Goal: Task Accomplishment & Management: Complete application form

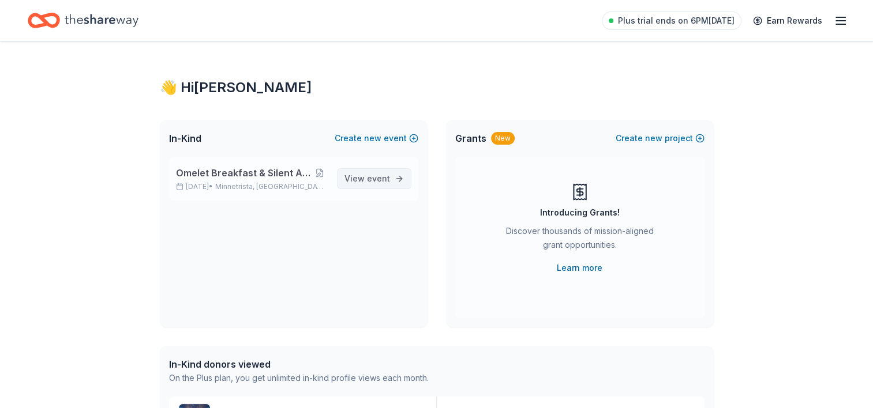
click at [389, 176] on span "event" at bounding box center [378, 179] width 23 height 10
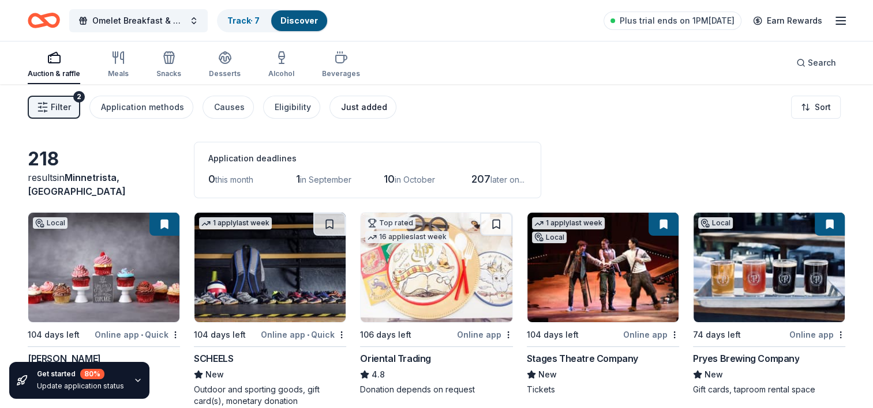
click at [369, 108] on div "Just added" at bounding box center [364, 107] width 46 height 14
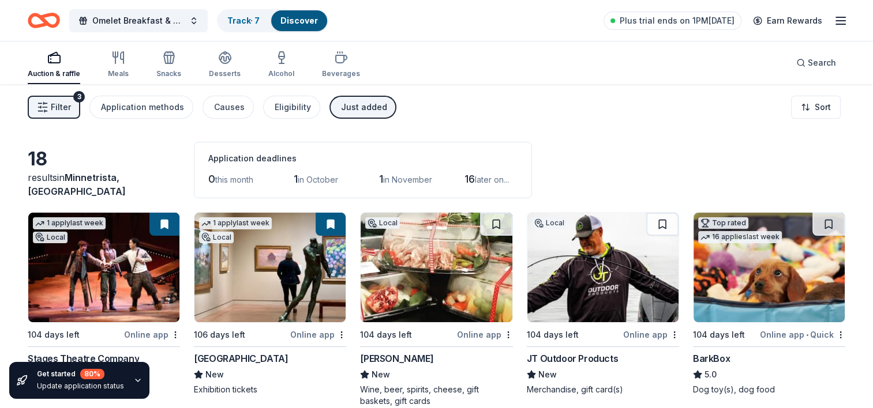
click at [329, 182] on span "in October" at bounding box center [318, 180] width 40 height 10
click at [187, 111] on button "Application methods" at bounding box center [141, 107] width 104 height 23
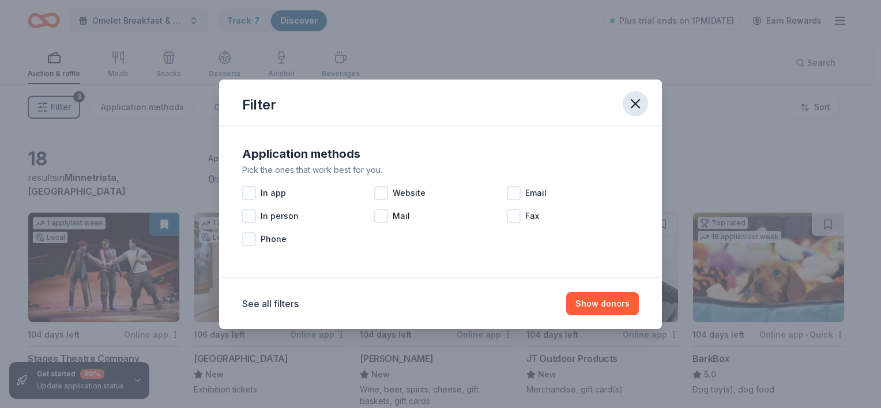
click at [637, 102] on icon "button" at bounding box center [636, 104] width 8 height 8
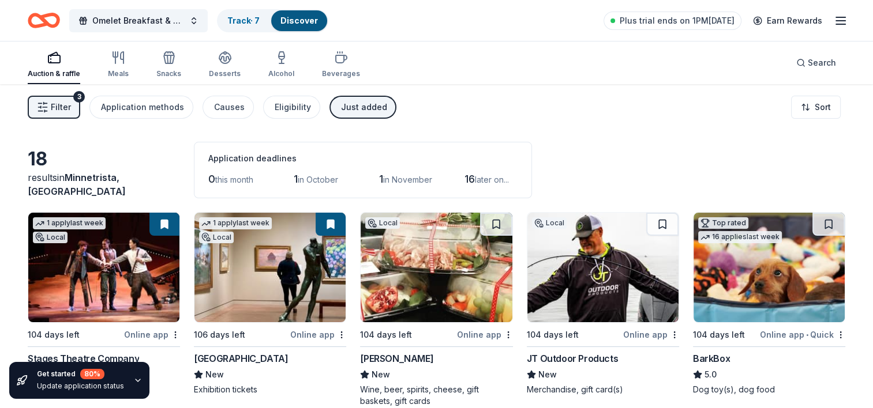
click at [351, 109] on div "Just added" at bounding box center [364, 107] width 46 height 14
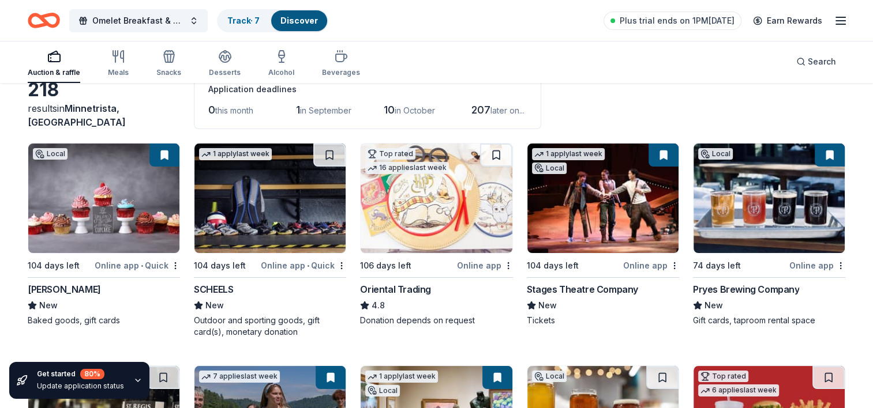
scroll to position [74, 0]
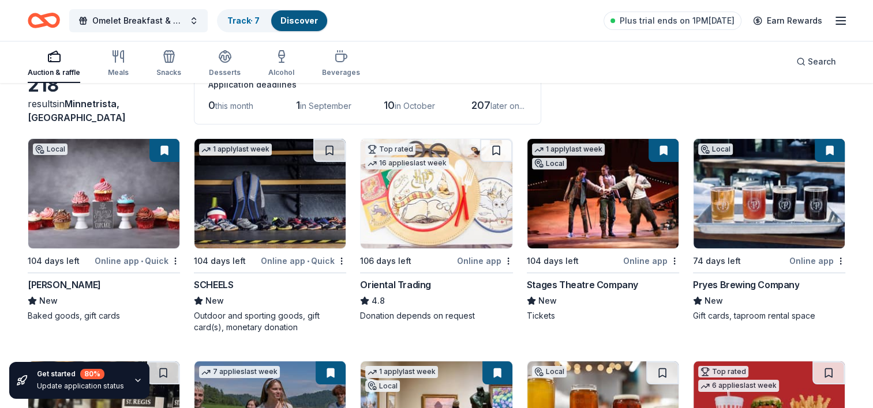
click at [162, 149] on button at bounding box center [164, 150] width 30 height 23
click at [250, 21] on link "Track · 7" at bounding box center [243, 21] width 32 height 10
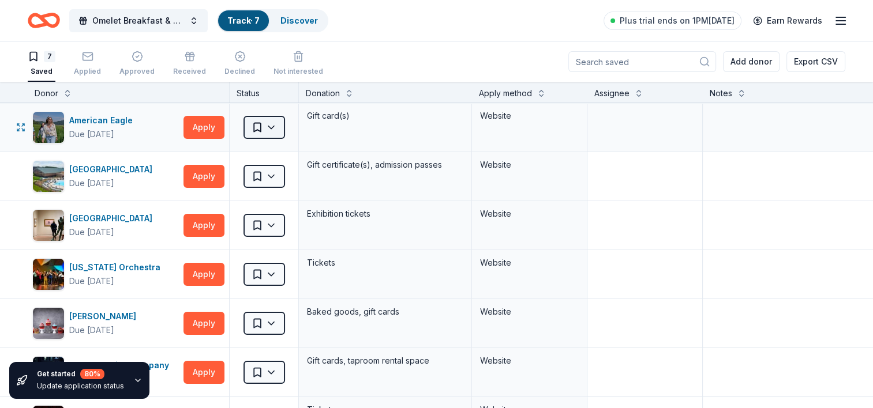
click at [274, 127] on html "Omelet Breakfast & Silent Auction Fundraiser Track · 7 Discover Plus trial ends…" at bounding box center [436, 204] width 873 height 408
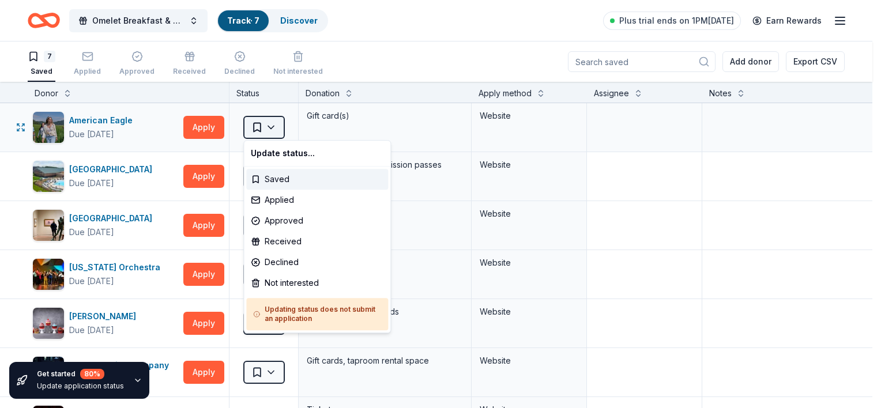
click at [274, 127] on html "Omelet Breakfast & Silent Auction Fundraiser Track · 7 Discover Plus trial ends…" at bounding box center [440, 204] width 881 height 408
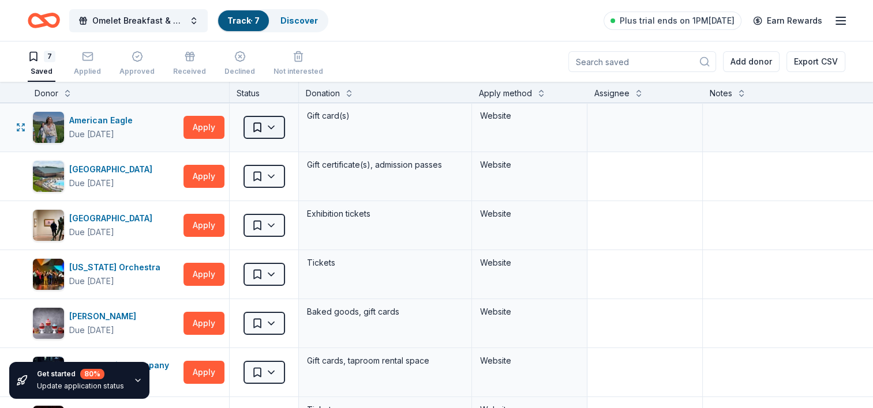
click at [258, 125] on html "Omelet Breakfast & Silent Auction Fundraiser Track · 7 Discover Plus trial ends…" at bounding box center [436, 204] width 873 height 408
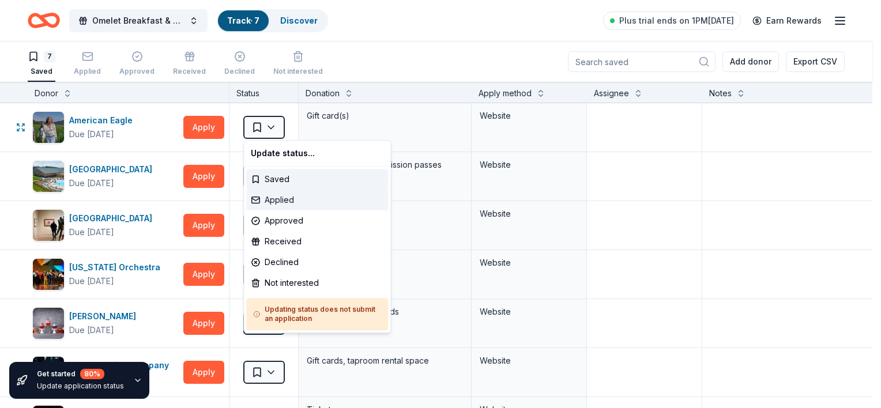
click at [275, 198] on div "Applied" at bounding box center [317, 200] width 142 height 21
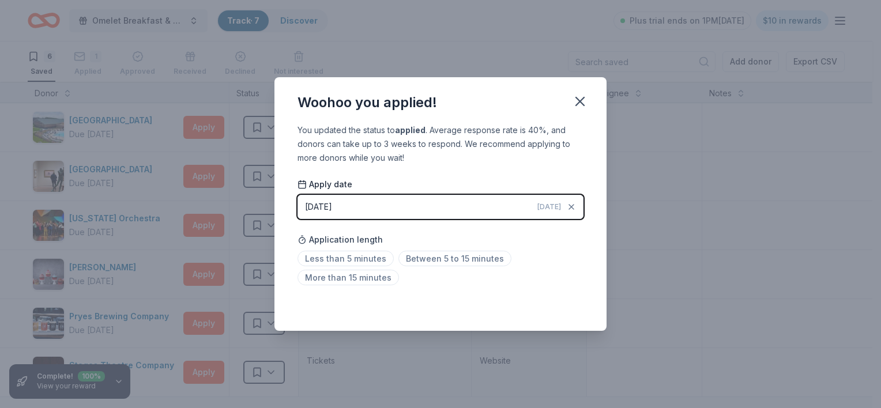
click at [464, 217] on button "08/30/2025 Today" at bounding box center [441, 207] width 286 height 24
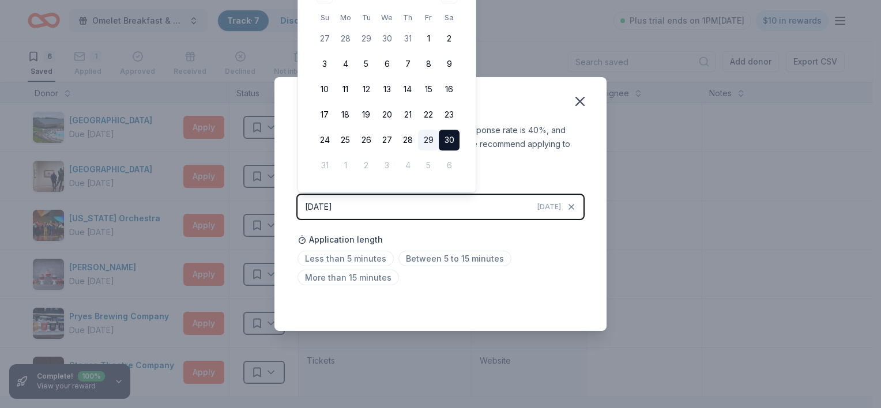
click at [431, 138] on button "29" at bounding box center [428, 140] width 21 height 21
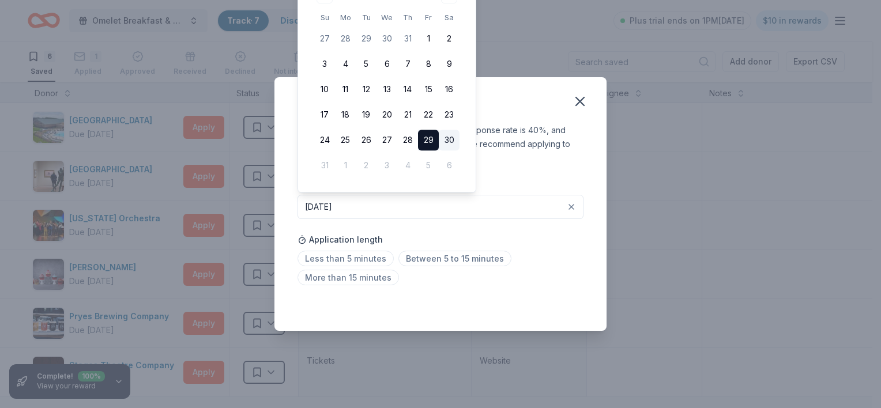
click at [464, 299] on div "Saved" at bounding box center [441, 306] width 286 height 14
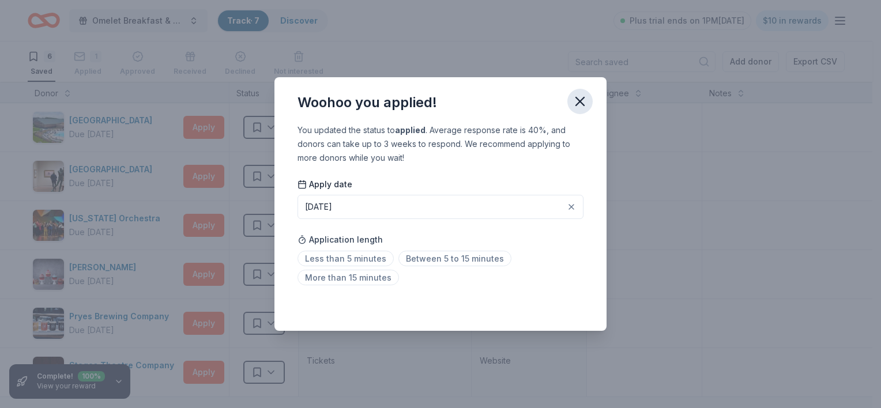
click at [583, 97] on icon "button" at bounding box center [580, 101] width 16 height 16
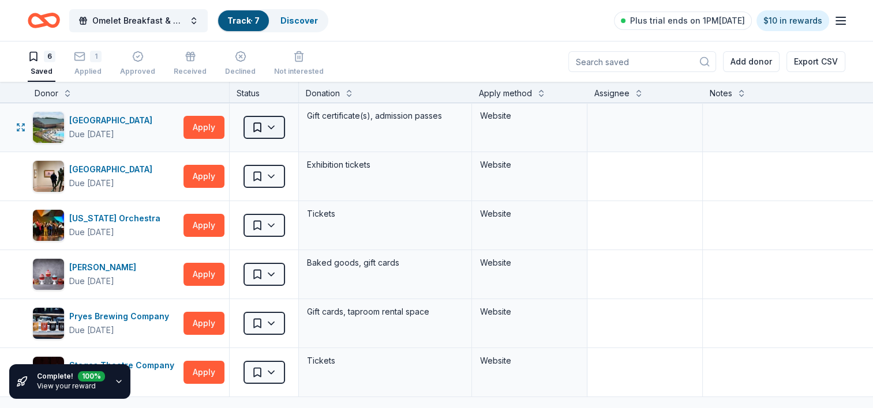
click at [270, 126] on html "Omelet Breakfast & Silent Auction Fundraiser Track · 7 Discover Plus trial ends…" at bounding box center [436, 204] width 873 height 408
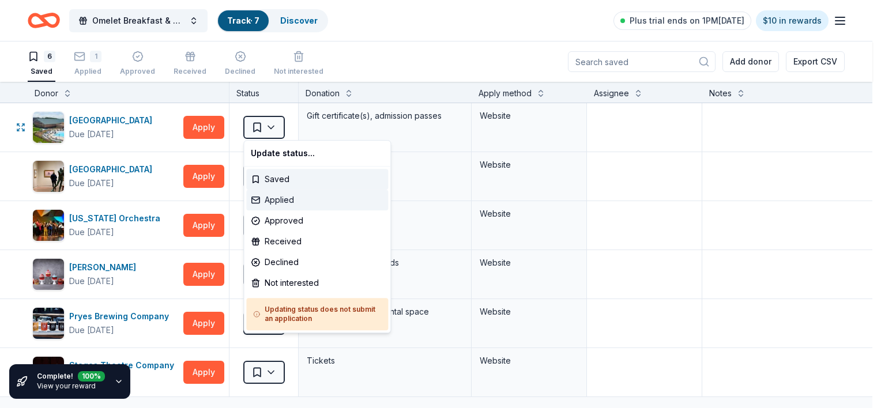
click at [283, 198] on div "Applied" at bounding box center [317, 200] width 142 height 21
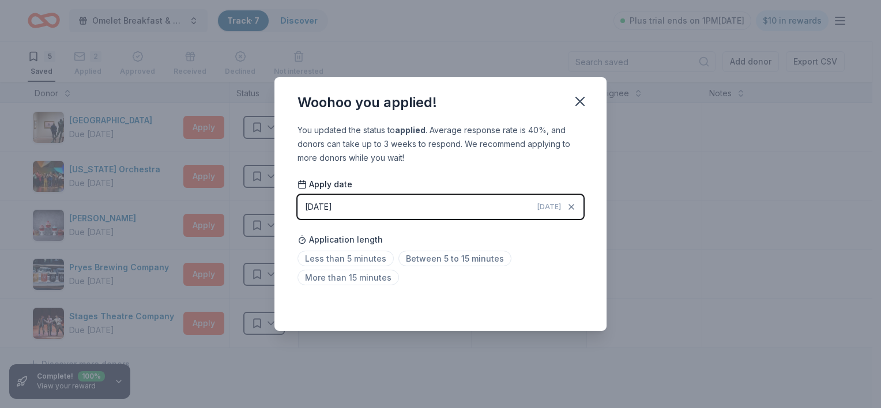
click at [496, 205] on button "08/30/2025 Today" at bounding box center [441, 207] width 286 height 24
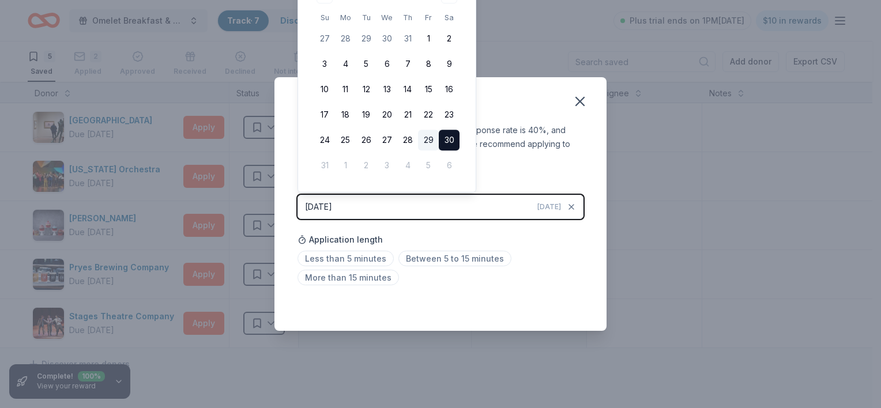
click at [425, 136] on button "29" at bounding box center [428, 140] width 21 height 21
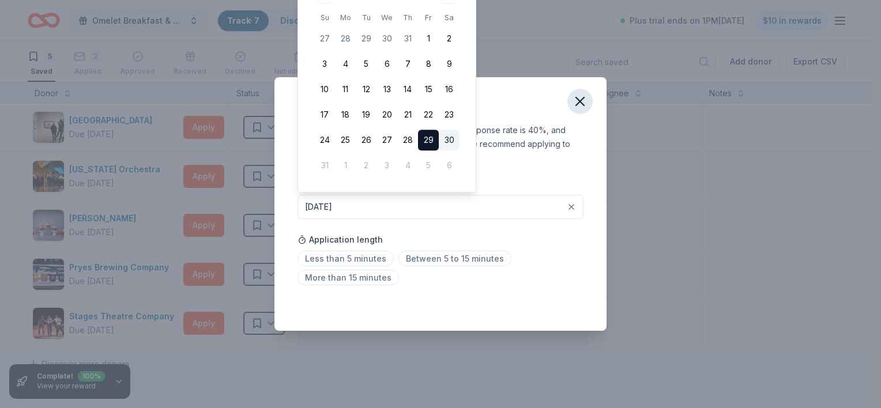
click at [578, 103] on icon "button" at bounding box center [580, 101] width 8 height 8
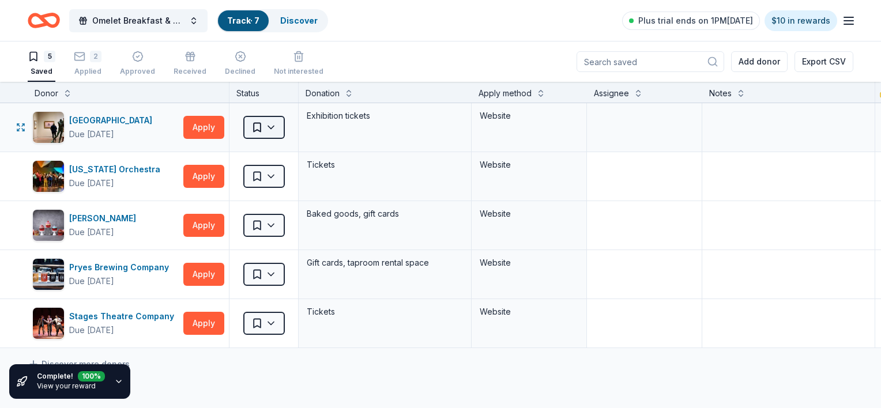
click at [270, 123] on html "Omelet Breakfast & Silent Auction Fundraiser Track · 7 Discover Plus trial ends…" at bounding box center [440, 204] width 881 height 408
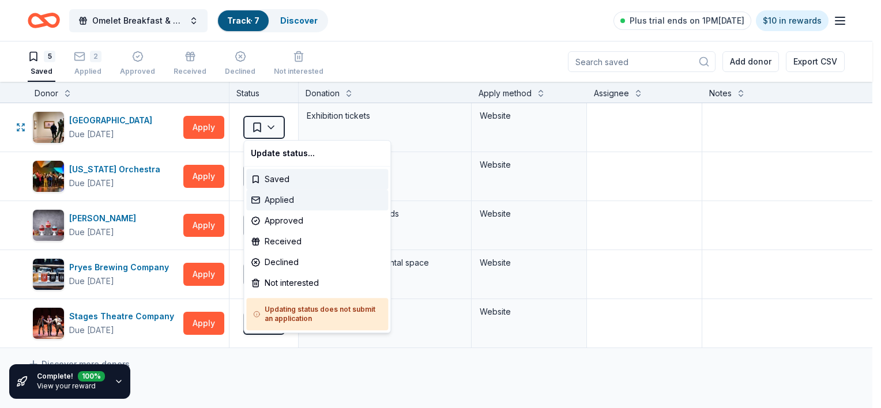
click at [279, 197] on div "Applied" at bounding box center [317, 200] width 142 height 21
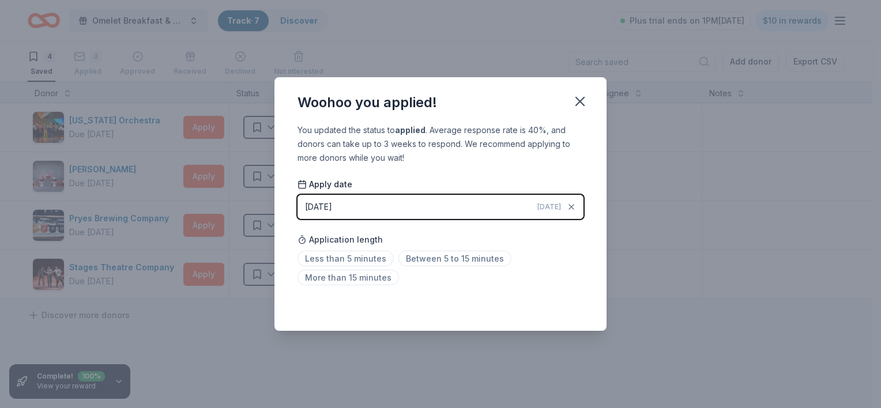
click at [556, 209] on span "Today" at bounding box center [550, 206] width 24 height 9
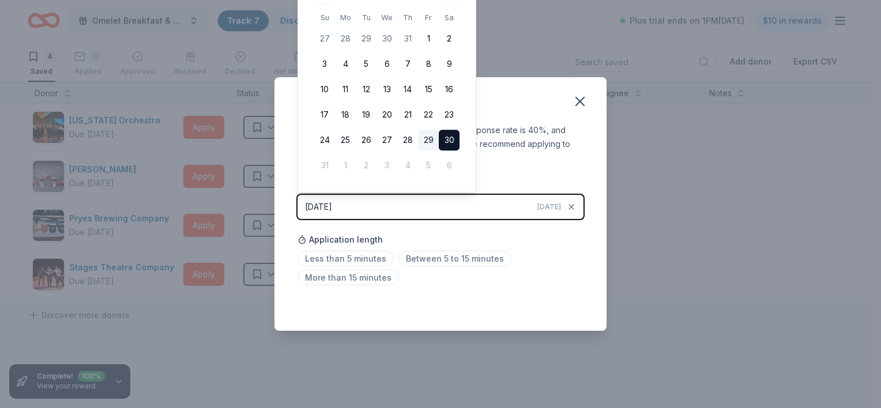
click at [431, 141] on button "29" at bounding box center [428, 140] width 21 height 21
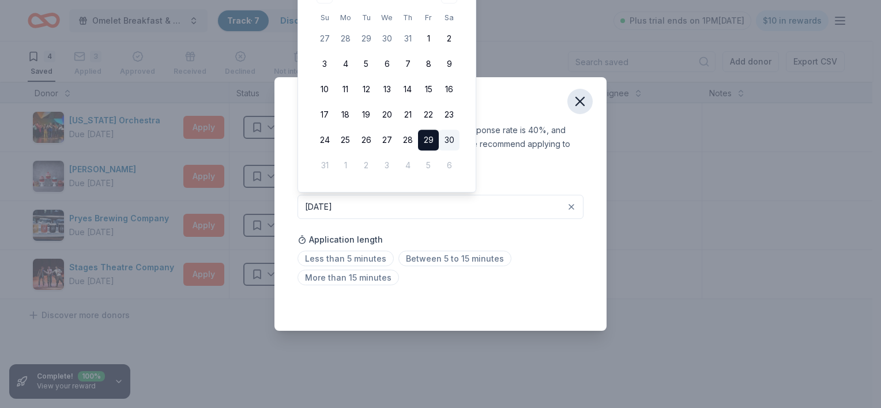
click at [583, 97] on icon "button" at bounding box center [580, 101] width 16 height 16
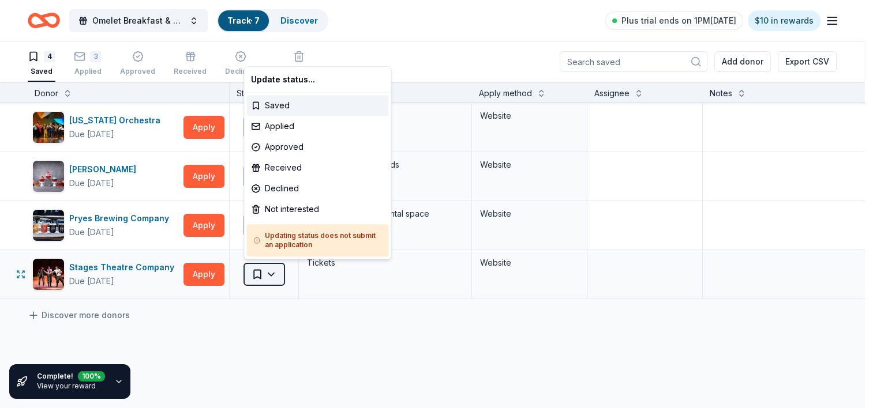
click at [274, 270] on html "Omelet Breakfast & Silent Auction Fundraiser Track · 7 Discover Plus trial ends…" at bounding box center [436, 204] width 873 height 408
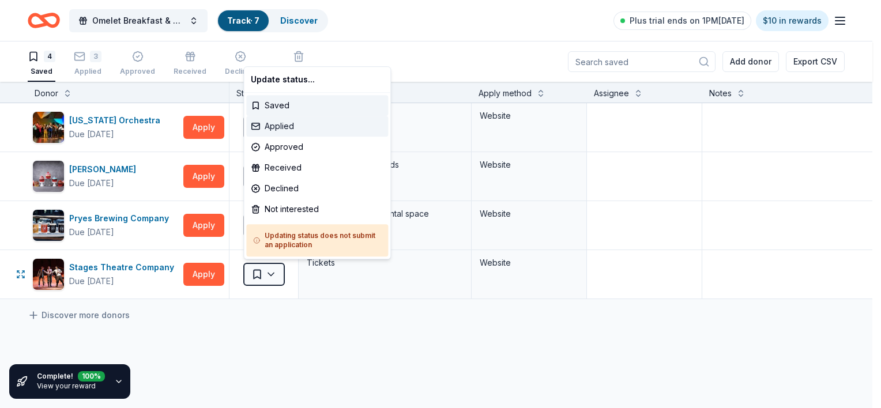
click at [285, 124] on div "Applied" at bounding box center [317, 126] width 142 height 21
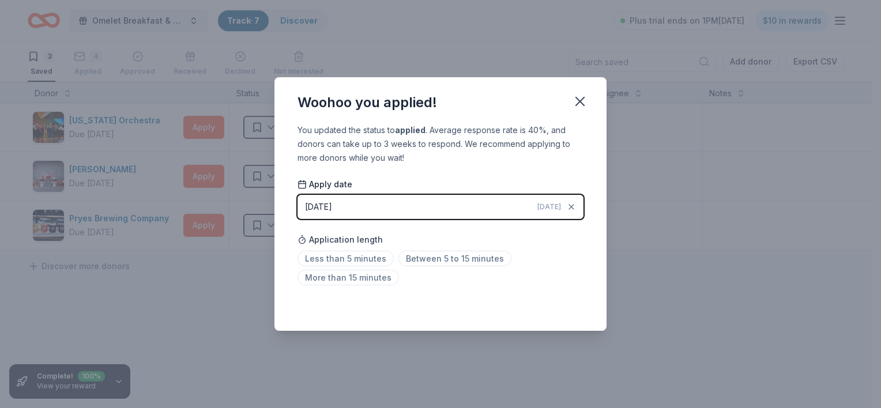
click at [556, 210] on span "Today" at bounding box center [550, 206] width 24 height 9
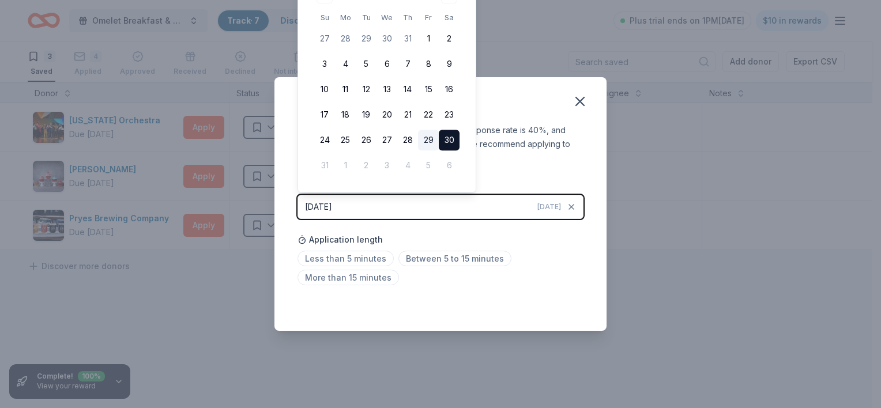
click at [424, 139] on button "29" at bounding box center [428, 140] width 21 height 21
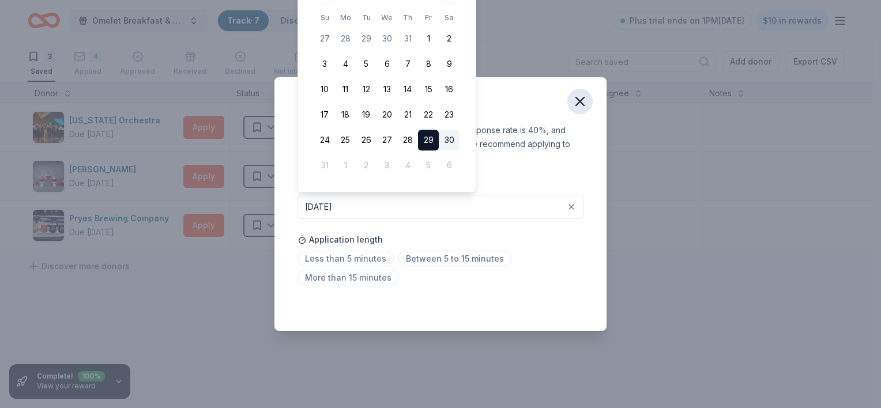
click at [579, 106] on icon "button" at bounding box center [580, 101] width 16 height 16
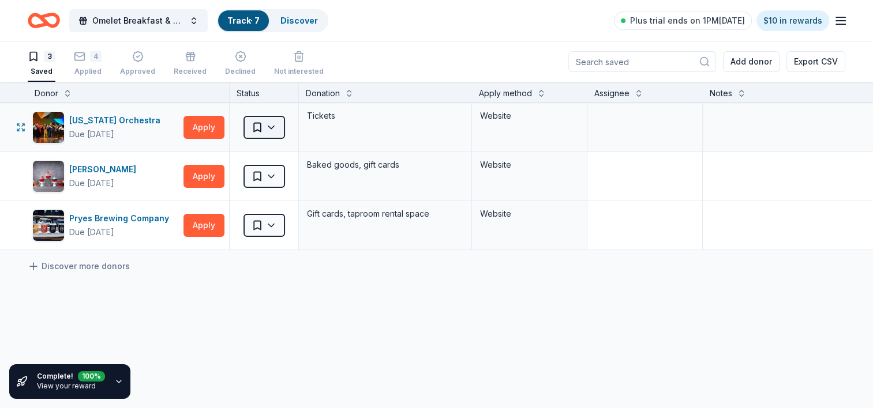
click at [281, 134] on html "Omelet Breakfast & Silent Auction Fundraiser Track · 7 Discover Plus trial ends…" at bounding box center [436, 204] width 873 height 408
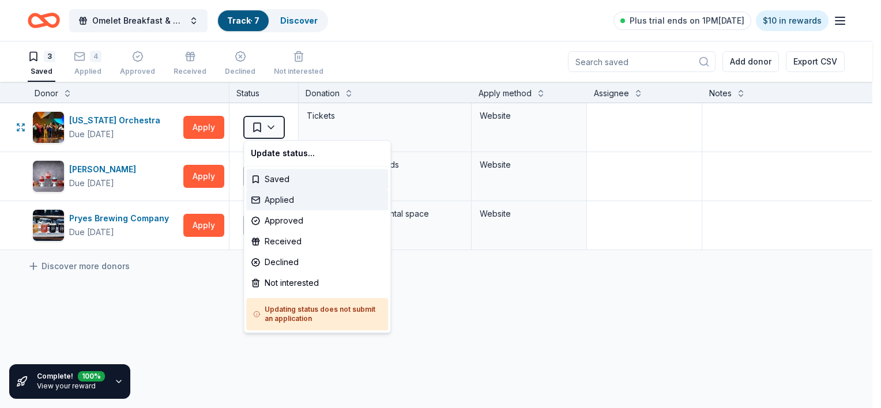
click at [283, 197] on div "Applied" at bounding box center [317, 200] width 142 height 21
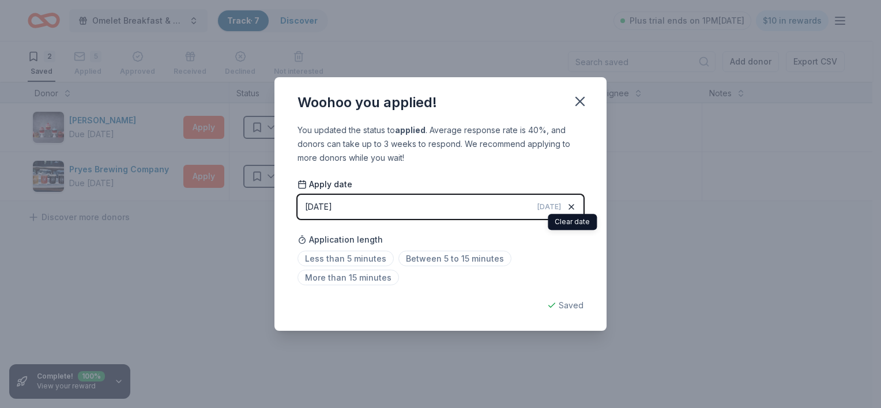
click at [572, 210] on icon "button" at bounding box center [571, 206] width 9 height 9
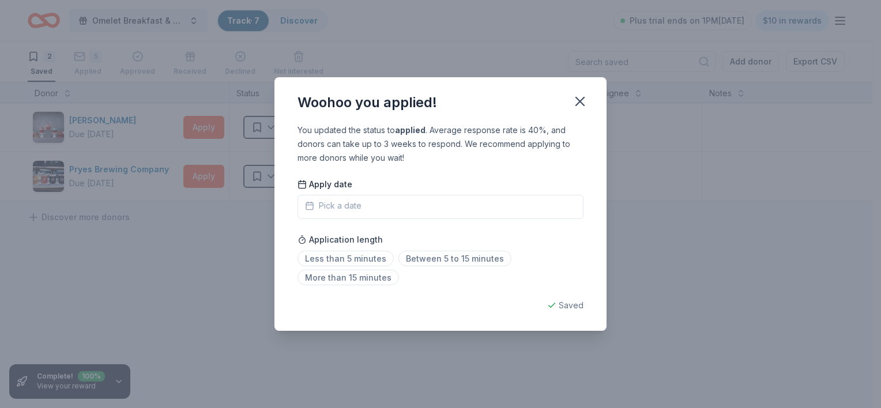
click at [528, 207] on button "Pick a date" at bounding box center [441, 207] width 286 height 24
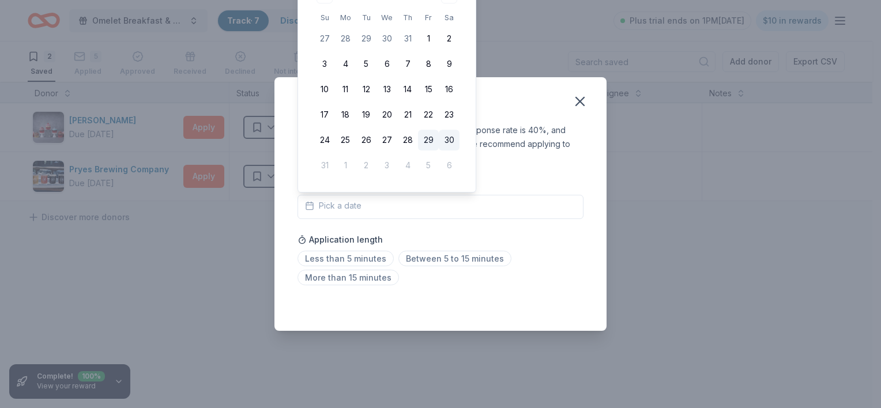
click at [429, 141] on button "29" at bounding box center [428, 140] width 21 height 21
click at [584, 95] on icon "button" at bounding box center [580, 101] width 16 height 16
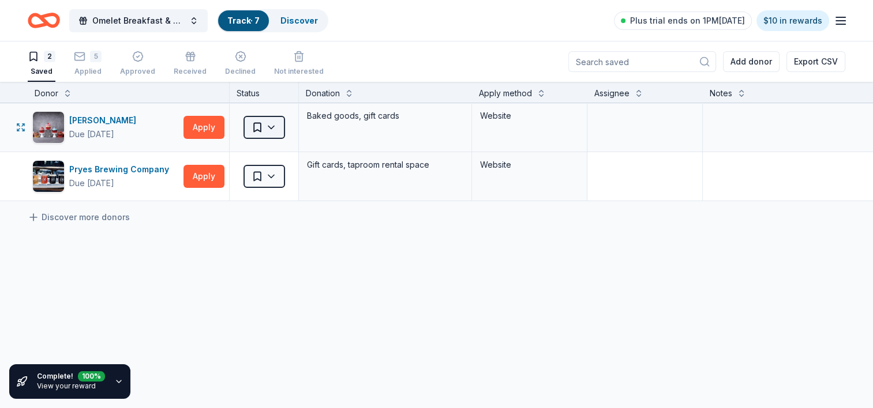
click at [273, 125] on html "Omelet Breakfast & Silent Auction Fundraiser Track · 7 Discover Plus trial ends…" at bounding box center [436, 204] width 873 height 408
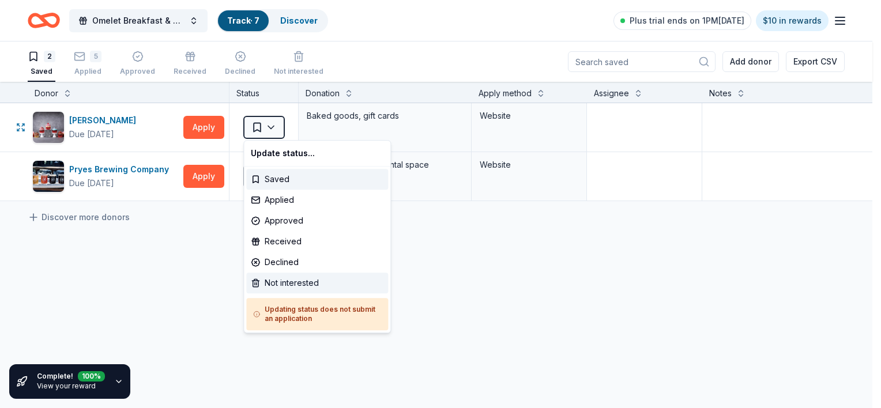
click at [286, 286] on div "Not interested" at bounding box center [317, 283] width 142 height 21
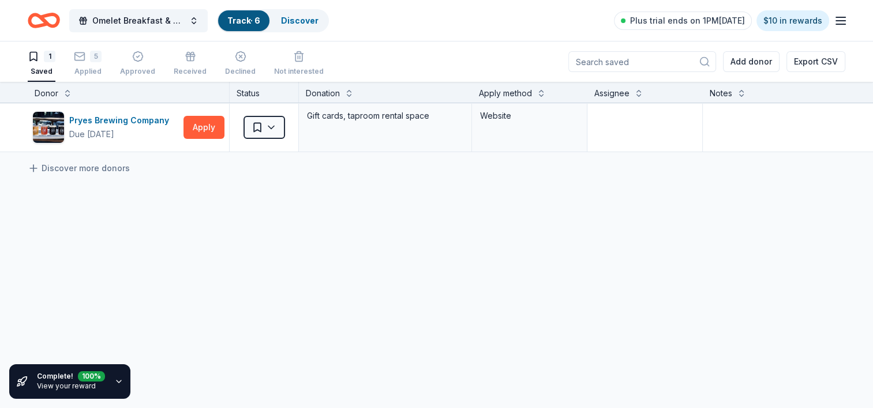
click at [192, 292] on div "Pryes Brewing Company Due in 74 days Apply Saved Gift cards, taproom rental spa…" at bounding box center [451, 236] width 903 height 266
click at [84, 62] on div "5 Applied" at bounding box center [88, 56] width 28 height 25
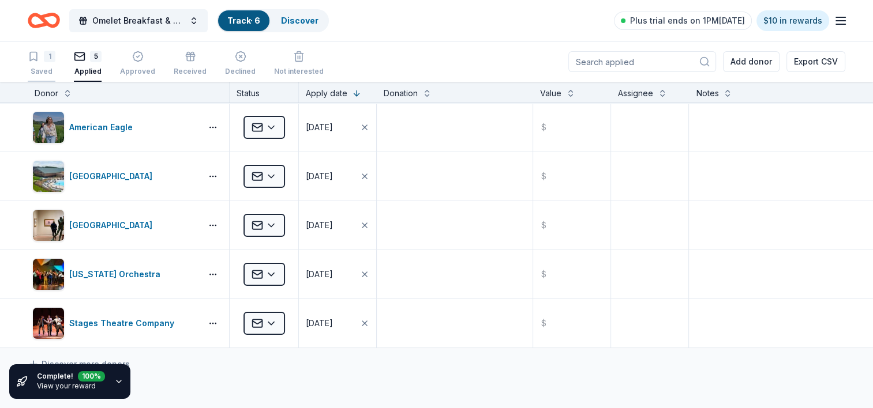
click at [48, 62] on div "1" at bounding box center [50, 57] width 12 height 12
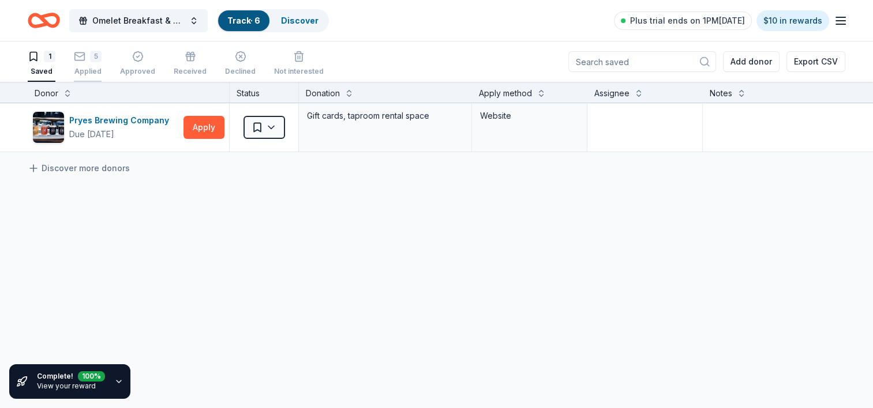
click at [90, 65] on div "5 Applied" at bounding box center [88, 56] width 28 height 25
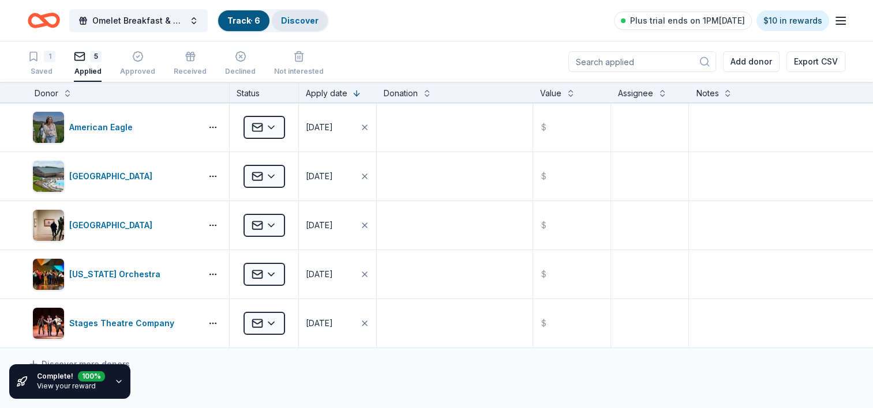
click at [303, 24] on link "Discover" at bounding box center [299, 21] width 37 height 10
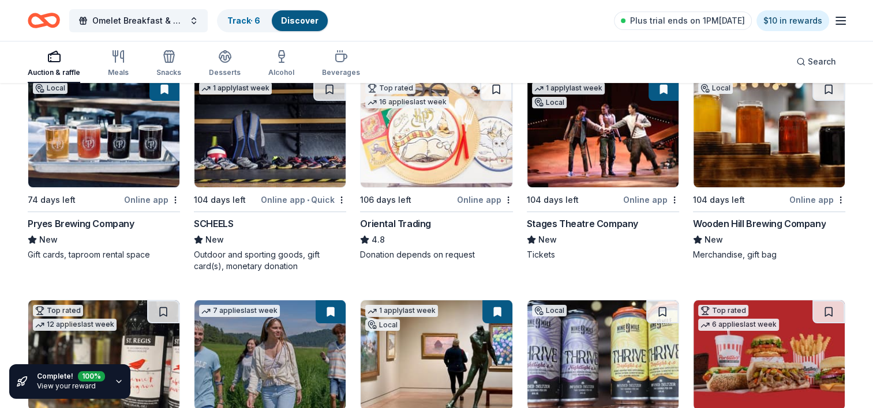
scroll to position [133, 0]
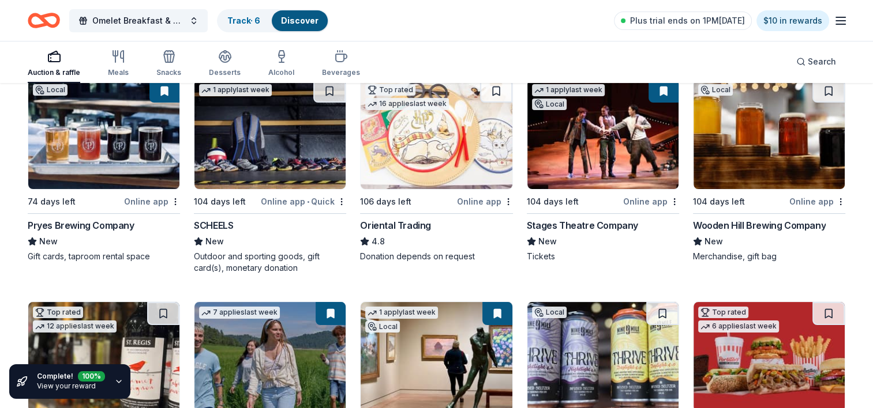
click at [99, 147] on img at bounding box center [103, 135] width 151 height 110
click at [54, 57] on icon "button" at bounding box center [54, 57] width 14 height 14
click at [328, 14] on div "Omelet Breakfast & Silent Auction Fundraiser Track · 6 Discover Plus trial ends…" at bounding box center [436, 20] width 817 height 27
click at [309, 25] on link "Discover" at bounding box center [299, 21] width 37 height 10
click at [847, 22] on div "Omelet Breakfast & Silent Auction Fundraiser Track · 6 Discover Plus trial ends…" at bounding box center [436, 20] width 873 height 41
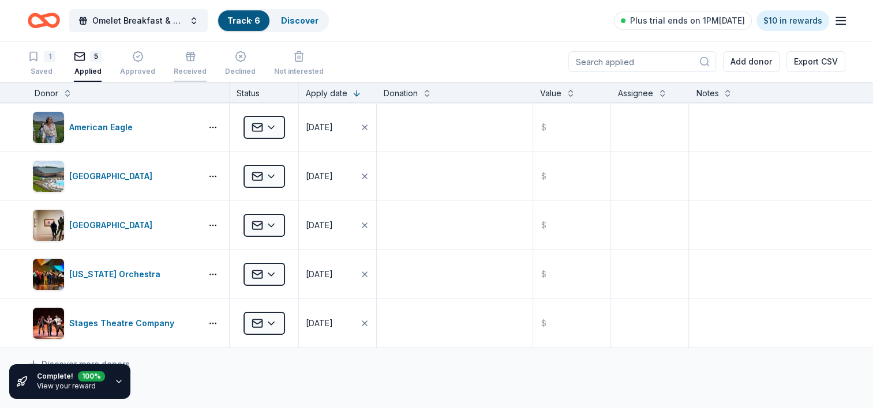
click at [191, 61] on icon "button" at bounding box center [191, 57] width 12 height 12
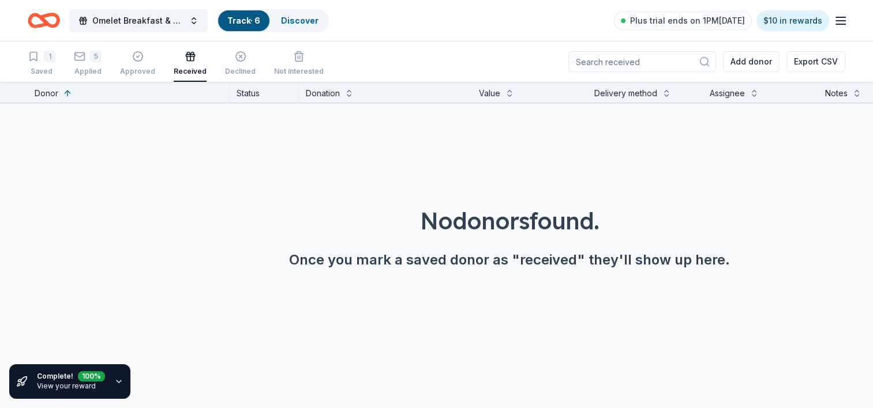
click at [389, 47] on div "1 Saved 5 Applied Approved Received Declined Not interested Add donor Export CSV" at bounding box center [436, 62] width 817 height 40
click at [288, 19] on link "Discover" at bounding box center [299, 21] width 37 height 10
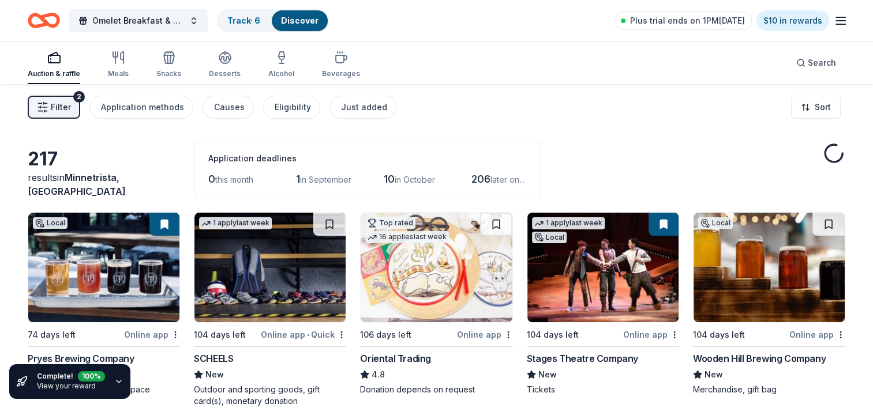
click at [52, 106] on span "Filter" at bounding box center [61, 107] width 20 height 14
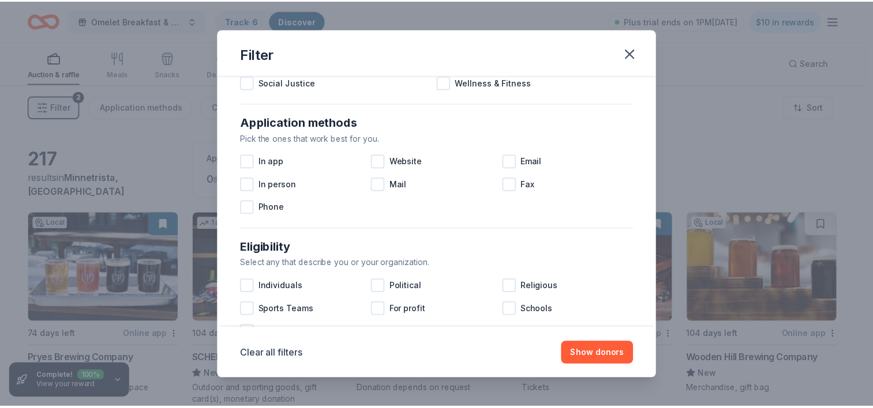
scroll to position [174, 0]
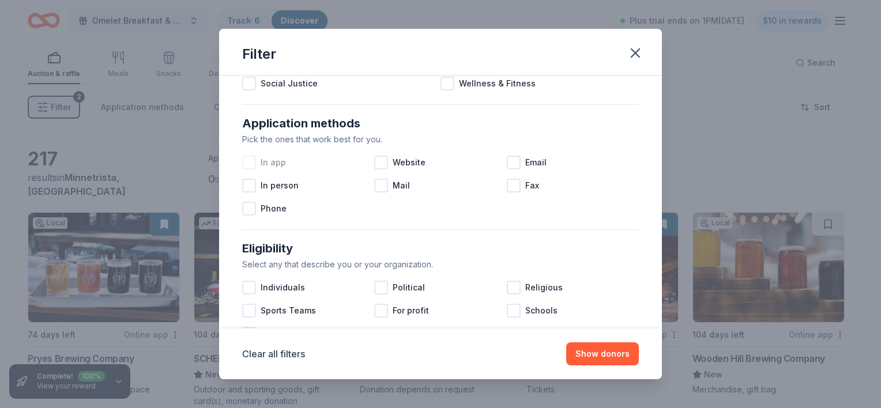
click at [247, 162] on div at bounding box center [249, 163] width 14 height 14
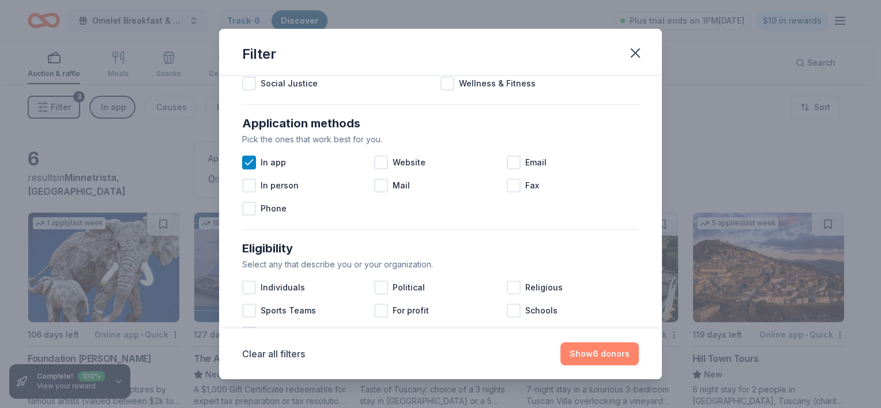
click at [586, 352] on button "Show 6 donors" at bounding box center [600, 354] width 78 height 23
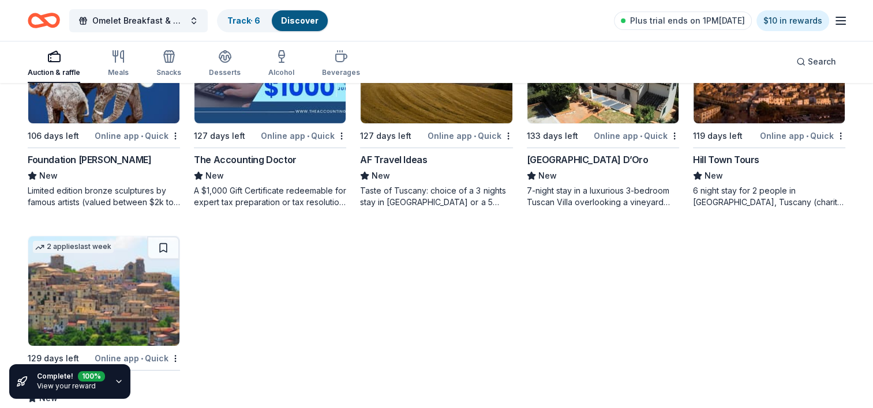
scroll to position [243, 0]
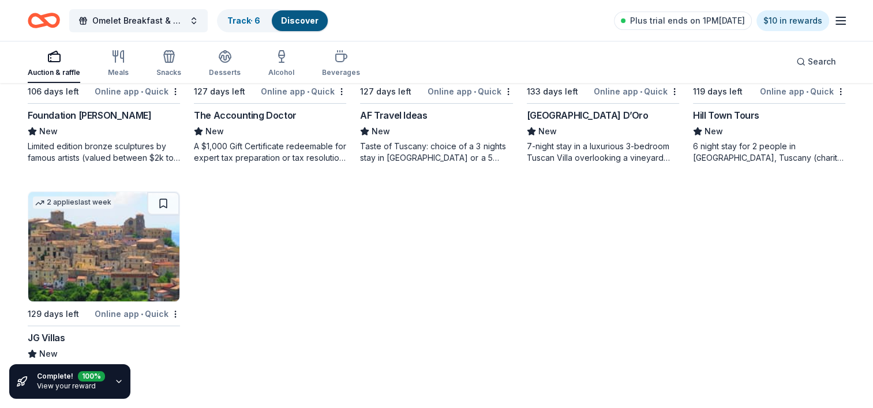
click at [107, 242] on img at bounding box center [103, 247] width 151 height 110
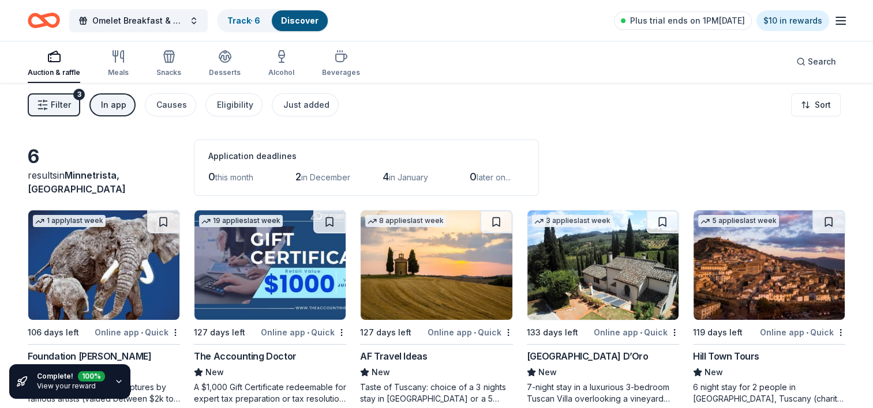
scroll to position [0, 0]
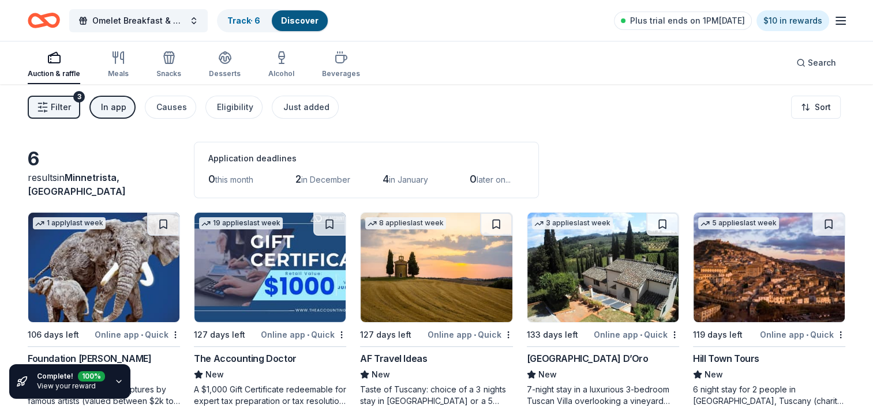
click at [108, 109] on div "In app" at bounding box center [113, 107] width 25 height 14
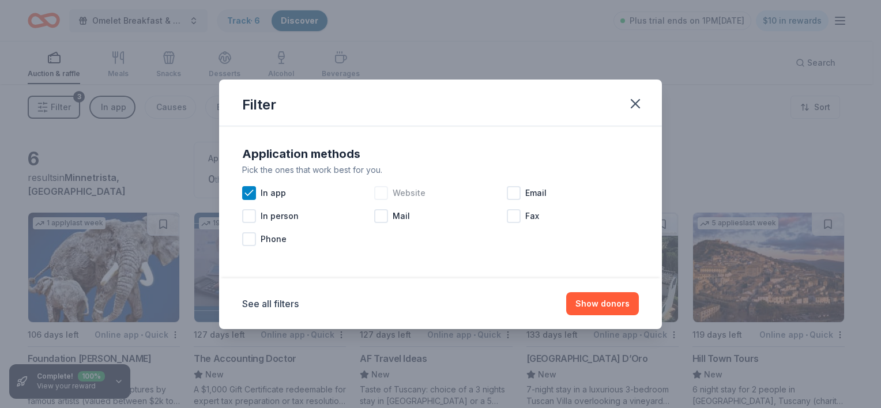
click at [381, 192] on div at bounding box center [381, 193] width 14 height 14
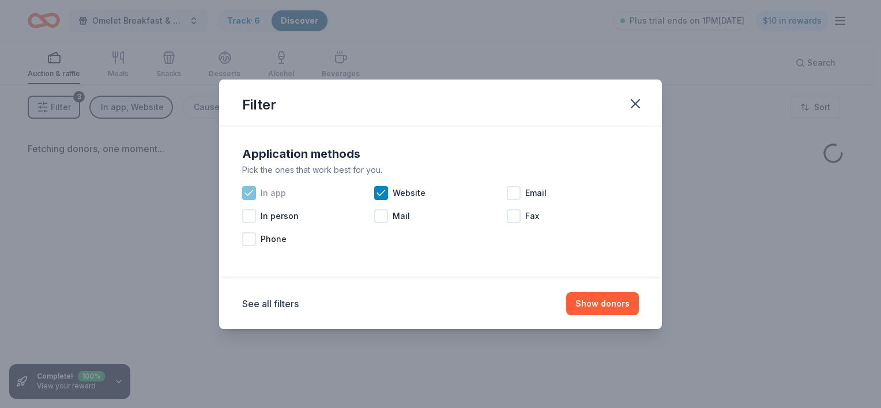
click at [250, 187] on icon at bounding box center [249, 193] width 12 height 12
click at [582, 294] on button "Show donors" at bounding box center [602, 303] width 73 height 23
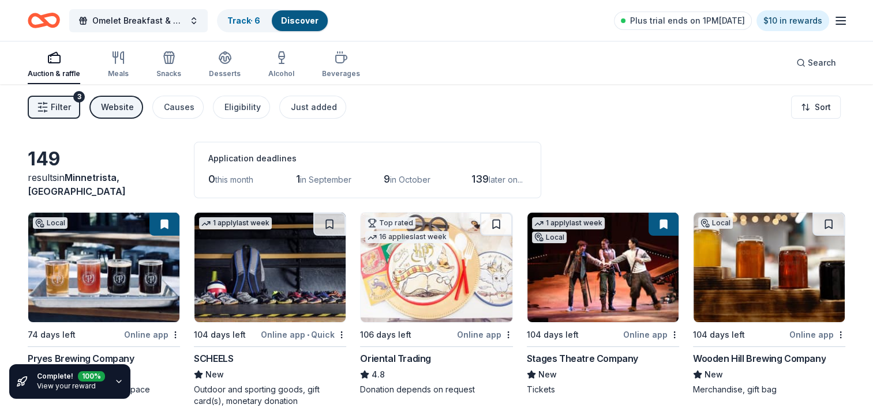
scroll to position [99, 0]
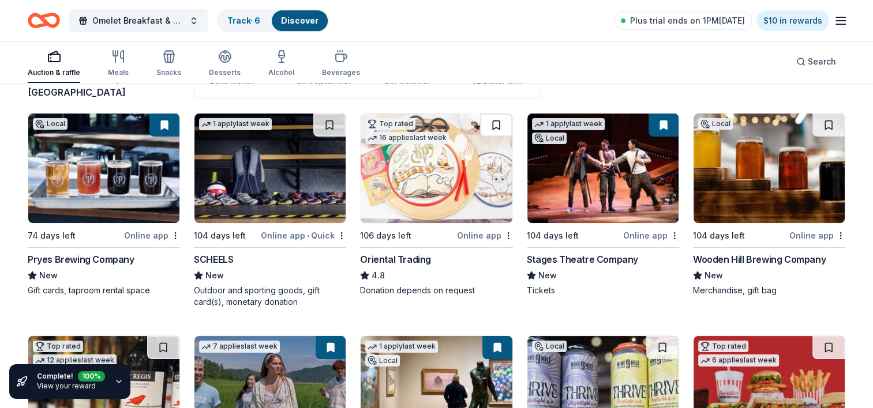
click at [491, 127] on button at bounding box center [496, 125] width 32 height 23
click at [454, 180] on img at bounding box center [436, 169] width 151 height 110
click at [242, 16] on link "Track · 7" at bounding box center [243, 21] width 32 height 10
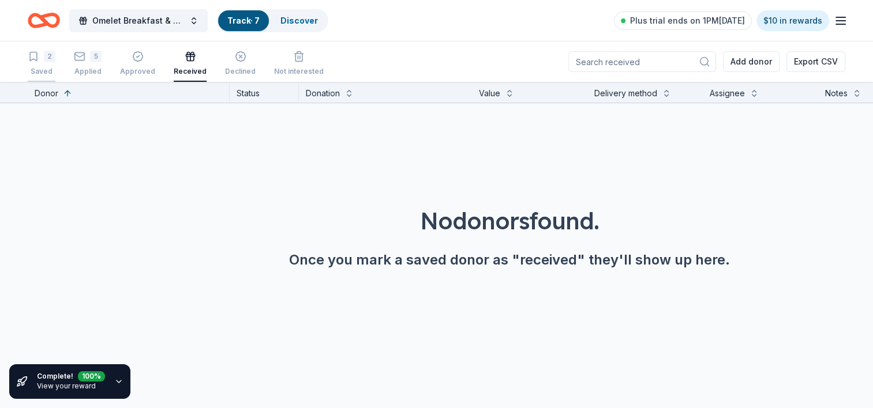
click at [43, 63] on div "2 Saved" at bounding box center [42, 63] width 28 height 25
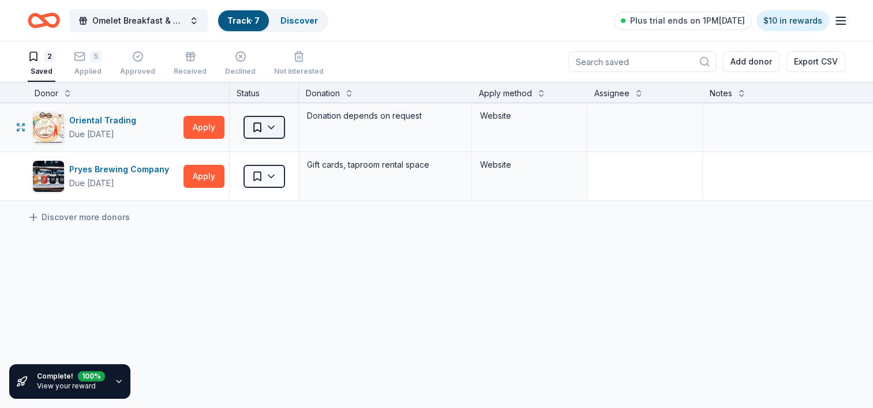
click at [273, 126] on html "Omelet Breakfast & Silent Auction Fundraiser Track · 7 Discover Plus trial ends…" at bounding box center [436, 204] width 873 height 408
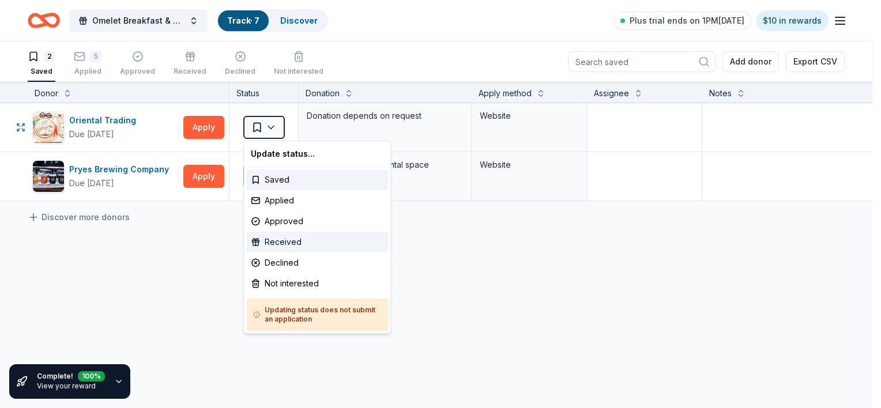
click at [299, 242] on div "Received" at bounding box center [317, 242] width 142 height 21
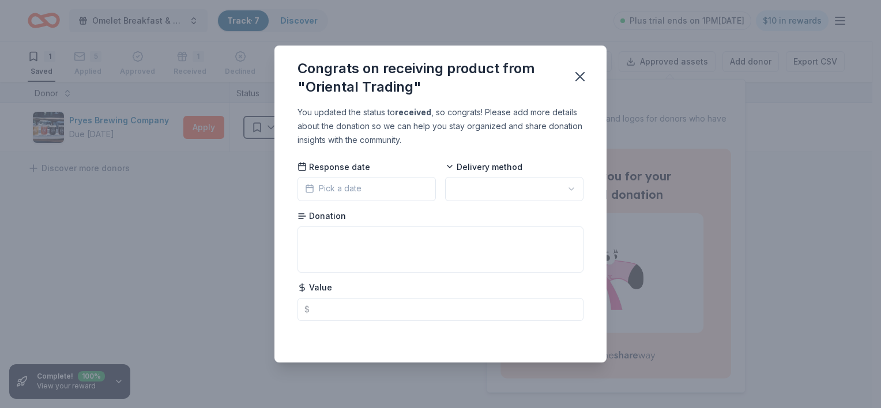
click at [366, 187] on button "Pick a date" at bounding box center [367, 189] width 138 height 24
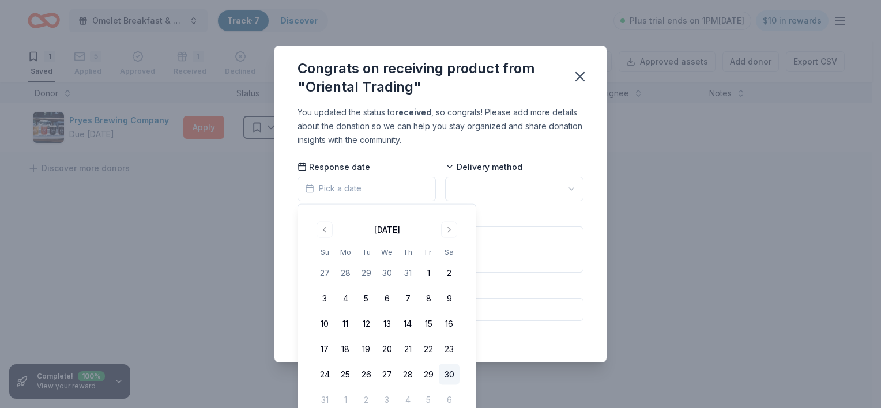
click at [451, 373] on button "30" at bounding box center [449, 375] width 21 height 21
click at [430, 370] on button "29" at bounding box center [428, 375] width 21 height 21
click at [514, 194] on html "Omelet Breakfast & Silent Auction Fundraiser Track · 7 Discover Plus trial ends…" at bounding box center [440, 204] width 881 height 408
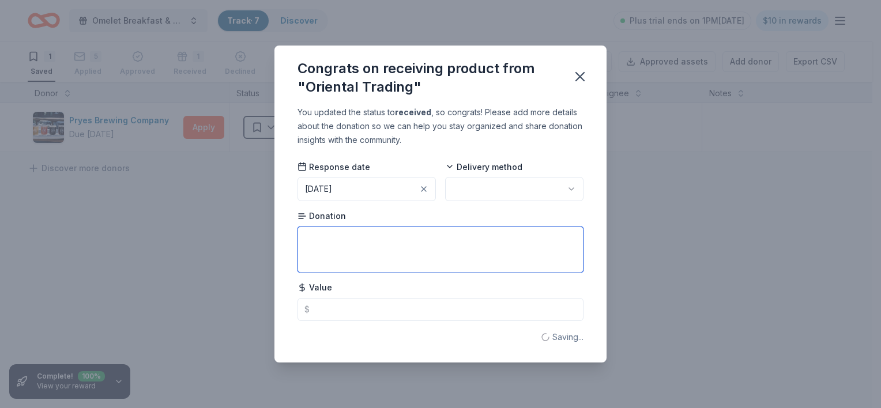
click at [449, 238] on textarea at bounding box center [441, 250] width 286 height 46
type textarea "Gift Certificate"
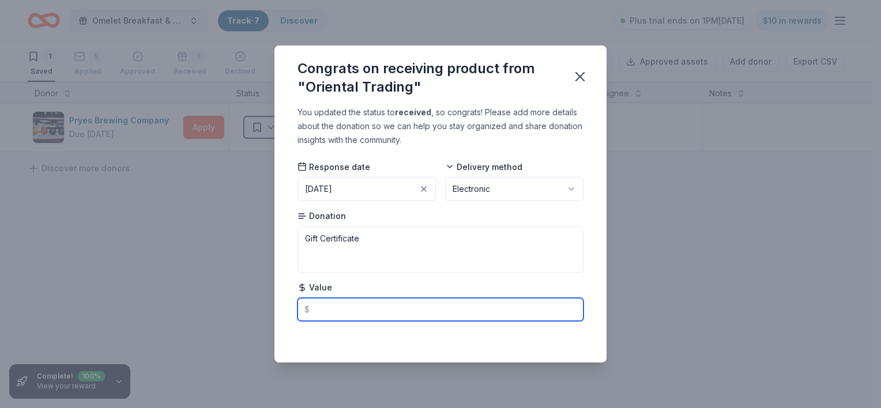
click at [385, 306] on input "text" at bounding box center [441, 309] width 286 height 23
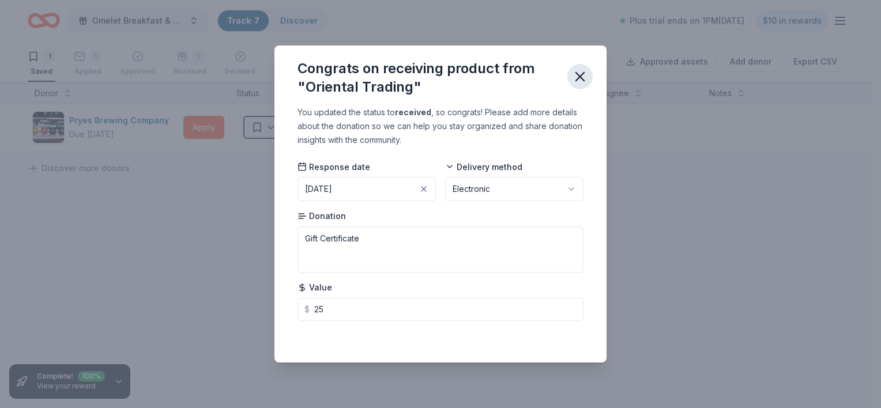
type input "25.00"
click at [581, 78] on icon "button" at bounding box center [580, 77] width 8 height 8
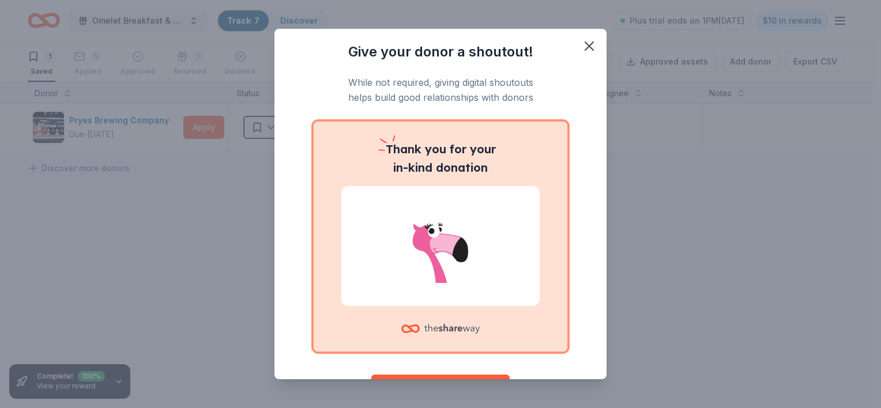
scroll to position [43, 0]
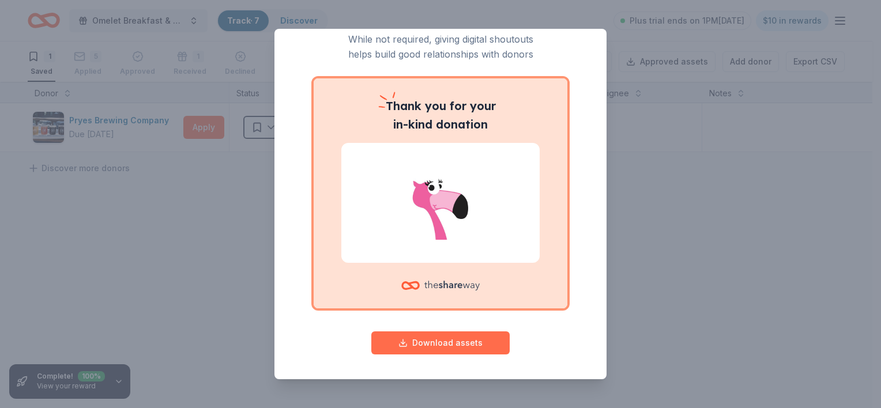
click at [438, 342] on button "Download assets" at bounding box center [440, 343] width 138 height 23
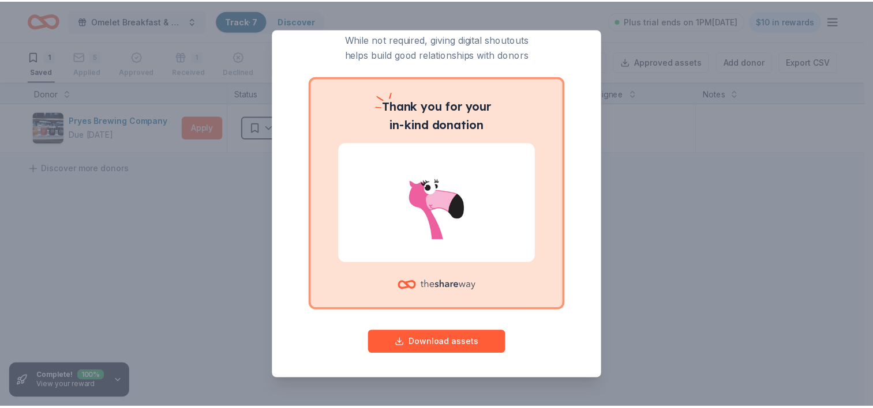
scroll to position [0, 0]
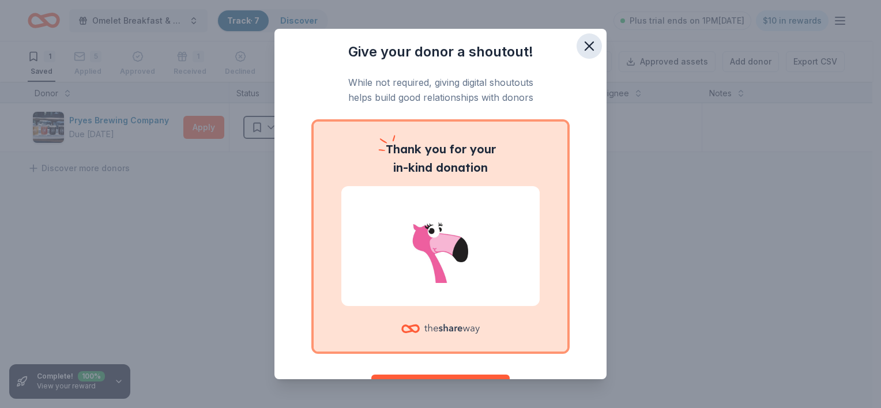
click at [581, 48] on icon "button" at bounding box center [589, 46] width 16 height 16
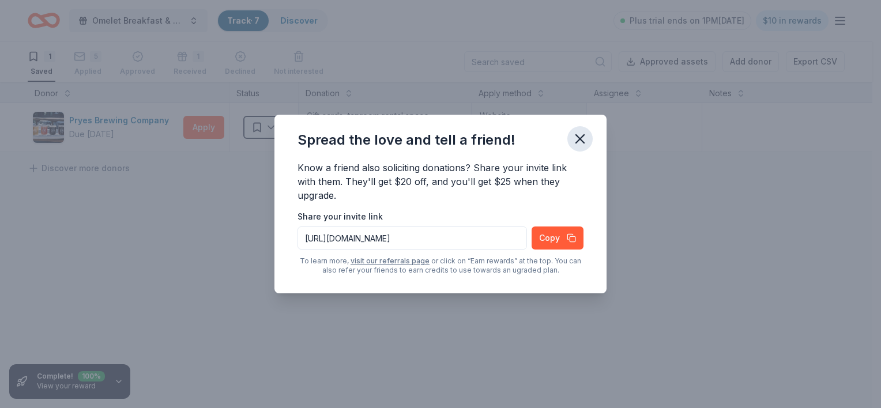
click at [581, 137] on icon "button" at bounding box center [580, 139] width 16 height 16
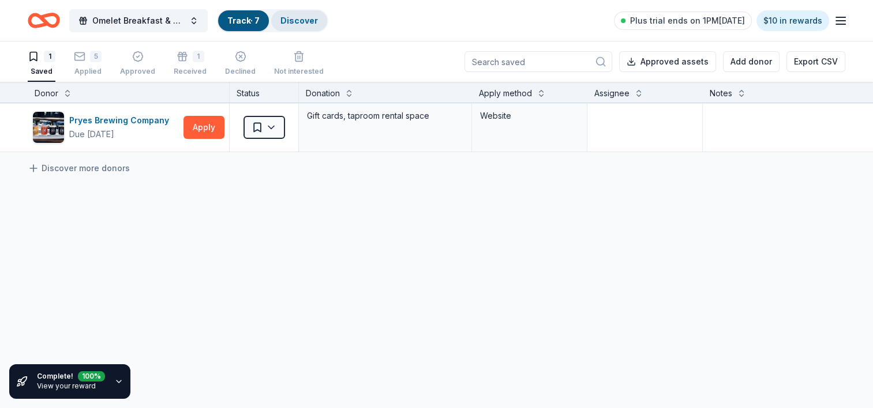
click at [295, 16] on link "Discover" at bounding box center [298, 21] width 37 height 10
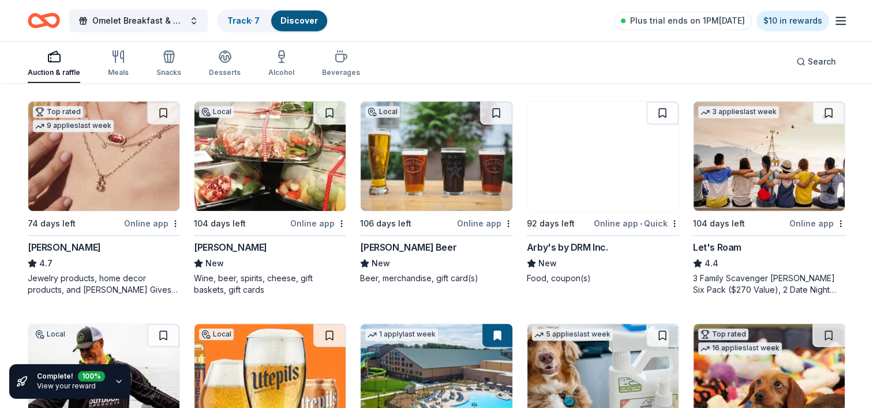
scroll to position [566, 0]
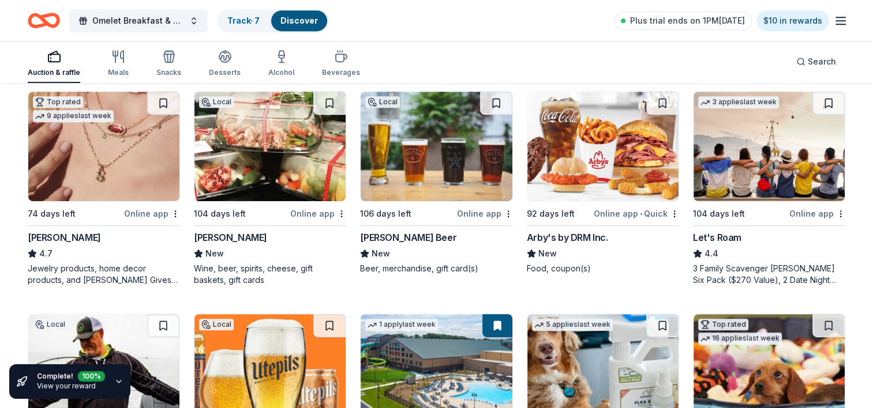
click at [299, 168] on img at bounding box center [269, 147] width 151 height 110
click at [326, 100] on button at bounding box center [329, 103] width 32 height 23
click at [241, 21] on link "Track · 8" at bounding box center [243, 21] width 33 height 10
click at [241, 23] on link "Track · 8" at bounding box center [243, 21] width 33 height 10
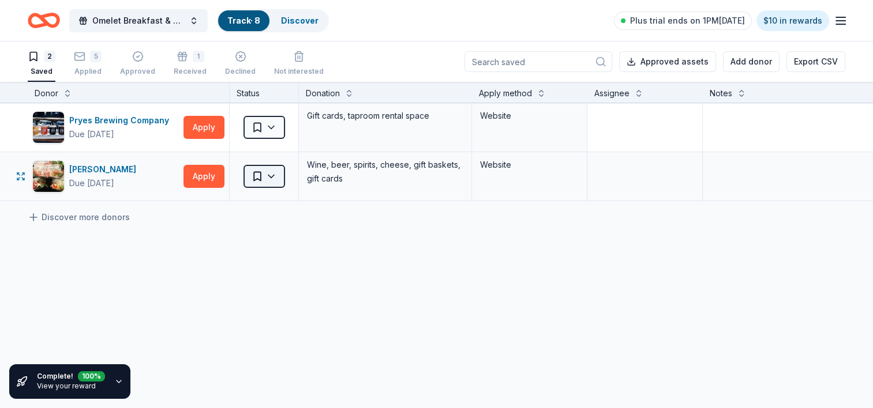
click at [271, 175] on html "Omelet Breakfast & Silent Auction Fundraiser Track · 8 Discover Plus trial ends…" at bounding box center [436, 204] width 873 height 408
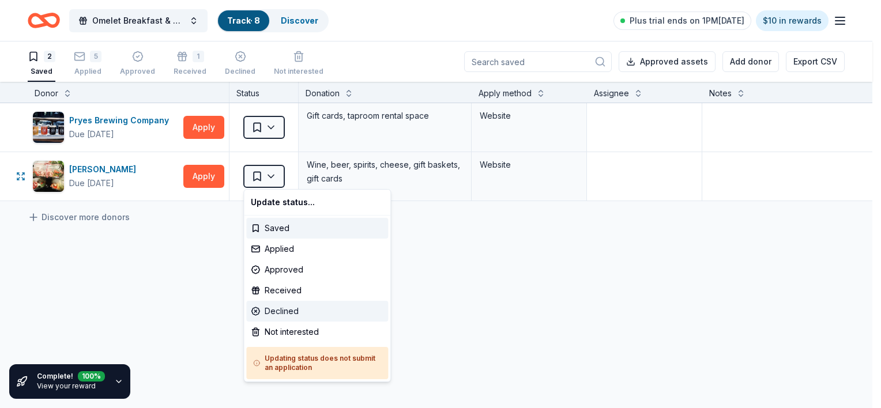
click at [282, 314] on div "Declined" at bounding box center [317, 311] width 142 height 21
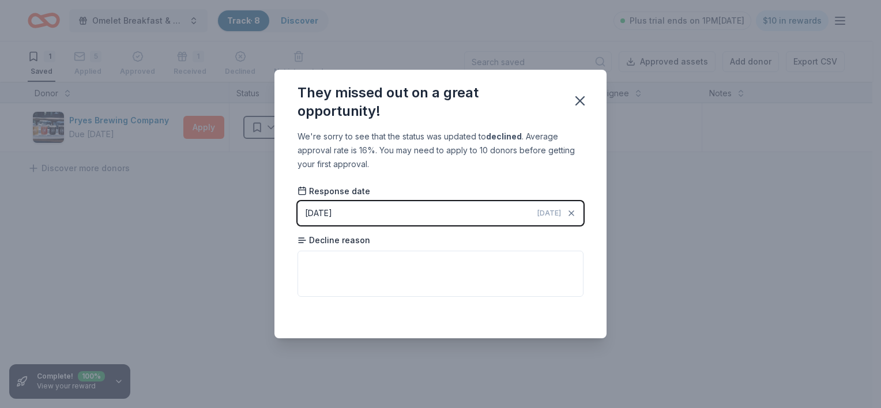
click at [556, 215] on span "Today" at bounding box center [550, 213] width 24 height 9
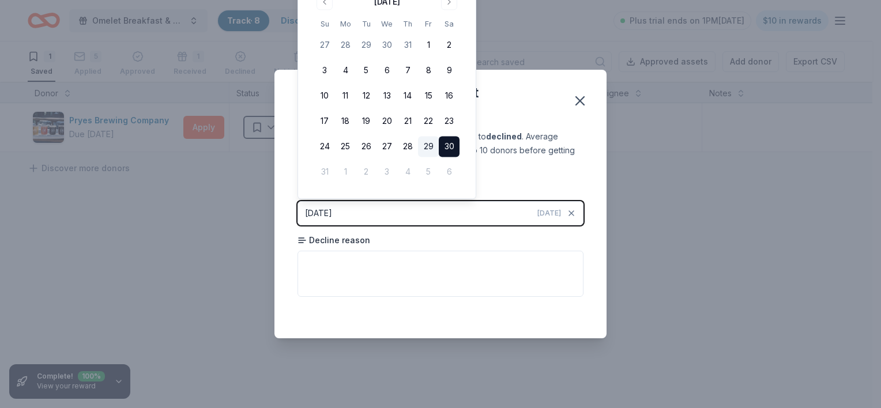
click at [425, 142] on button "29" at bounding box center [428, 147] width 21 height 21
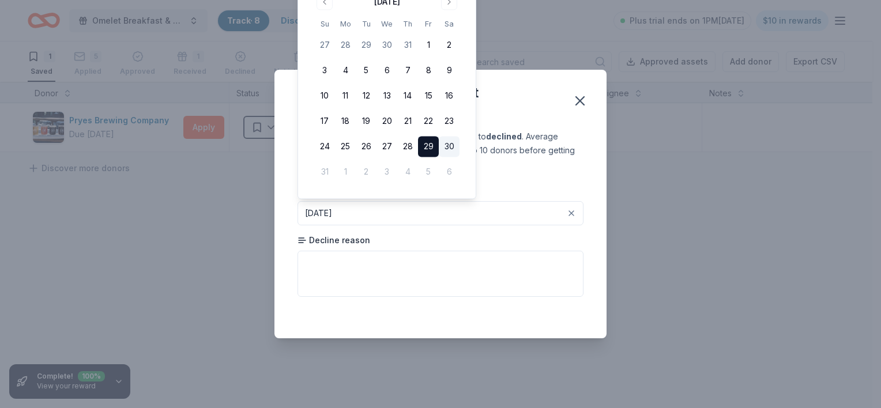
click at [510, 96] on div "They missed out on a great opportunity!" at bounding box center [428, 102] width 261 height 37
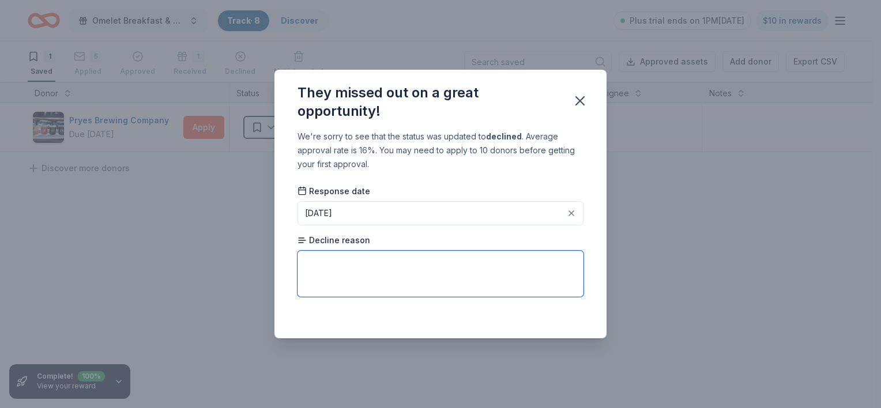
click at [370, 273] on textarea at bounding box center [441, 274] width 286 height 46
click at [331, 263] on textarea at bounding box center [441, 274] width 286 height 46
type textarea "D"
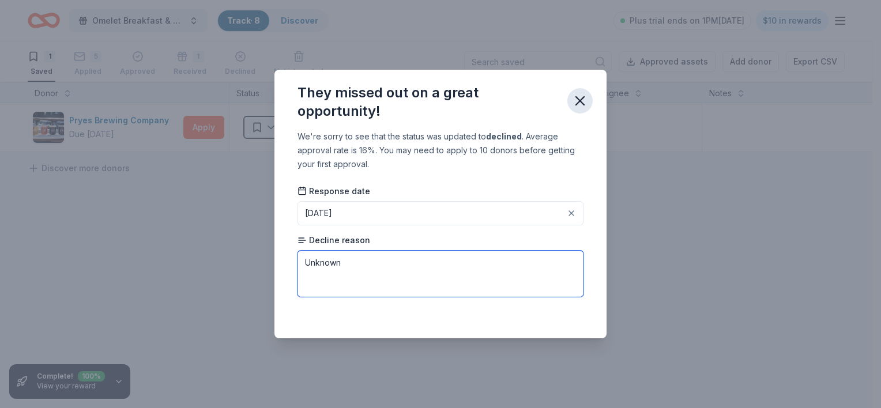
type textarea "Unknown"
click at [581, 100] on icon "button" at bounding box center [580, 101] width 8 height 8
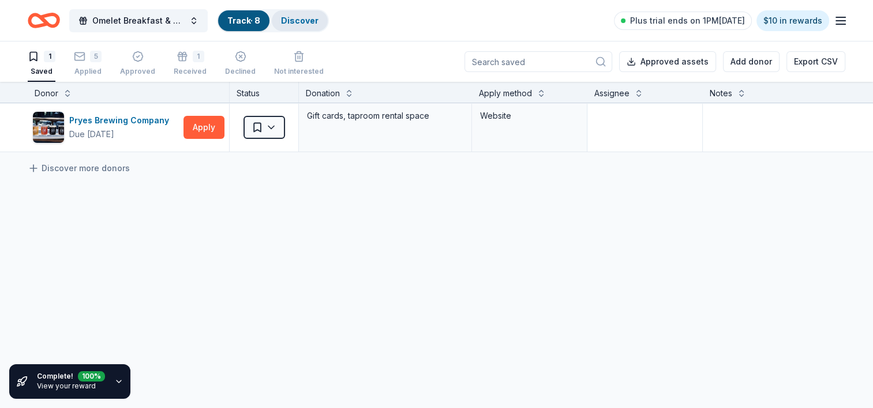
click at [314, 21] on link "Discover" at bounding box center [299, 21] width 37 height 10
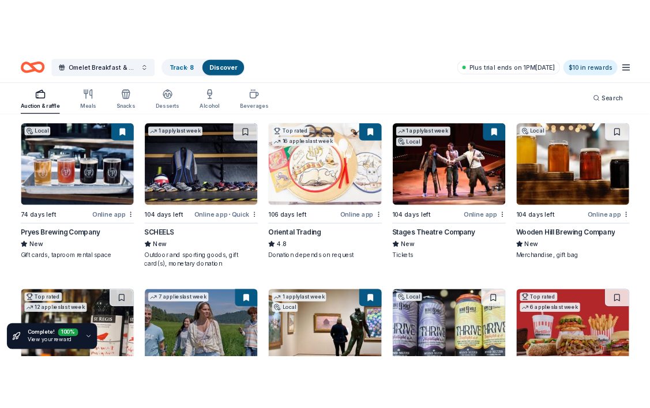
scroll to position [115, 0]
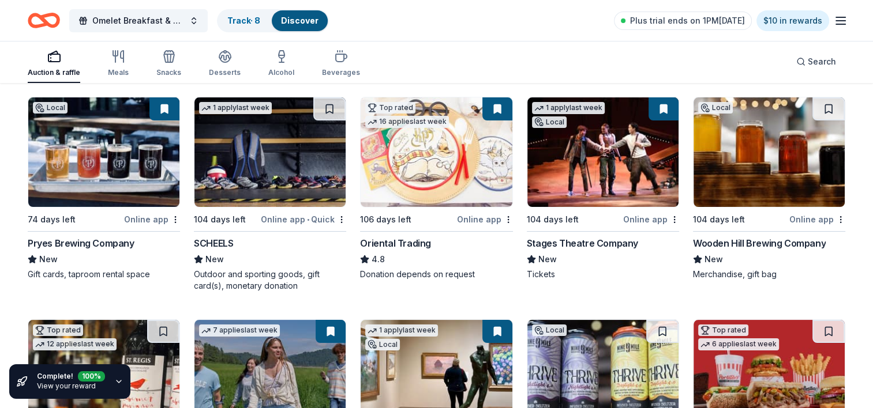
click at [110, 163] on img at bounding box center [103, 152] width 151 height 110
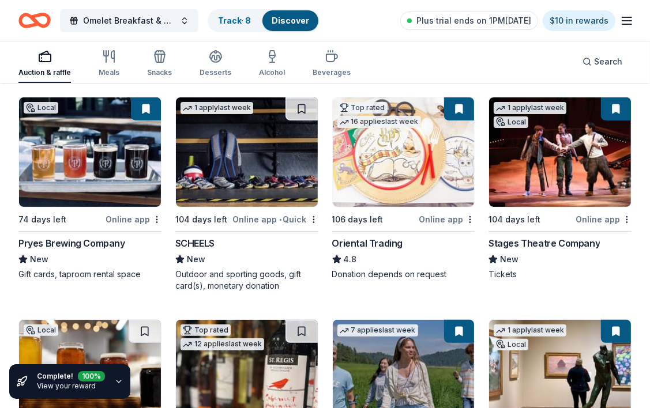
click at [144, 105] on button at bounding box center [146, 108] width 30 height 23
click at [109, 121] on img at bounding box center [90, 152] width 142 height 110
click at [224, 22] on link "Track · 8" at bounding box center [234, 21] width 33 height 10
click at [237, 19] on link "Track · 8" at bounding box center [234, 21] width 33 height 10
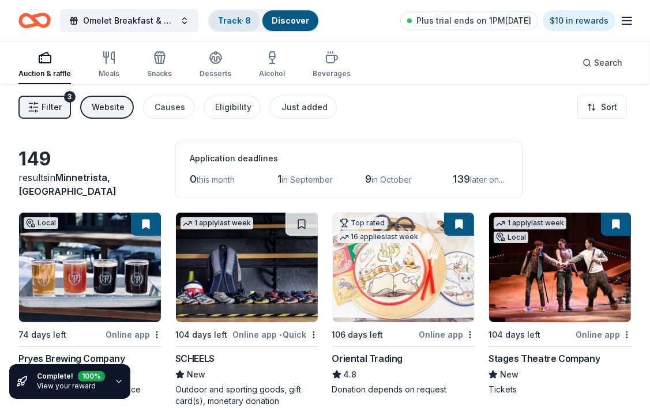
click at [238, 21] on link "Track · 8" at bounding box center [234, 21] width 33 height 10
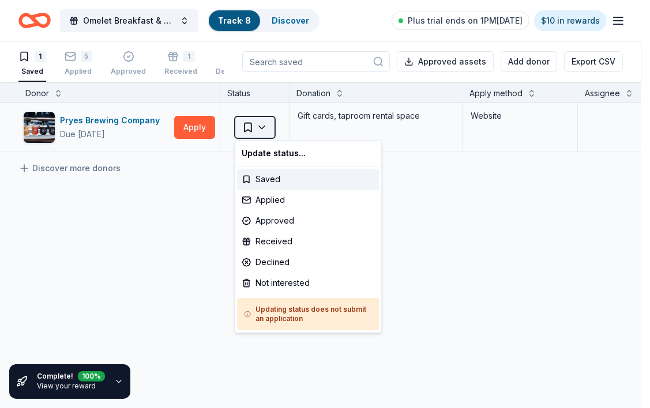
click at [264, 129] on html "Omelet Breakfast & Silent Auction Fundraiser Track · 8 Discover Plus trial ends…" at bounding box center [325, 204] width 650 height 408
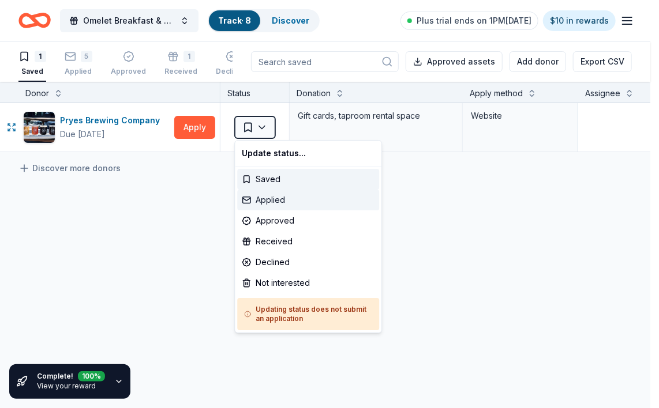
click at [270, 200] on div "Applied" at bounding box center [308, 200] width 142 height 21
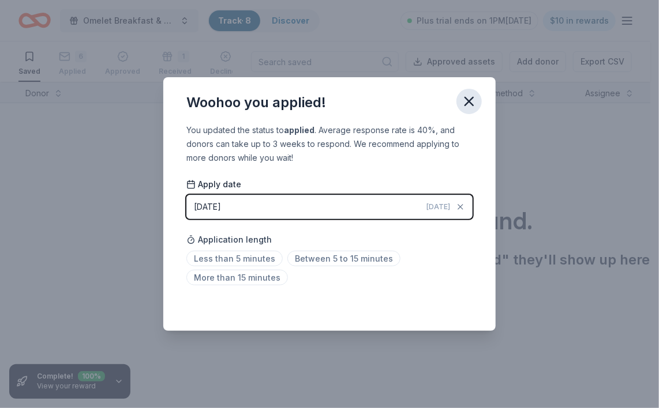
click at [464, 106] on icon "button" at bounding box center [469, 101] width 16 height 16
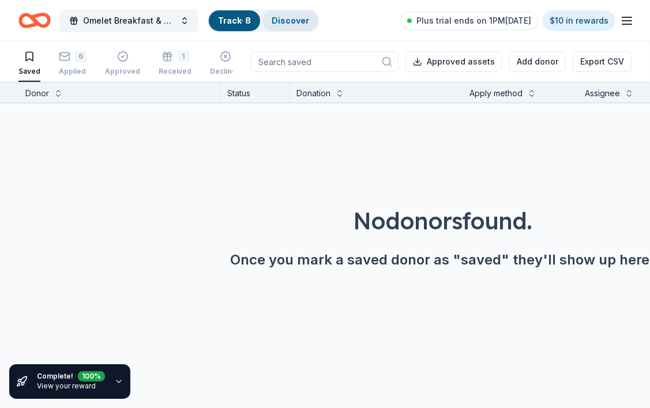
click at [291, 21] on link "Discover" at bounding box center [290, 21] width 37 height 10
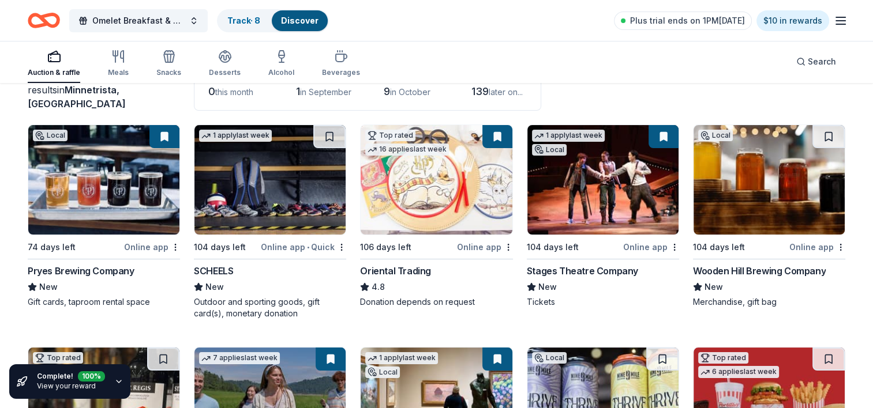
scroll to position [89, 0]
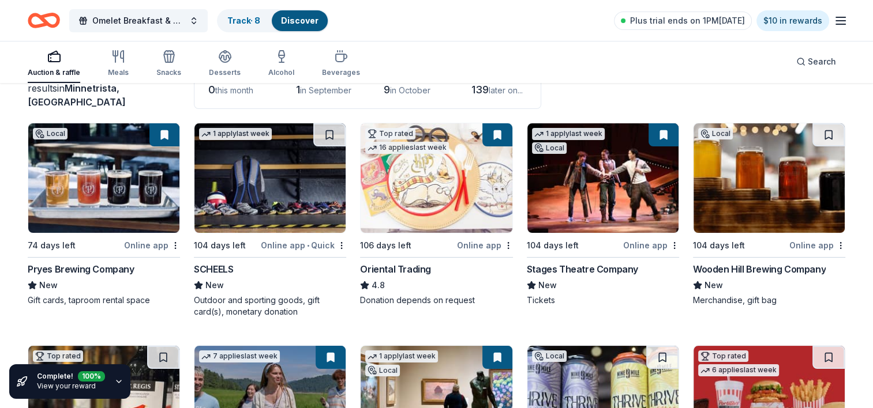
drag, startPoint x: 872, startPoint y: 148, endPoint x: 869, endPoint y: 161, distance: 13.2
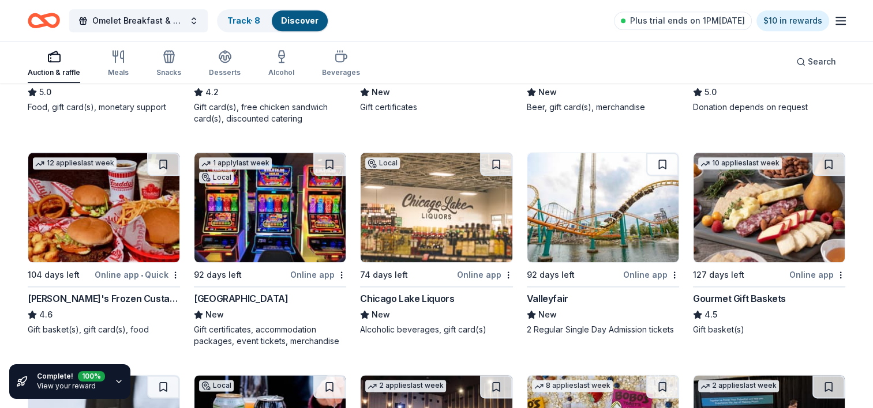
scroll to position [1371, 0]
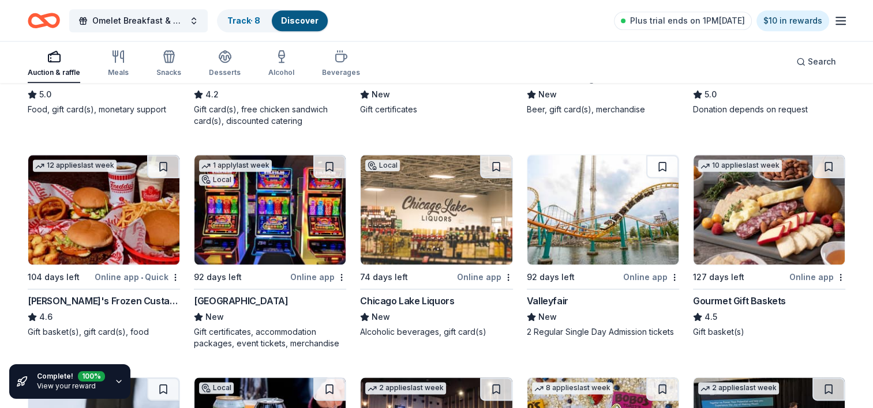
click at [130, 219] on img at bounding box center [103, 210] width 151 height 110
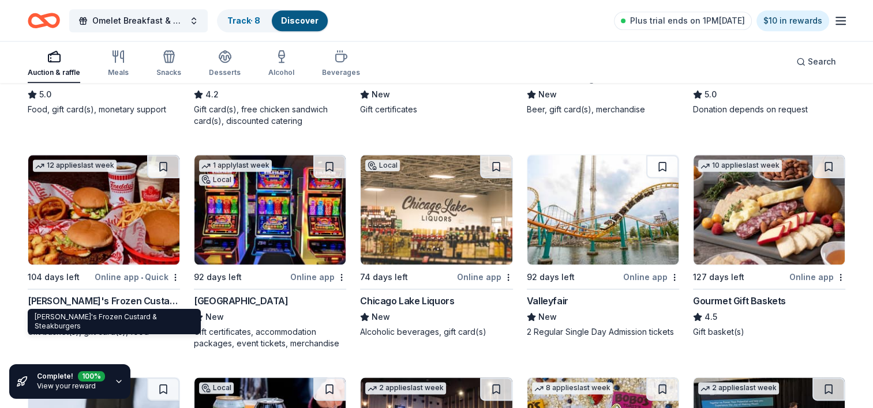
click at [103, 226] on img at bounding box center [103, 210] width 151 height 110
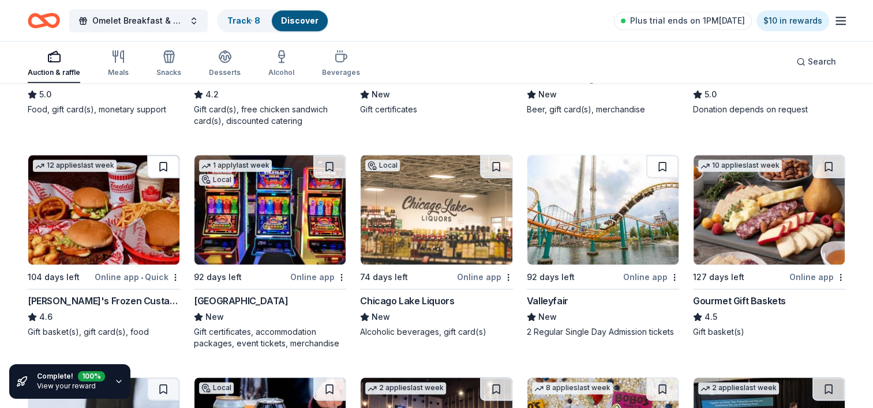
click at [167, 166] on button at bounding box center [163, 166] width 32 height 23
click at [245, 16] on link "Track · 9" at bounding box center [243, 21] width 33 height 10
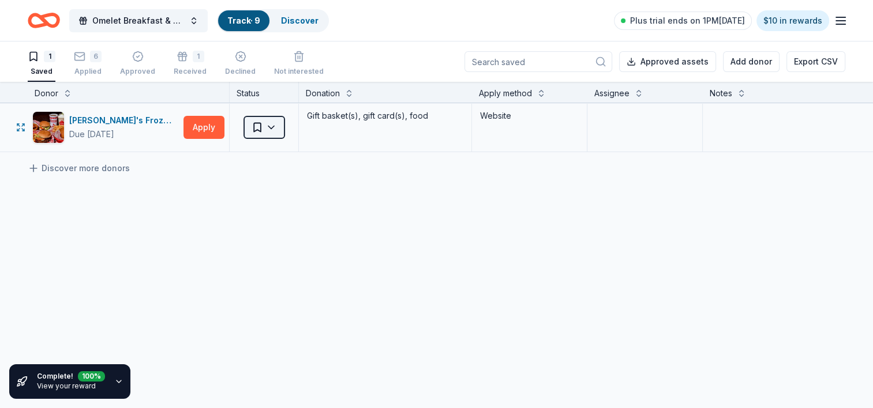
click at [271, 122] on html "Omelet Breakfast & Silent Auction Fundraiser Track · 9 Discover Plus trial ends…" at bounding box center [436, 204] width 873 height 408
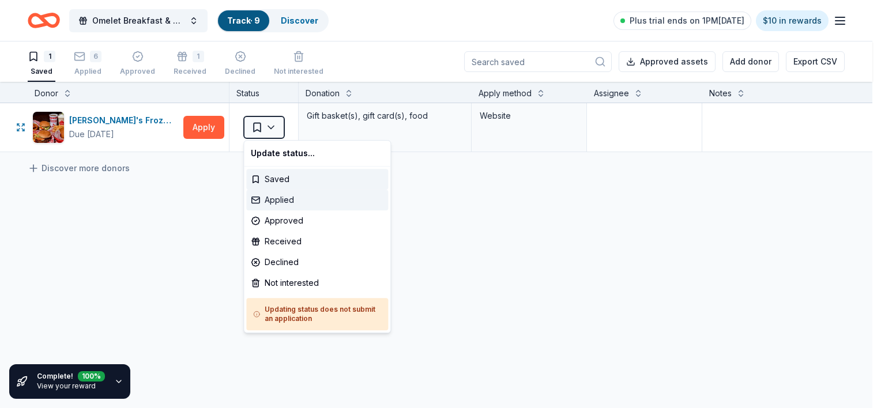
click at [272, 200] on div "Applied" at bounding box center [317, 200] width 142 height 21
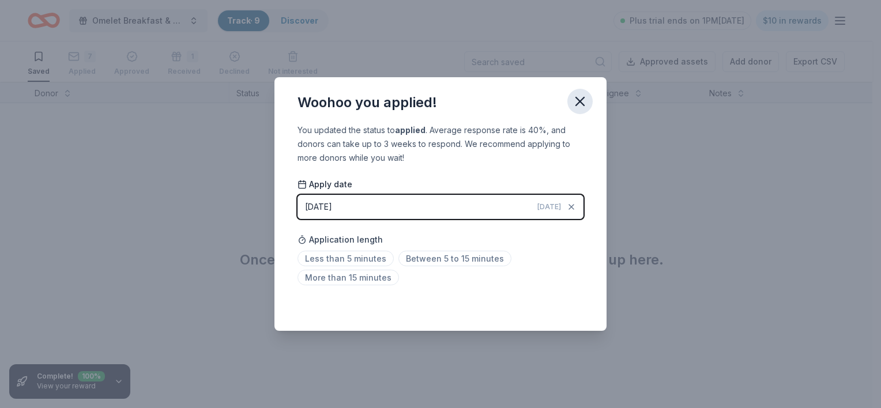
click at [577, 102] on icon "button" at bounding box center [580, 101] width 16 height 16
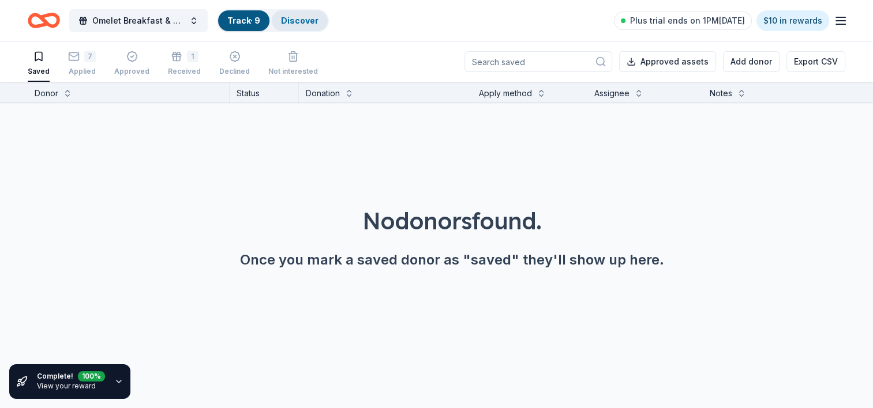
click at [293, 18] on link "Discover" at bounding box center [299, 21] width 37 height 10
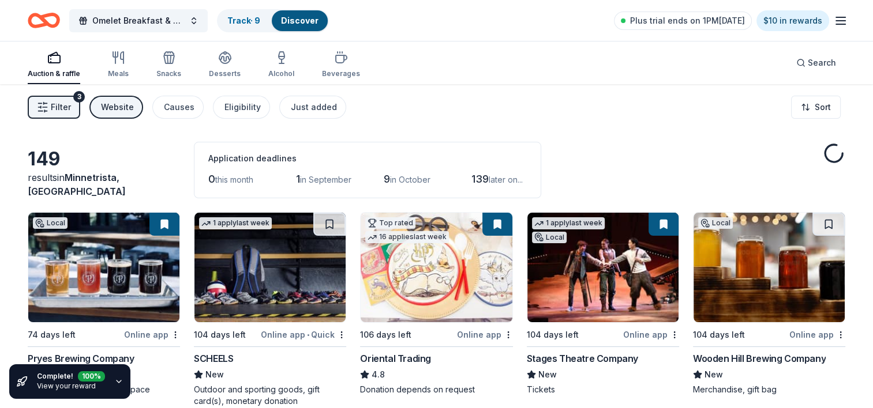
scroll to position [1401, 0]
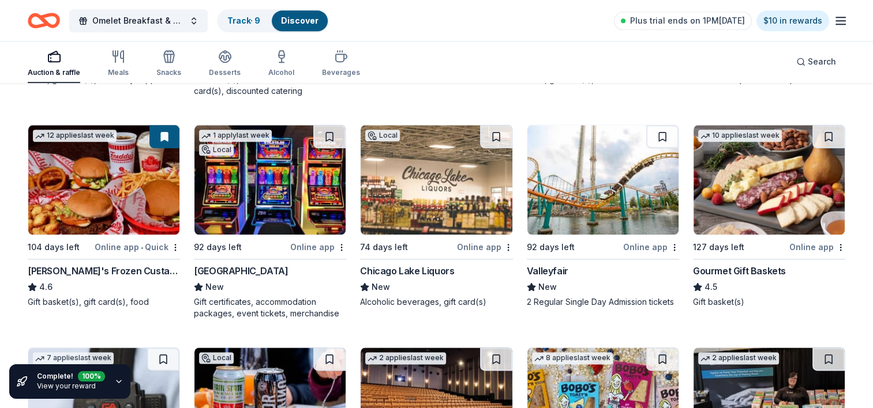
click at [234, 196] on img at bounding box center [269, 180] width 151 height 110
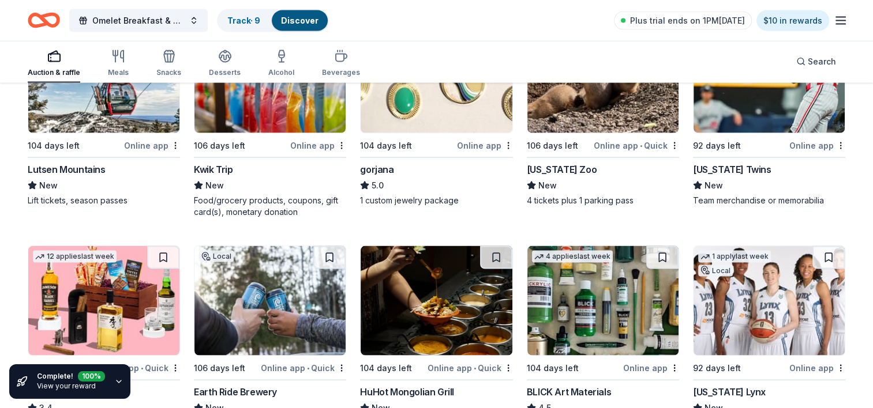
scroll to position [2335, 0]
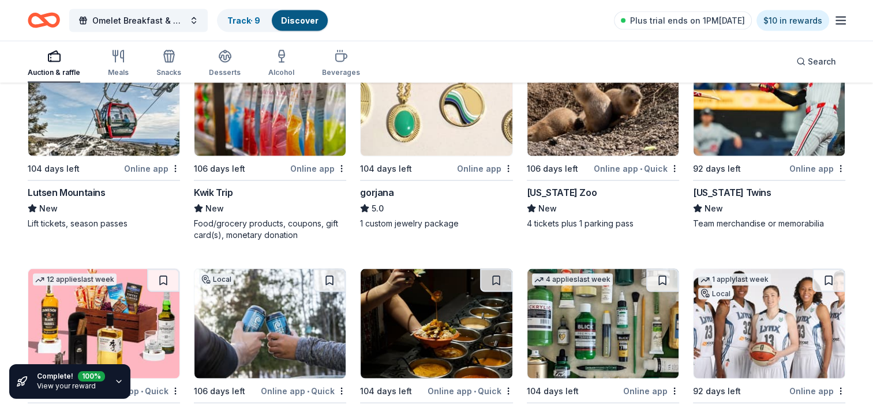
click at [575, 133] on img at bounding box center [602, 102] width 151 height 110
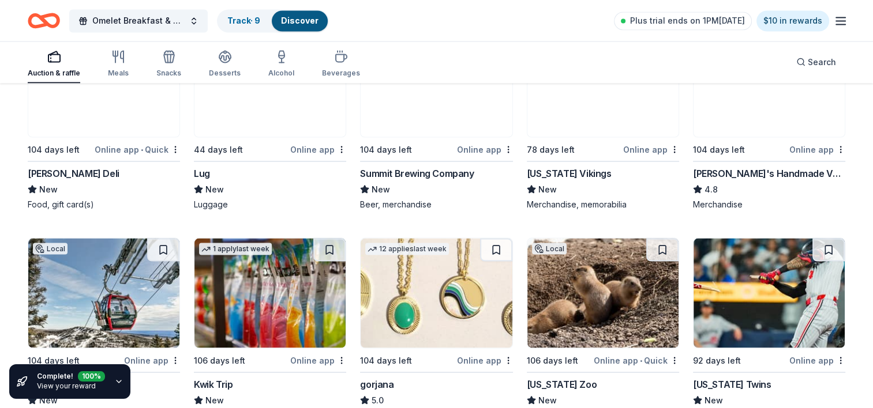
scroll to position [2129, 0]
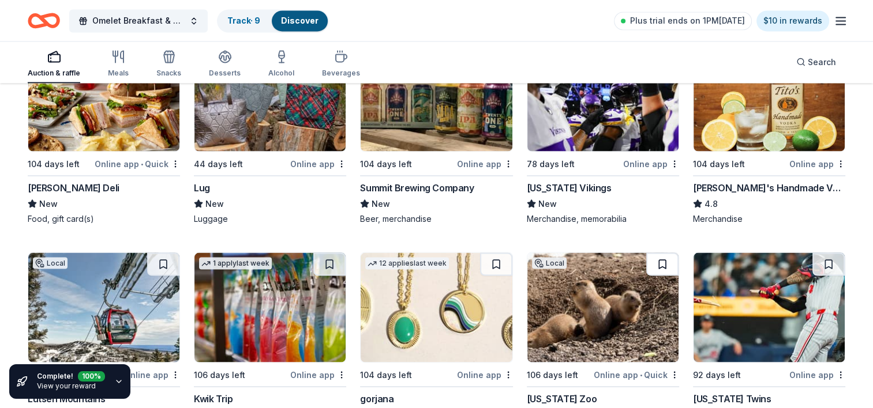
click at [660, 258] on button at bounding box center [662, 264] width 32 height 23
click at [611, 295] on img at bounding box center [602, 308] width 151 height 110
click at [238, 24] on link "Track · 10" at bounding box center [245, 21] width 36 height 10
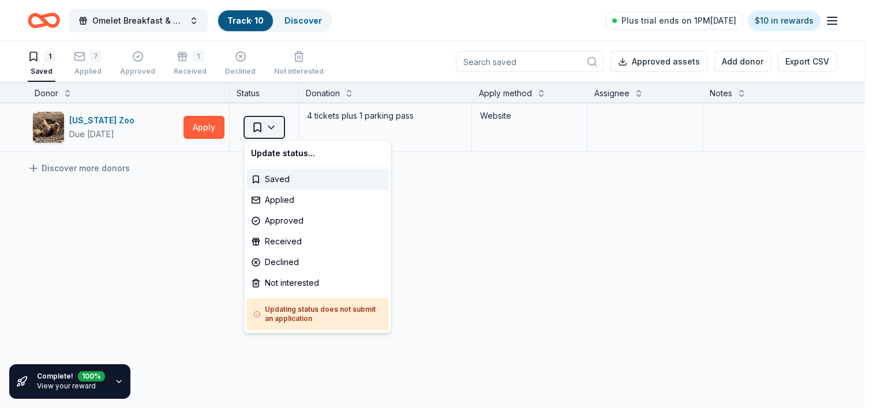
click at [264, 125] on html "Omelet Breakfast & Silent Auction Fundraiser Track · 10 Discover Plus trial end…" at bounding box center [436, 204] width 873 height 408
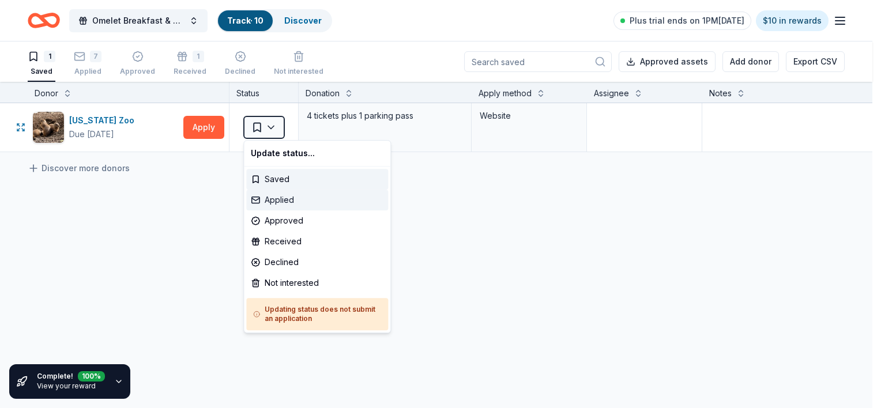
click at [284, 205] on div "Applied" at bounding box center [317, 200] width 142 height 21
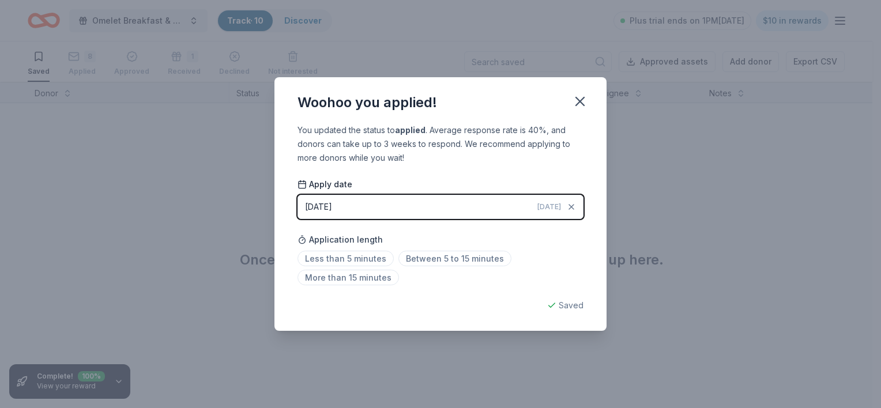
click at [501, 205] on button "08/30/2025 Today" at bounding box center [441, 207] width 286 height 24
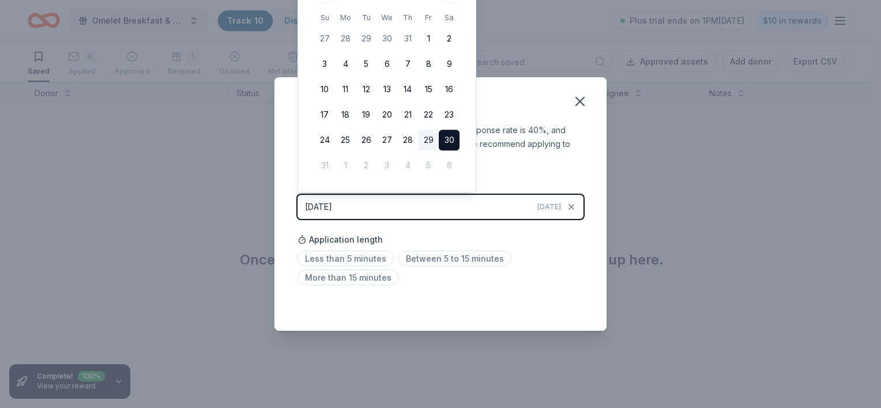
click at [430, 133] on button "29" at bounding box center [428, 140] width 21 height 21
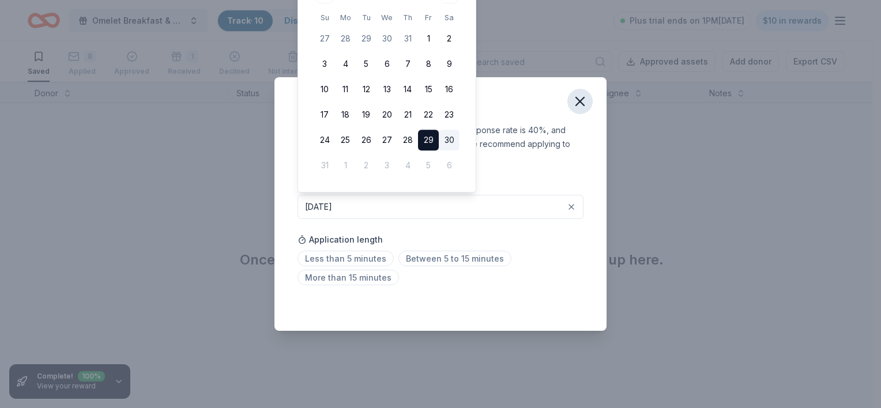
click at [583, 102] on icon "button" at bounding box center [580, 101] width 16 height 16
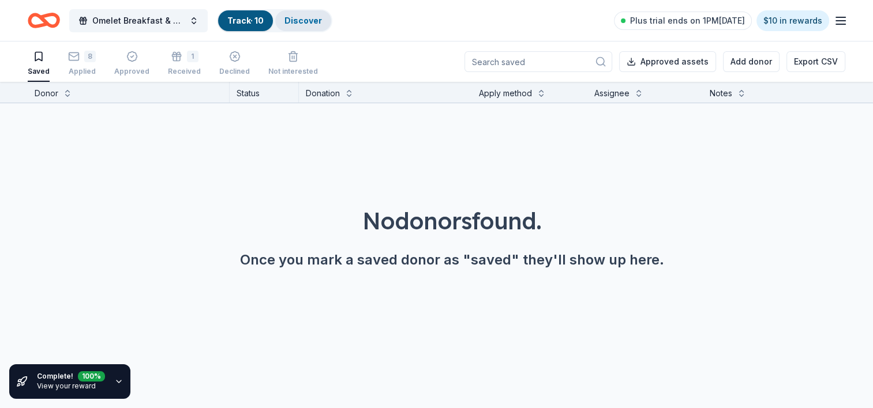
drag, startPoint x: 104, startPoint y: 23, endPoint x: 303, endPoint y: 18, distance: 199.6
click at [303, 18] on link "Discover" at bounding box center [302, 21] width 37 height 10
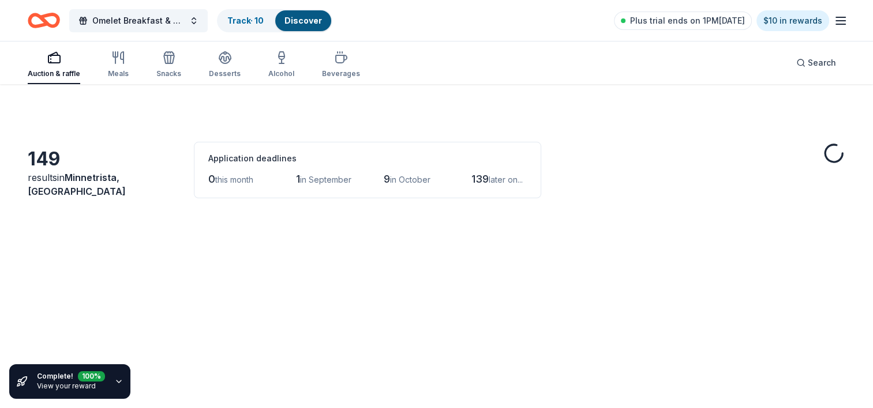
click at [310, 22] on link "Discover" at bounding box center [302, 21] width 37 height 10
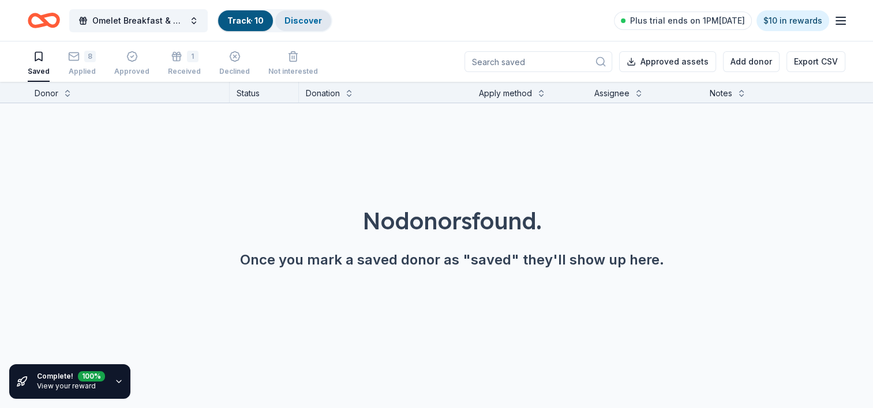
click at [303, 21] on link "Discover" at bounding box center [302, 21] width 37 height 10
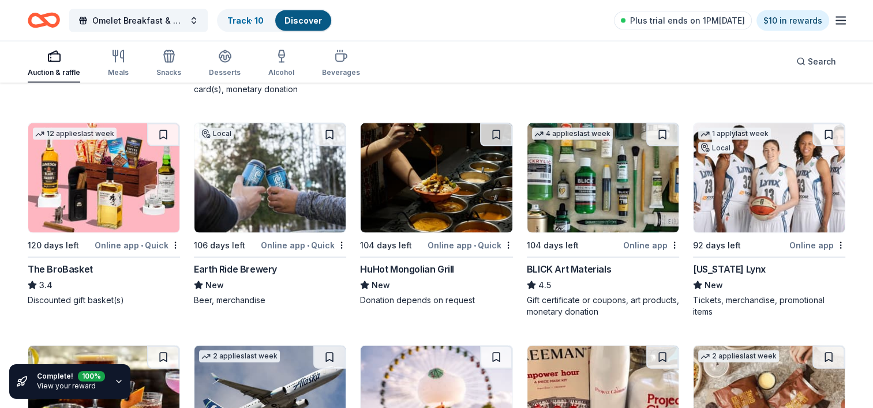
scroll to position [2480, 0]
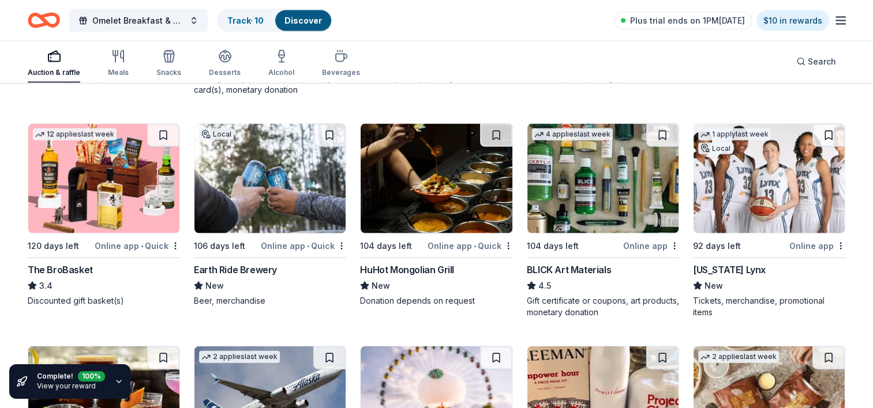
click at [429, 202] on img at bounding box center [436, 179] width 151 height 110
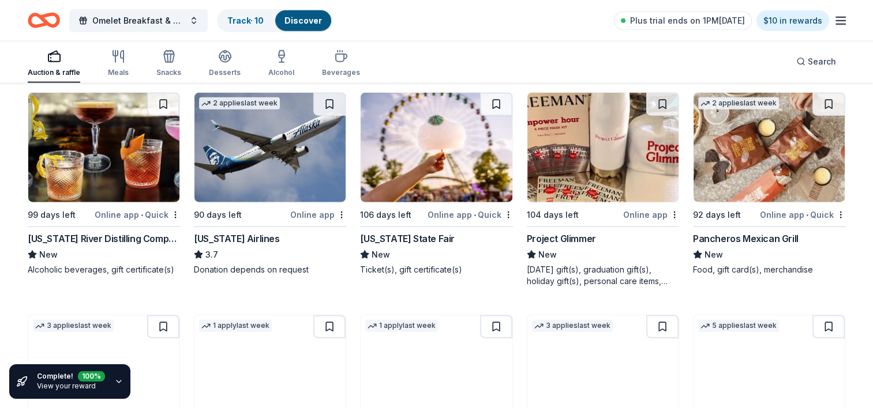
scroll to position [2743, 0]
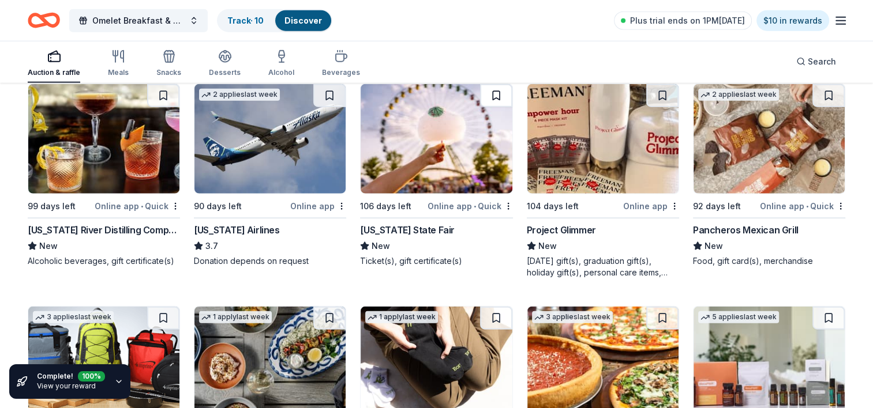
click at [496, 93] on button at bounding box center [496, 95] width 32 height 23
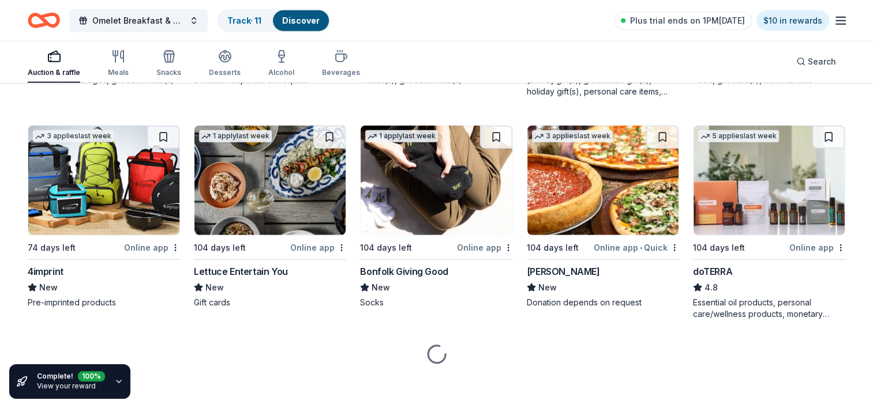
scroll to position [2926, 0]
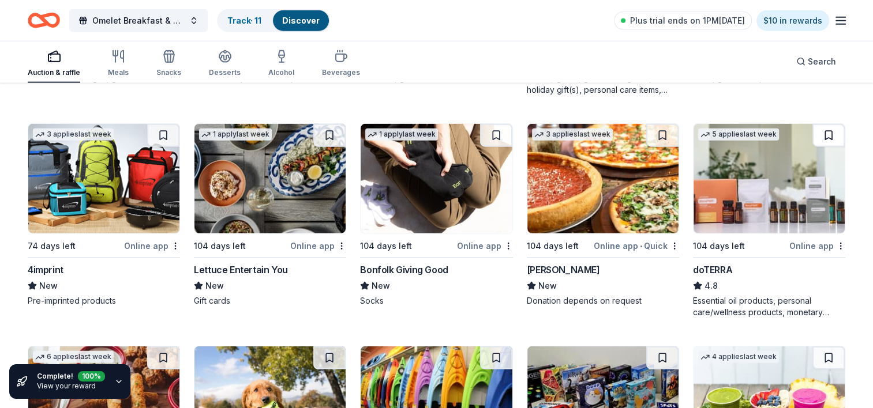
click at [826, 127] on button at bounding box center [828, 135] width 32 height 23
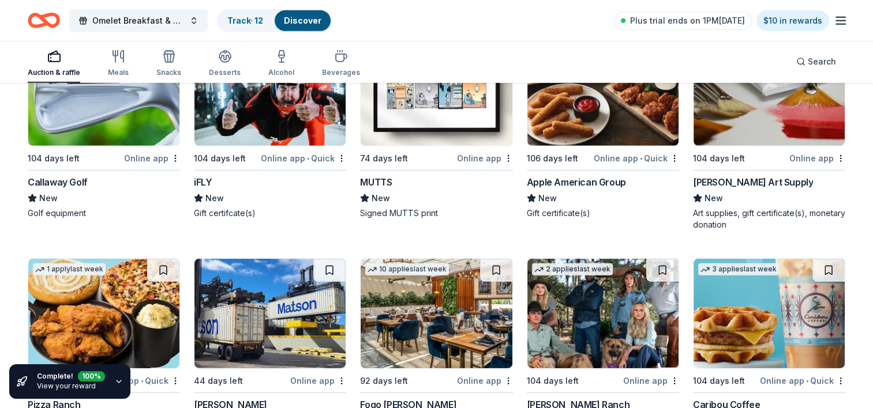
scroll to position [3463, 0]
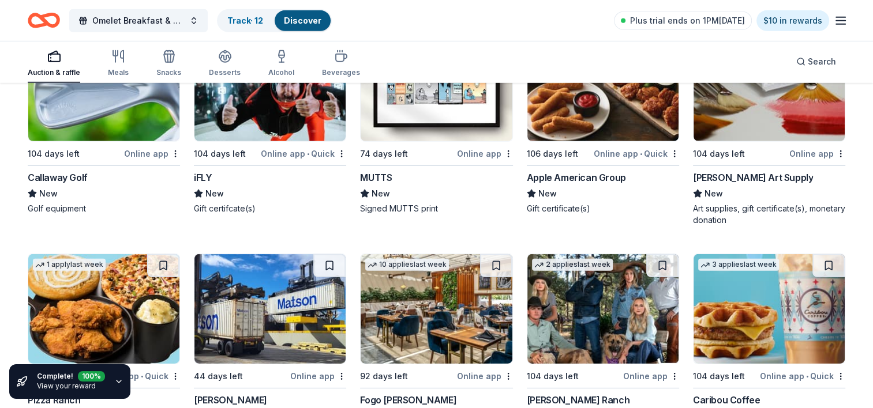
click at [275, 123] on img at bounding box center [269, 87] width 151 height 110
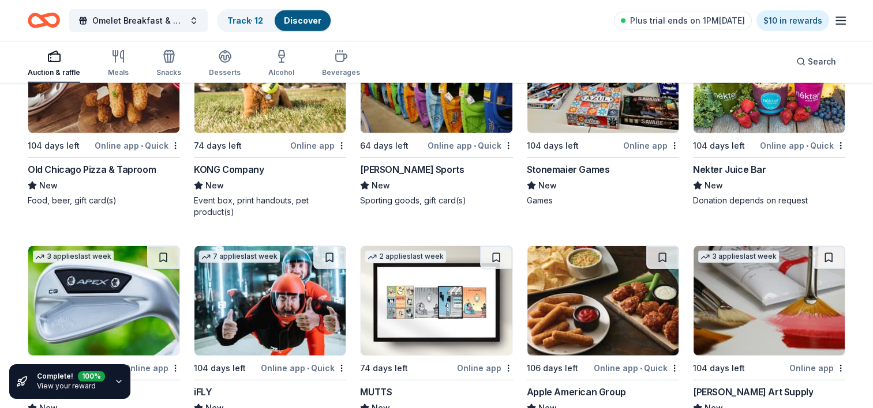
scroll to position [3254, 0]
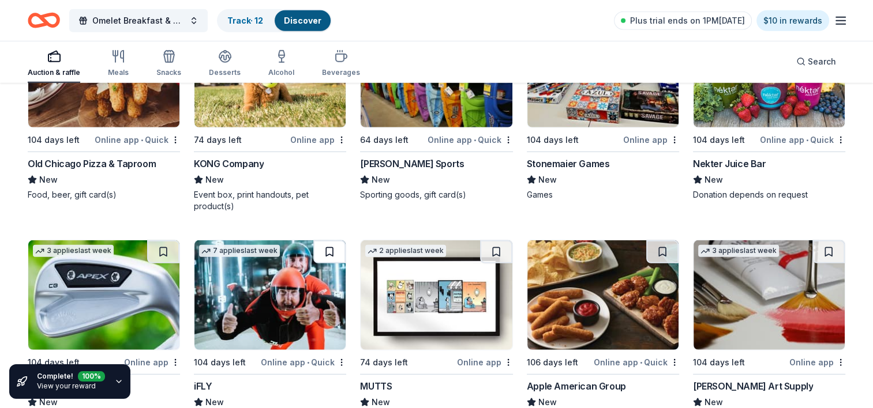
click at [329, 247] on button at bounding box center [329, 252] width 32 height 23
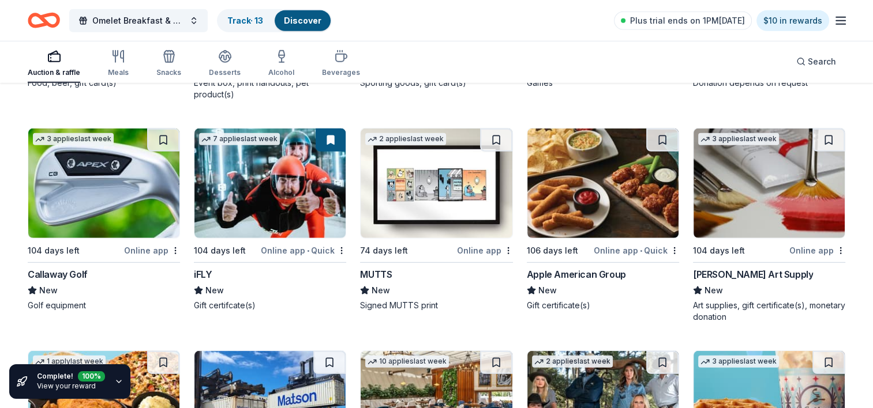
click at [438, 185] on img at bounding box center [436, 184] width 151 height 110
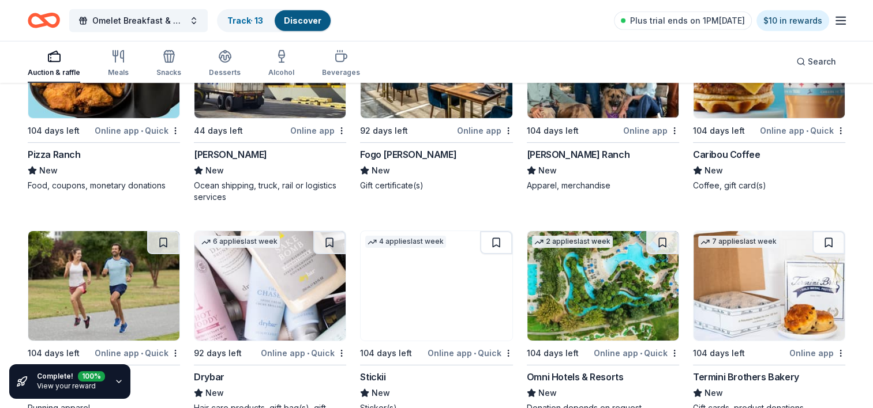
scroll to position [3627, 0]
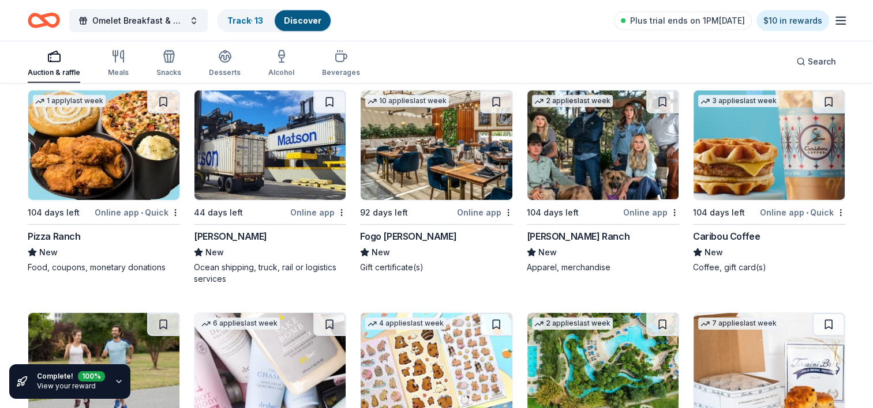
click at [404, 164] on img at bounding box center [436, 146] width 151 height 110
click at [81, 162] on img at bounding box center [103, 146] width 151 height 110
click at [163, 99] on button at bounding box center [163, 102] width 32 height 23
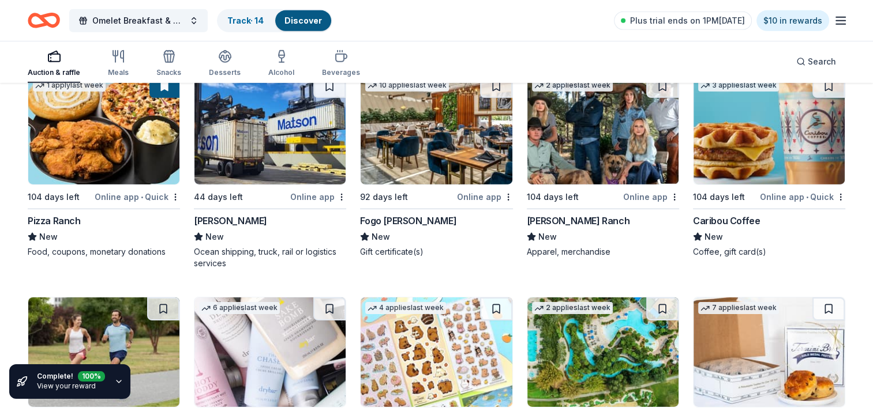
click at [769, 150] on img at bounding box center [768, 130] width 151 height 110
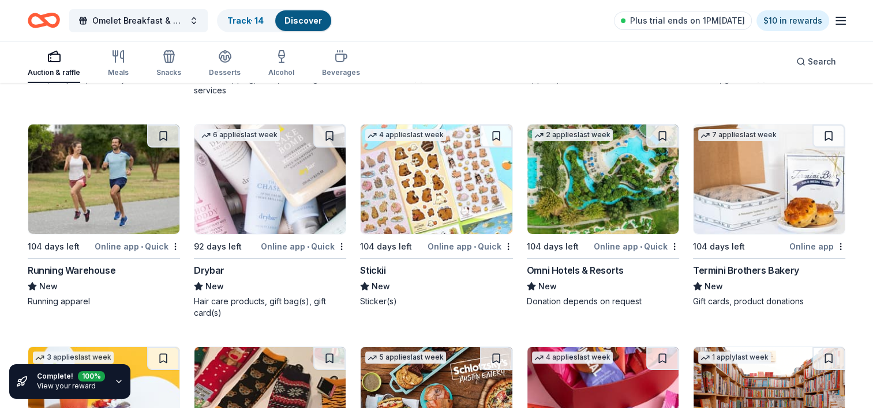
click at [279, 196] on img at bounding box center [269, 180] width 151 height 110
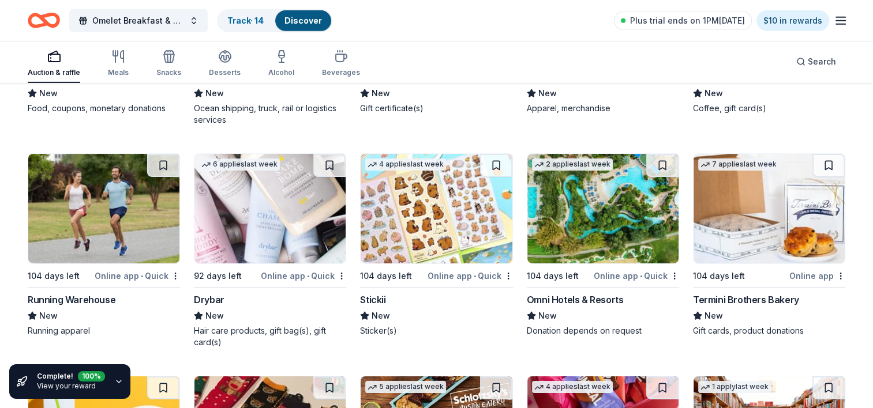
scroll to position [3780, 0]
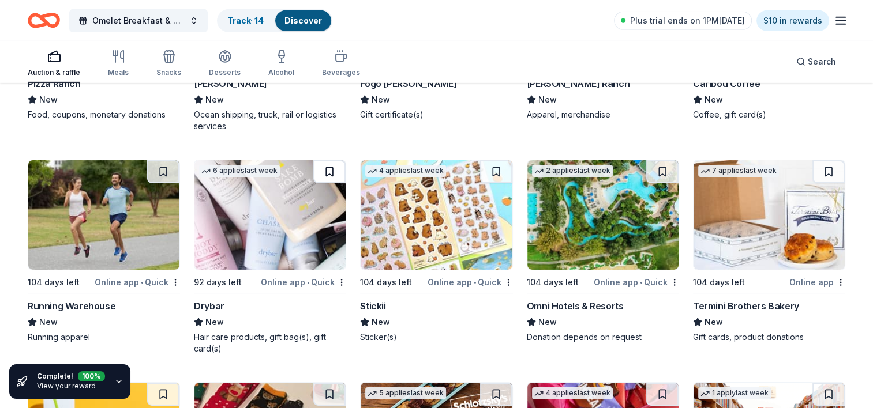
click at [337, 166] on button at bounding box center [329, 171] width 32 height 23
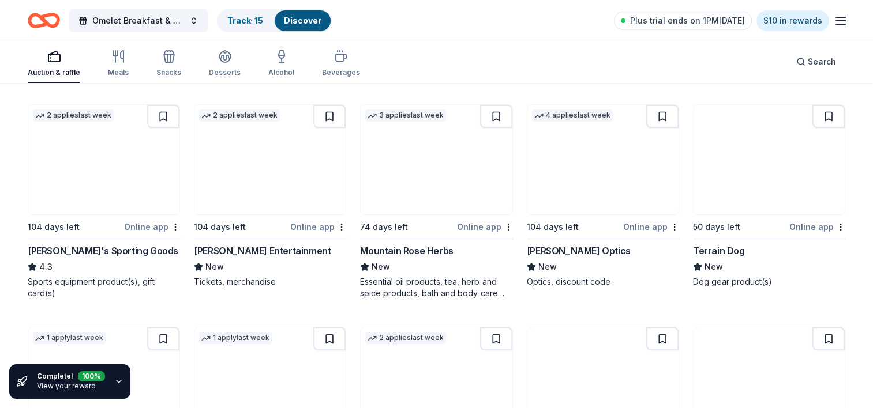
scroll to position [4287, 0]
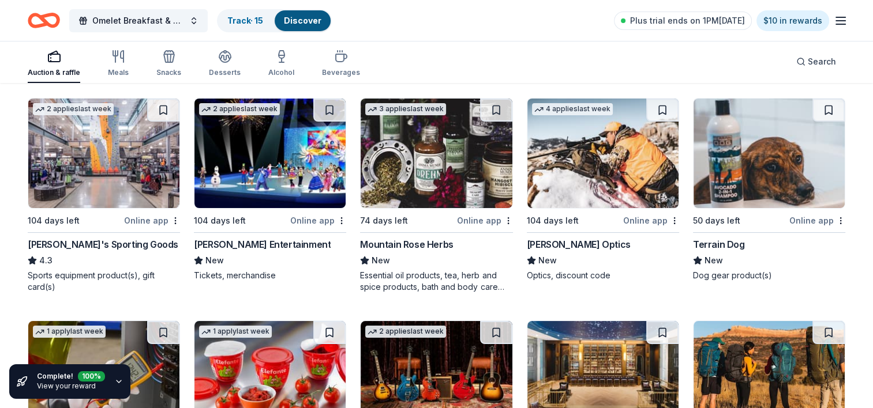
click at [277, 171] on img at bounding box center [269, 154] width 151 height 110
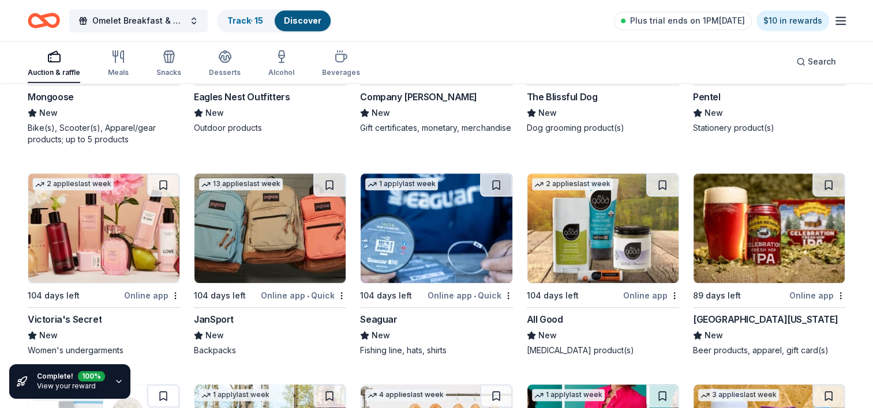
scroll to position [5332, 0]
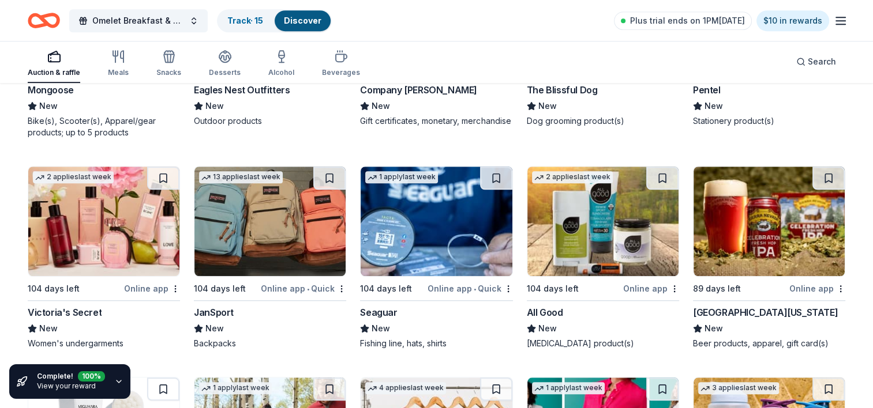
click at [603, 209] on img at bounding box center [602, 222] width 151 height 110
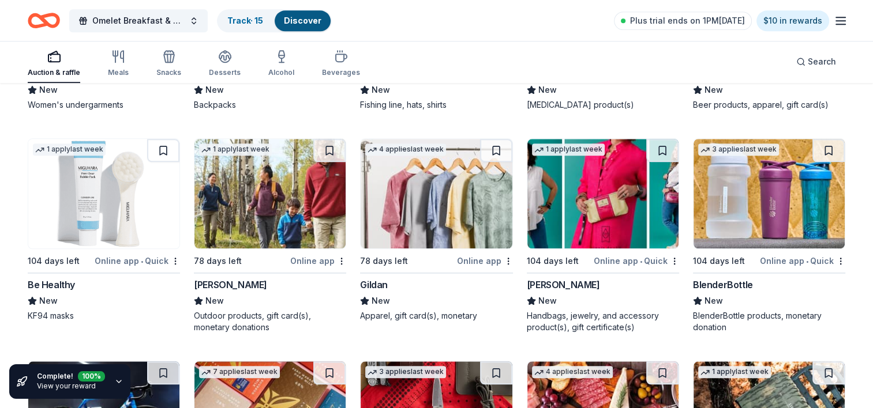
scroll to position [5594, 0]
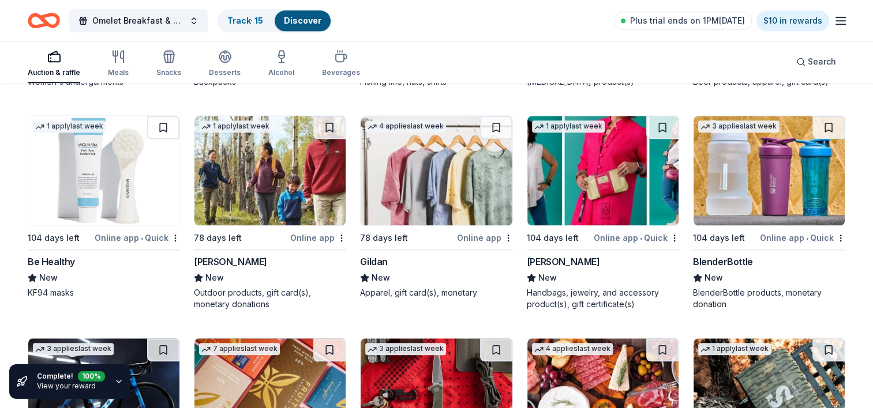
click at [76, 166] on img at bounding box center [103, 171] width 151 height 110
click at [85, 178] on img at bounding box center [103, 171] width 151 height 110
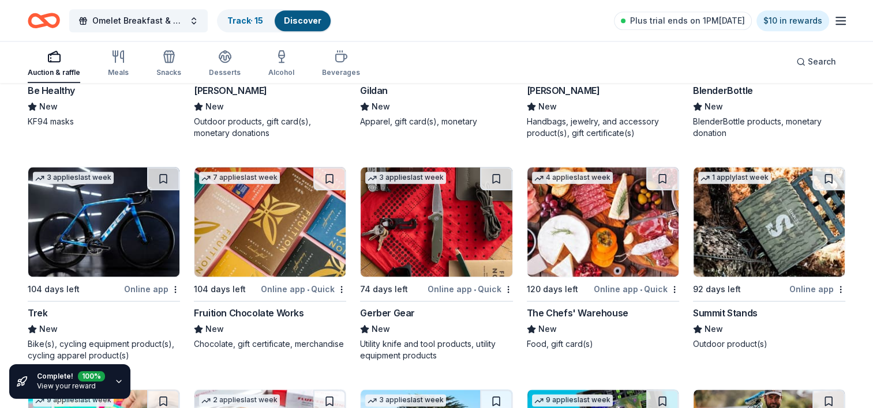
scroll to position [5796, 0]
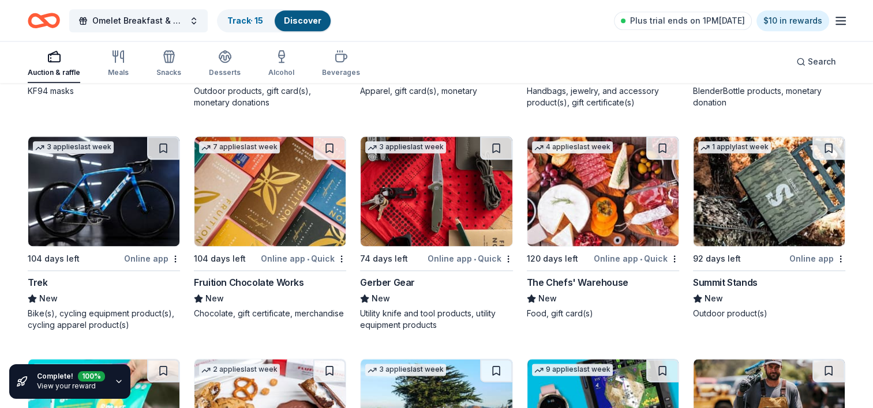
click at [278, 198] on img at bounding box center [269, 192] width 151 height 110
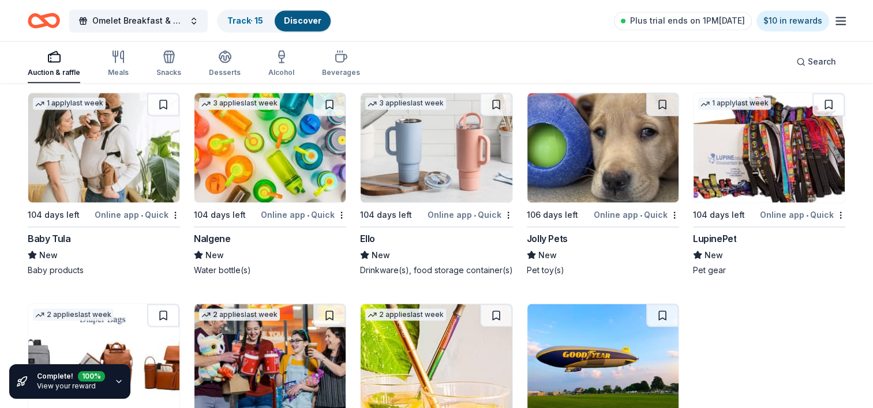
scroll to position [6394, 0]
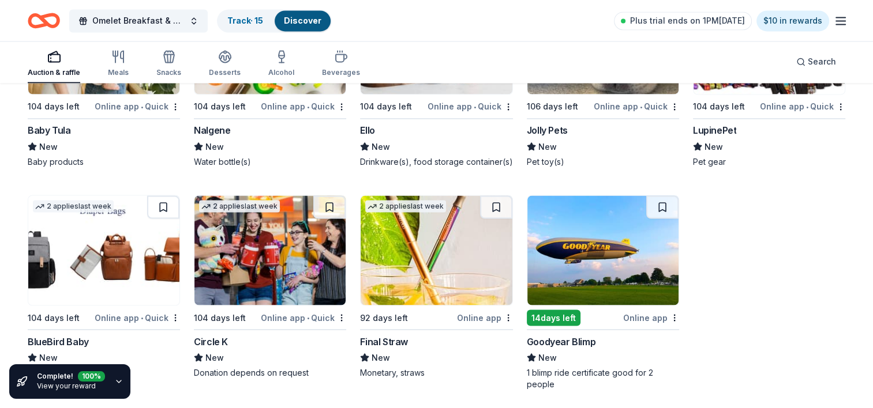
click at [394, 275] on img at bounding box center [436, 251] width 151 height 110
click at [588, 275] on img at bounding box center [602, 251] width 151 height 110
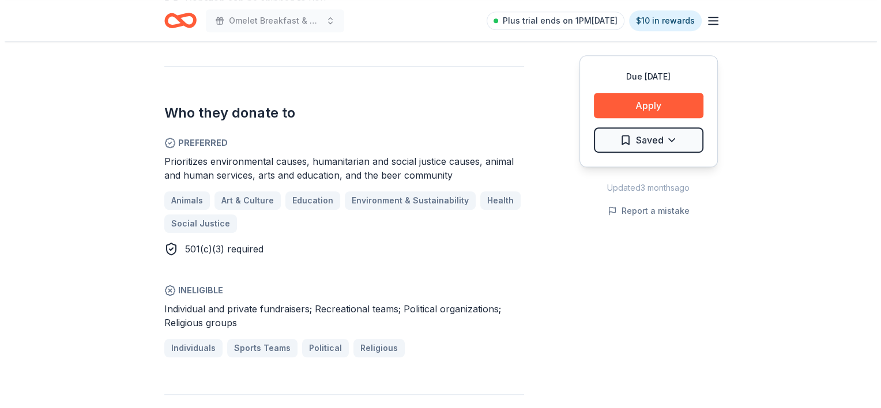
scroll to position [636, 0]
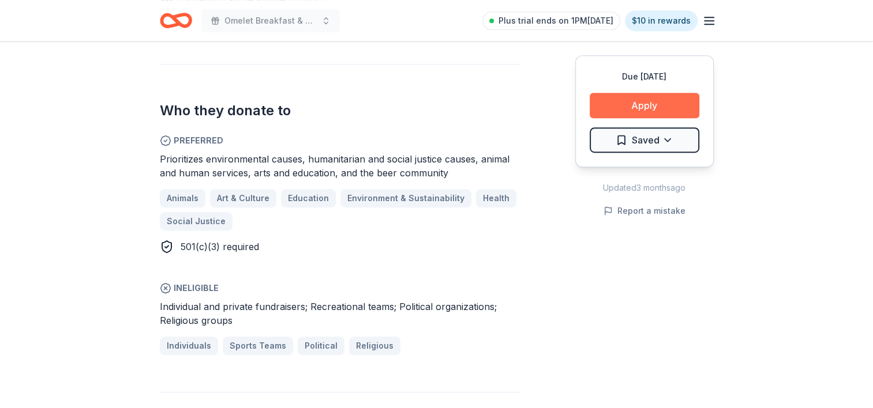
click at [637, 99] on button "Apply" at bounding box center [645, 105] width 110 height 25
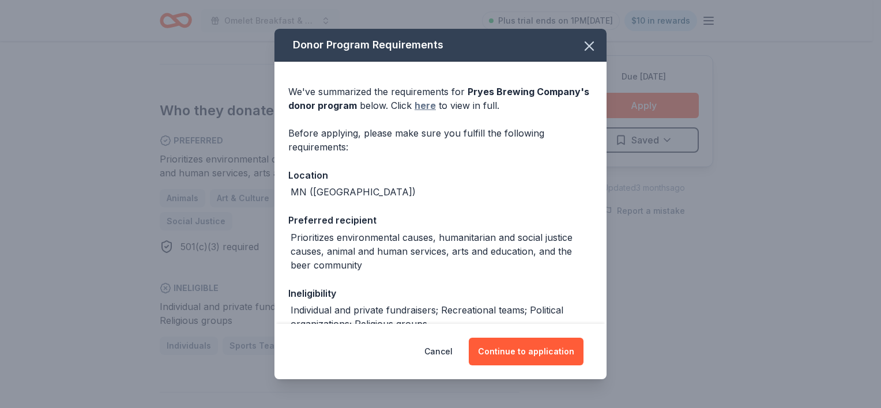
click at [421, 106] on link "here" at bounding box center [425, 106] width 21 height 14
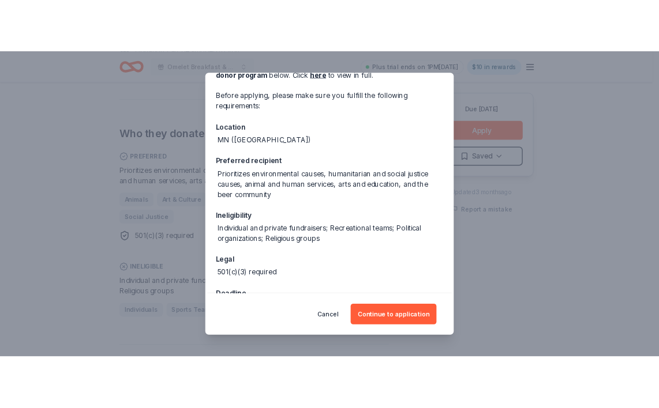
scroll to position [113, 0]
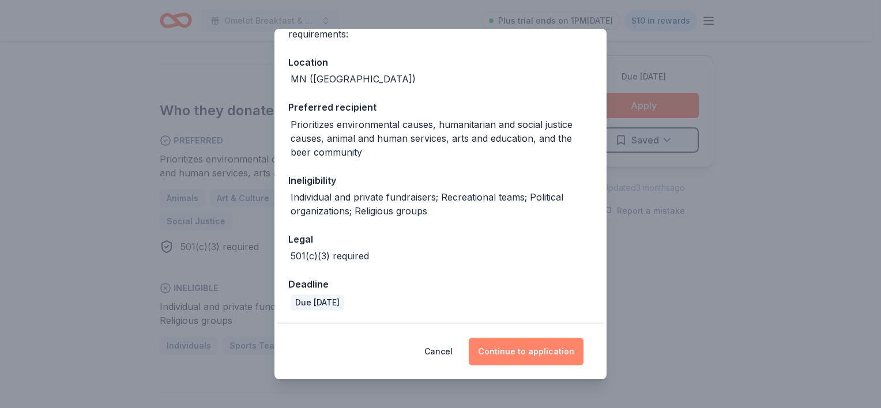
click at [539, 353] on button "Continue to application" at bounding box center [526, 352] width 115 height 28
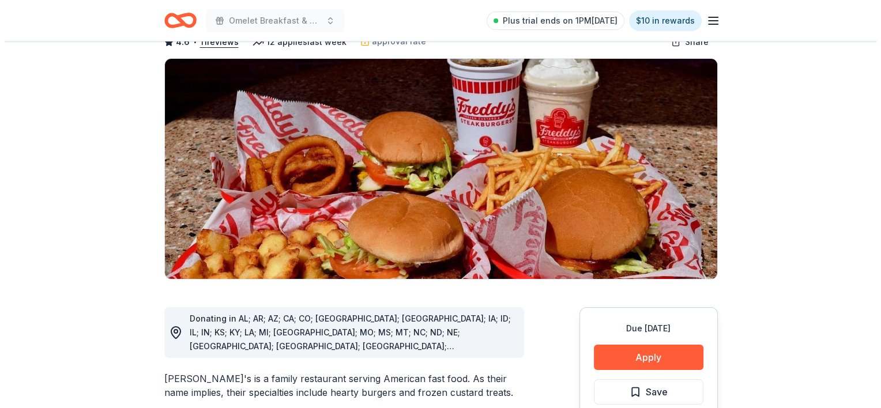
scroll to position [106, 0]
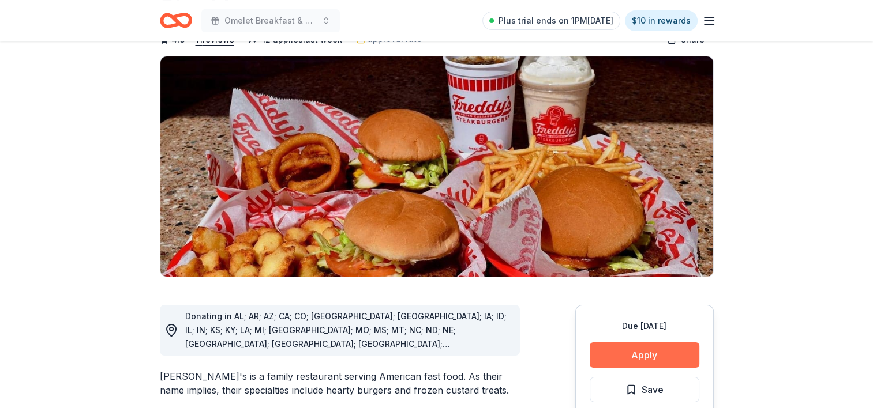
click at [648, 343] on button "Apply" at bounding box center [645, 355] width 110 height 25
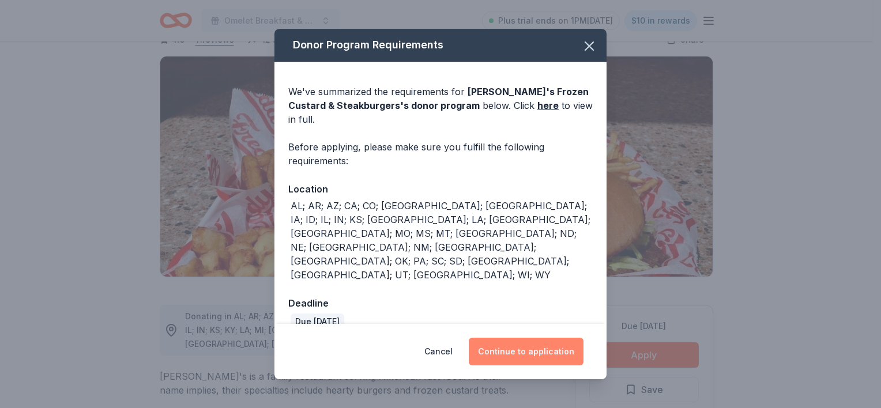
click at [551, 338] on button "Continue to application" at bounding box center [526, 352] width 115 height 28
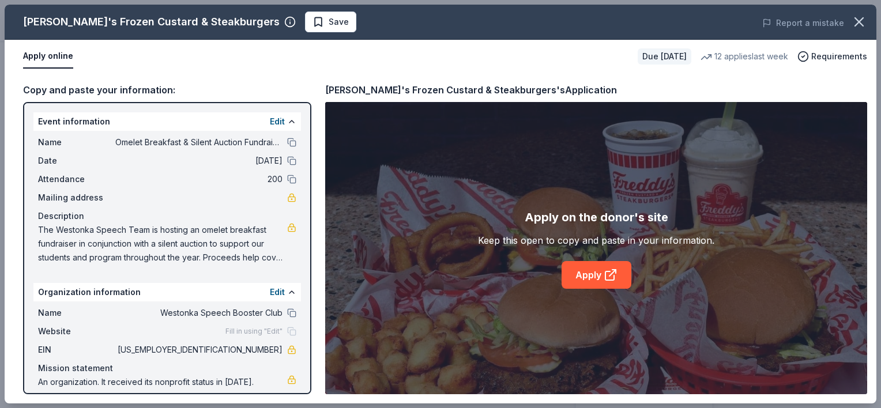
scroll to position [9, 0]
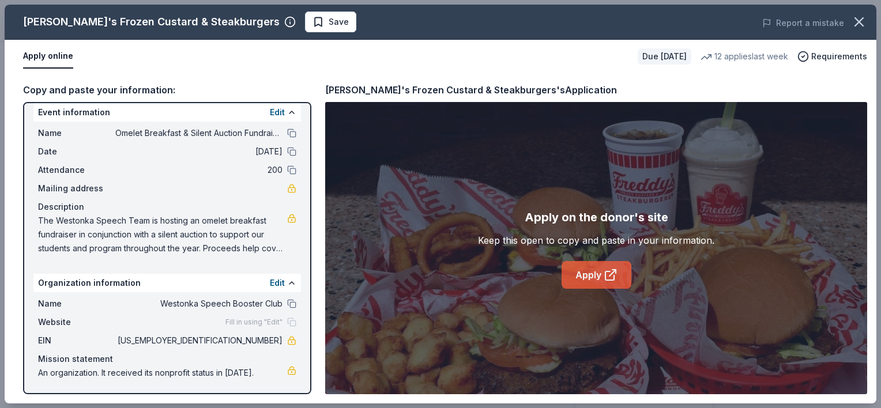
click at [594, 268] on link "Apply" at bounding box center [597, 275] width 70 height 28
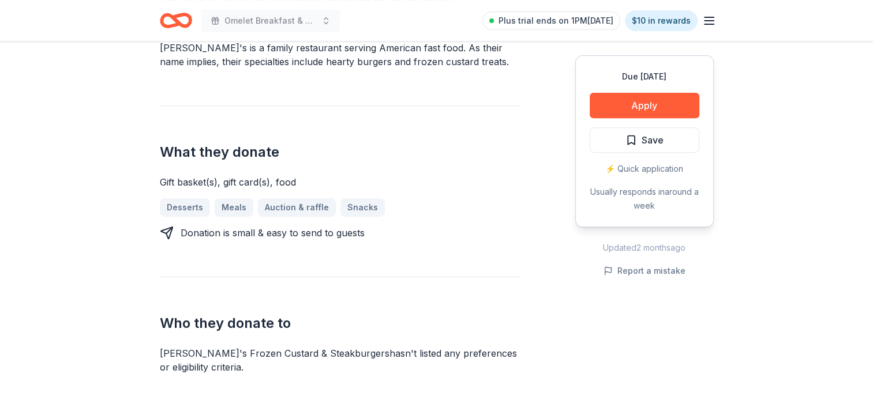
scroll to position [437, 0]
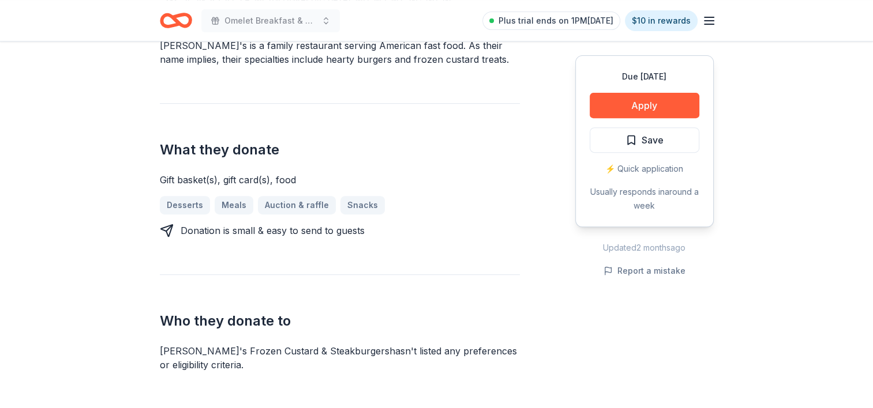
drag, startPoint x: 303, startPoint y: 130, endPoint x: 249, endPoint y: 132, distance: 54.3
click at [249, 173] on div "Gift basket(s), gift card(s), food" at bounding box center [340, 180] width 360 height 14
drag, startPoint x: 160, startPoint y: 134, endPoint x: 241, endPoint y: 136, distance: 80.8
click at [241, 173] on div "Gift basket(s), gift card(s), food" at bounding box center [340, 180] width 360 height 14
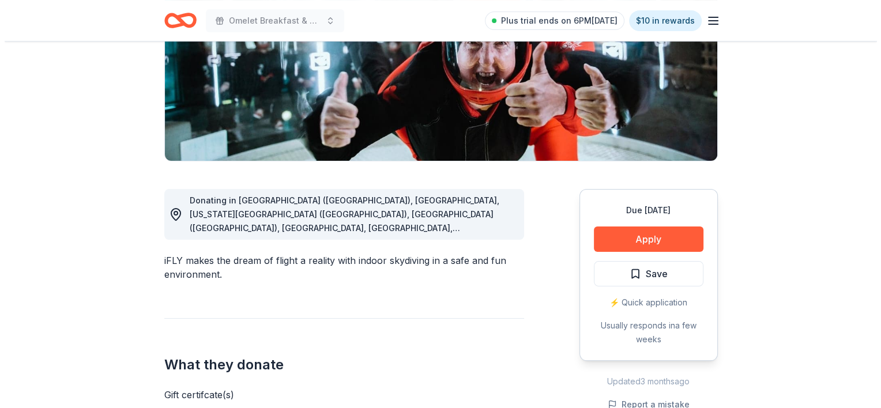
scroll to position [200, 0]
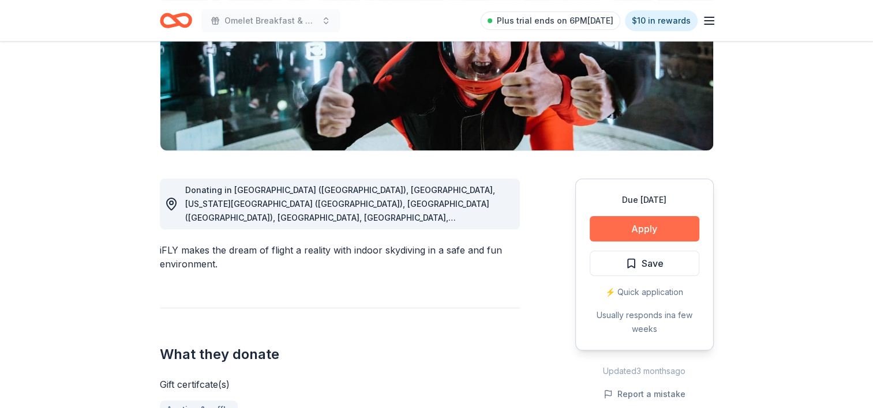
click at [620, 225] on button "Apply" at bounding box center [645, 228] width 110 height 25
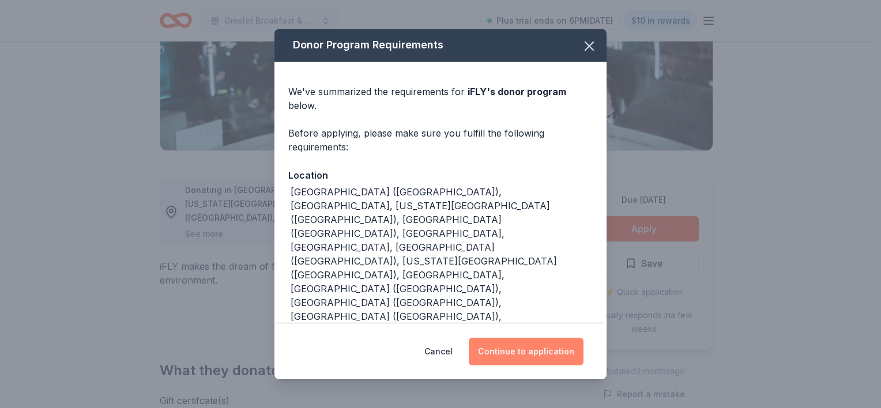
click at [544, 342] on button "Continue to application" at bounding box center [526, 352] width 115 height 28
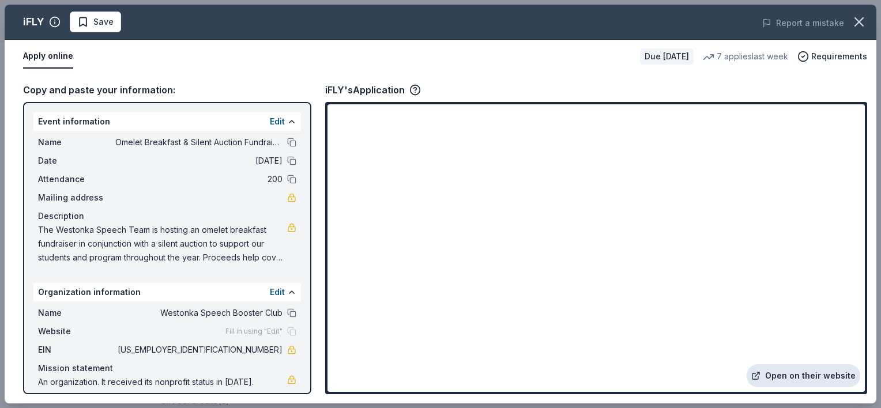
click at [804, 376] on link "Open on their website" at bounding box center [804, 376] width 114 height 23
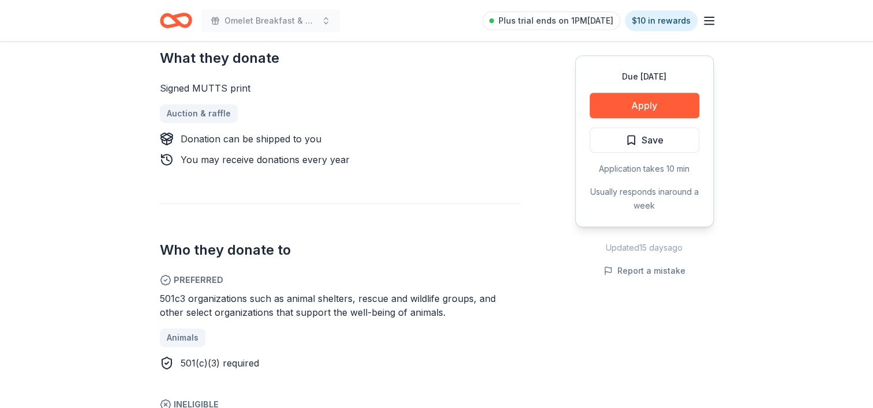
scroll to position [519, 0]
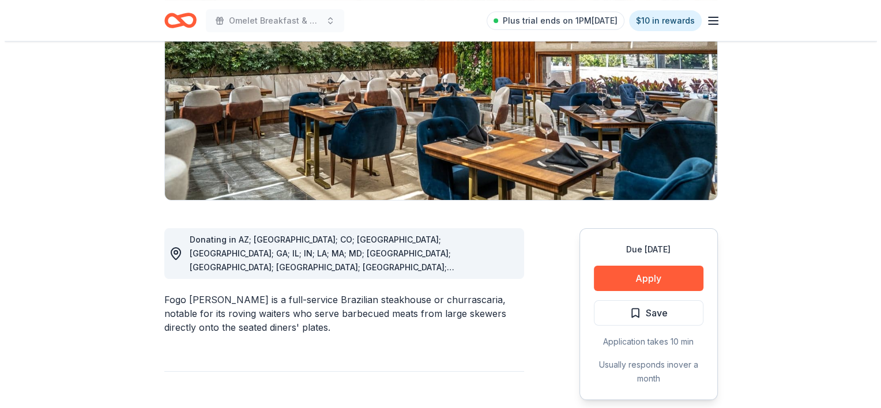
scroll to position [163, 0]
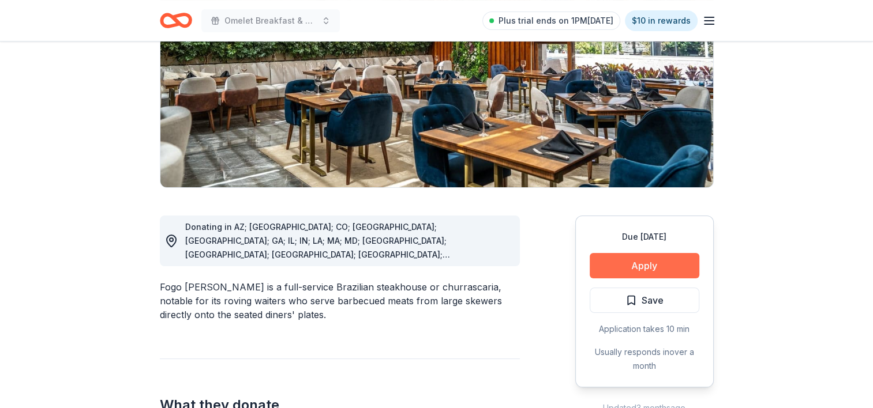
click at [652, 261] on button "Apply" at bounding box center [645, 265] width 110 height 25
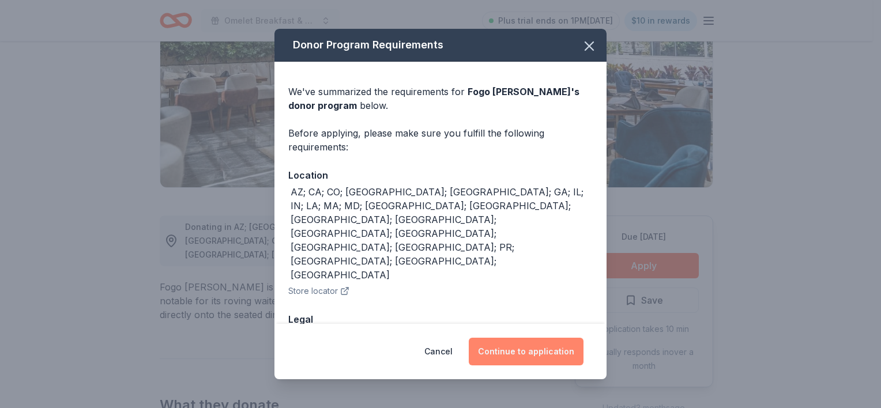
click at [554, 344] on button "Continue to application" at bounding box center [526, 352] width 115 height 28
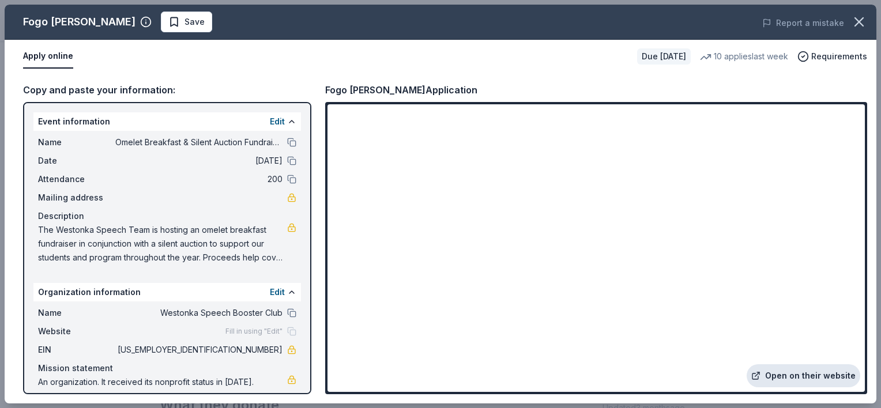
click at [806, 376] on link "Open on their website" at bounding box center [804, 376] width 114 height 23
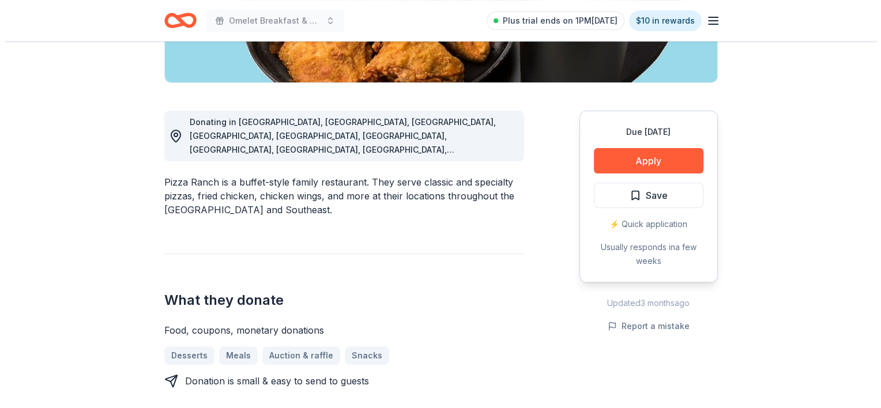
scroll to position [270, 0]
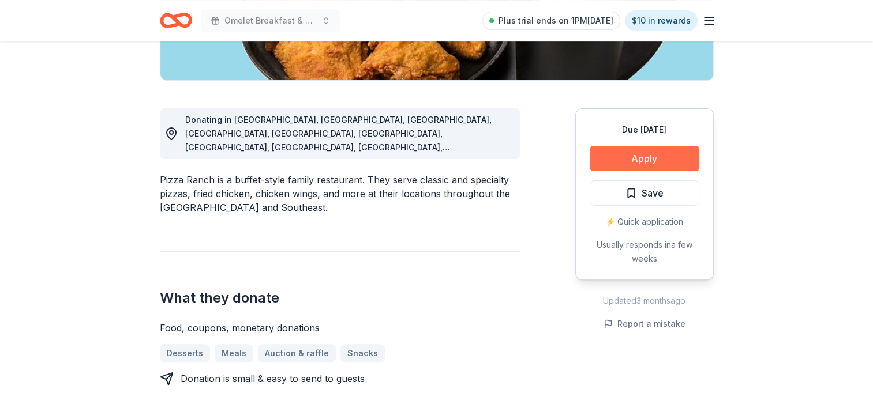
click at [651, 164] on button "Apply" at bounding box center [645, 158] width 110 height 25
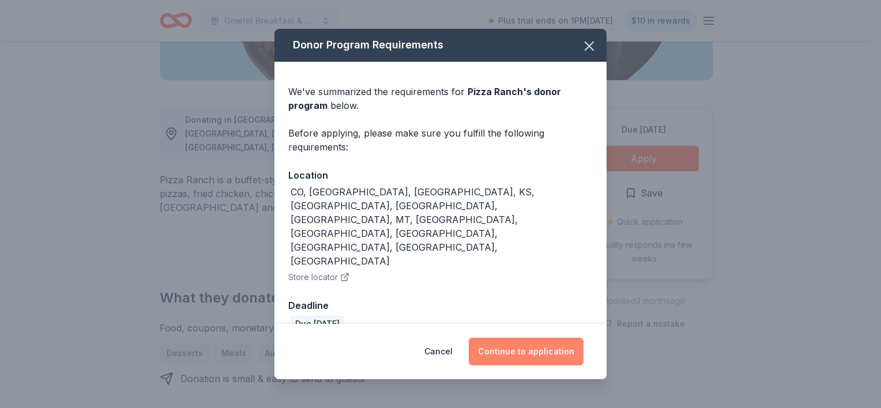
click at [549, 338] on button "Continue to application" at bounding box center [526, 352] width 115 height 28
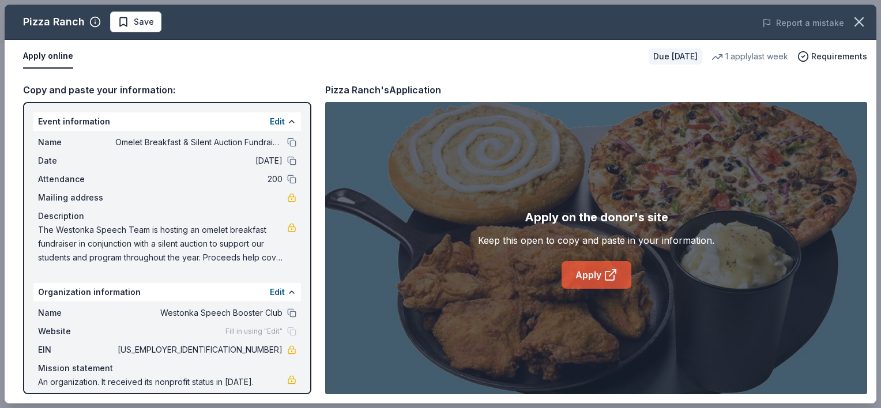
click at [601, 272] on link "Apply" at bounding box center [597, 275] width 70 height 28
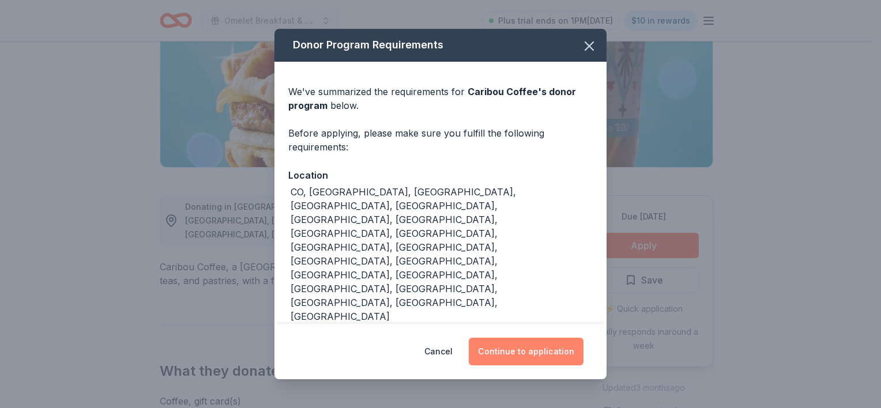
scroll to position [183, 0]
click at [548, 346] on button "Continue to application" at bounding box center [526, 352] width 115 height 28
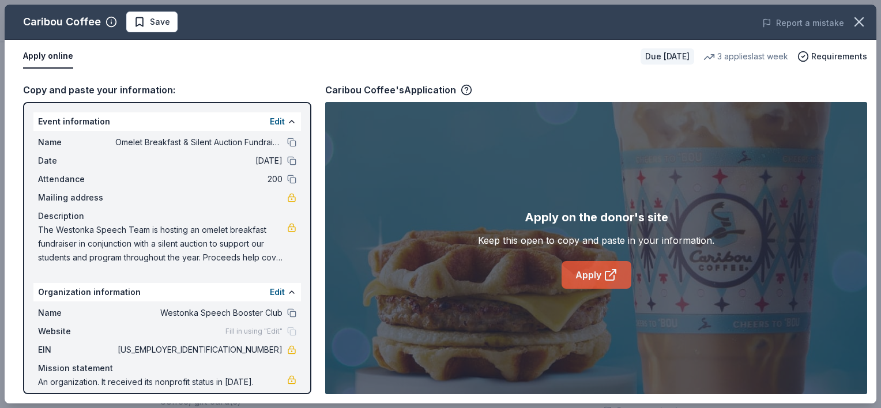
click at [599, 270] on link "Apply" at bounding box center [597, 275] width 70 height 28
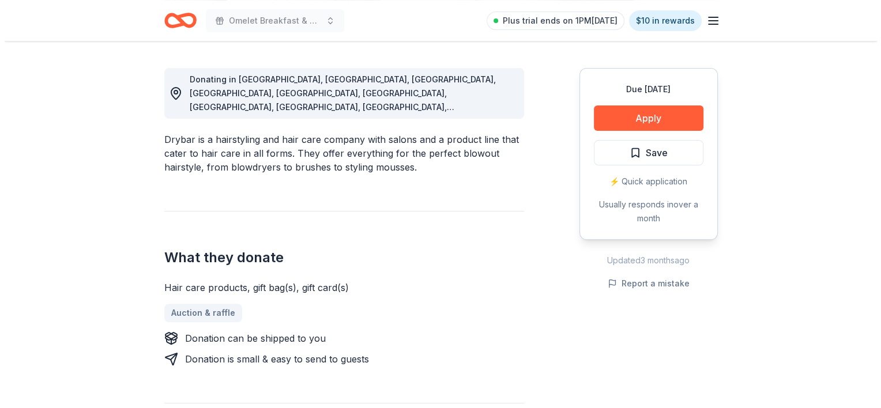
scroll to position [310, 0]
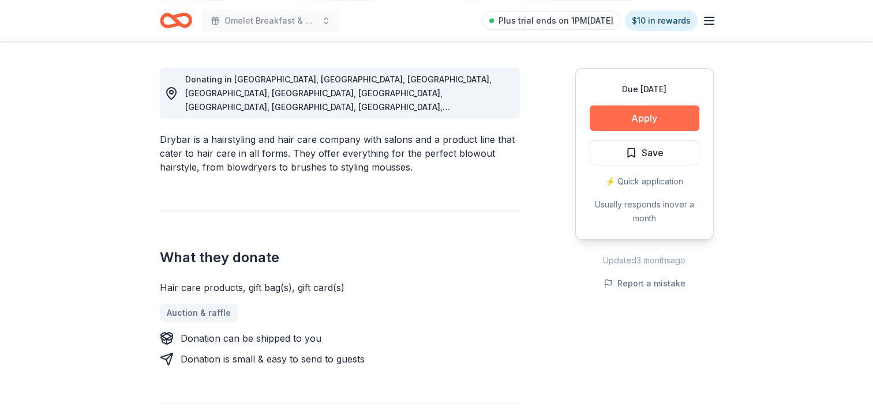
click at [609, 112] on button "Apply" at bounding box center [645, 118] width 110 height 25
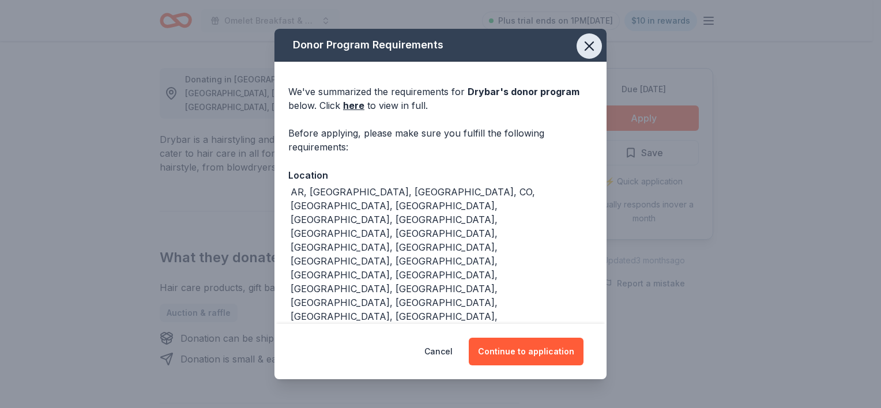
click at [581, 42] on icon "button" at bounding box center [589, 46] width 16 height 16
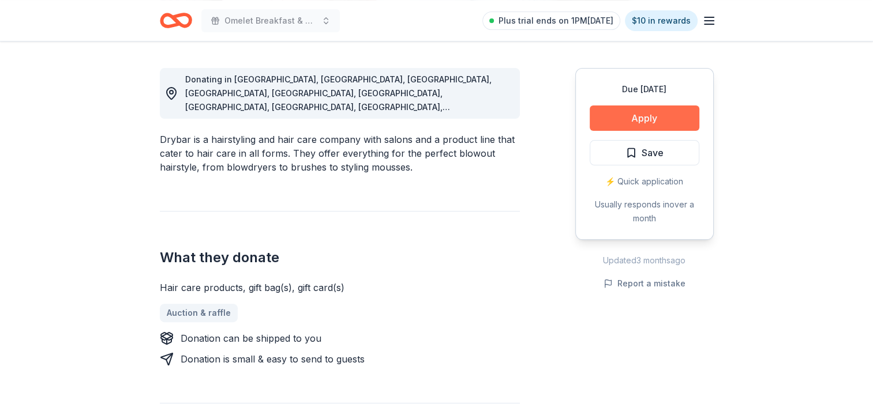
click at [639, 120] on button "Apply" at bounding box center [645, 118] width 110 height 25
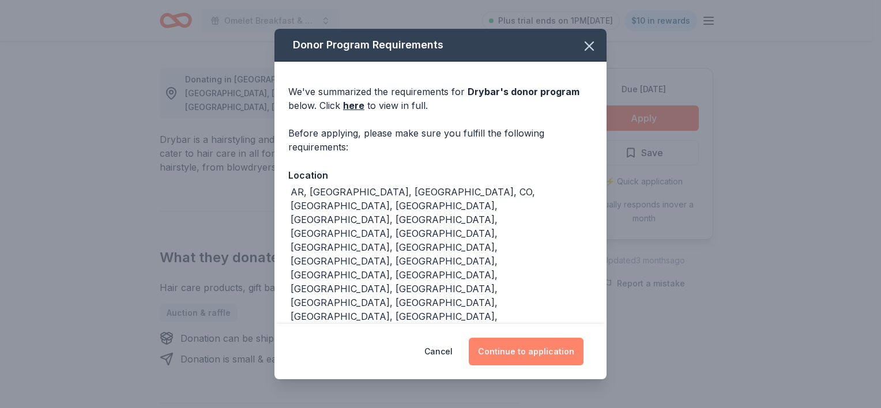
click at [513, 357] on button "Continue to application" at bounding box center [526, 352] width 115 height 28
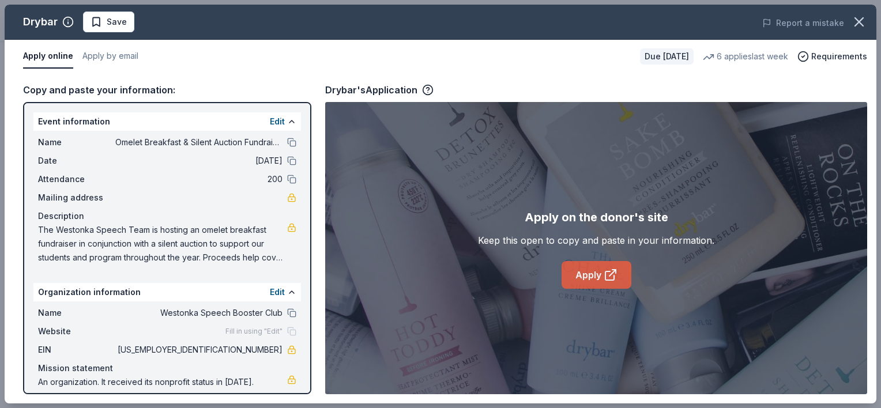
click at [598, 272] on link "Apply" at bounding box center [597, 275] width 70 height 28
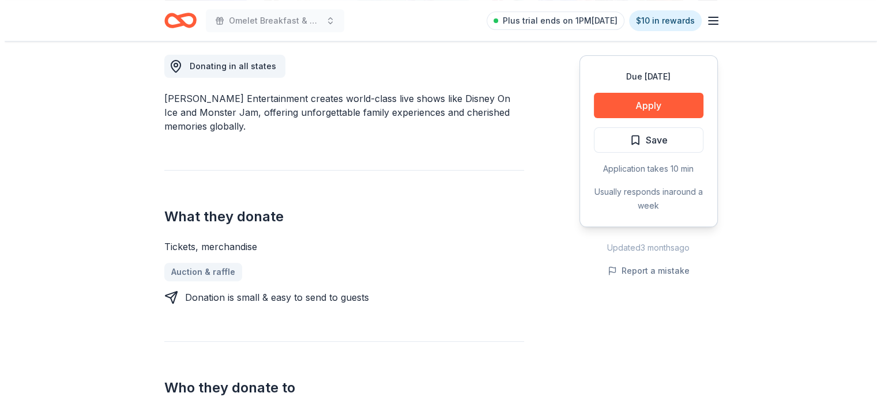
scroll to position [320, 0]
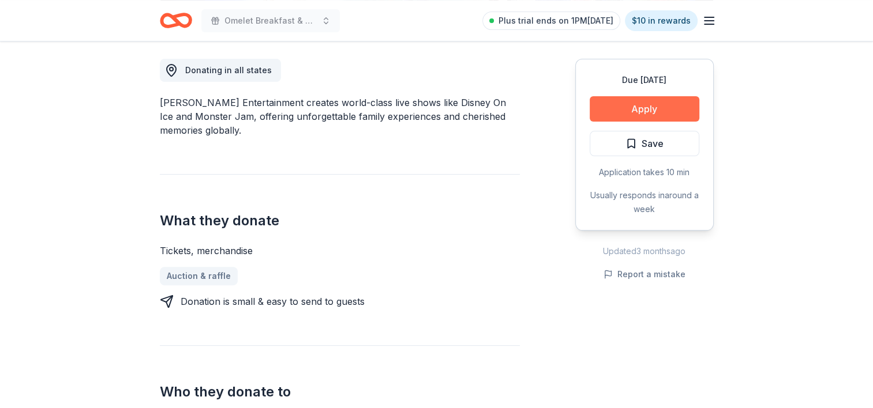
click at [629, 112] on button "Apply" at bounding box center [645, 108] width 110 height 25
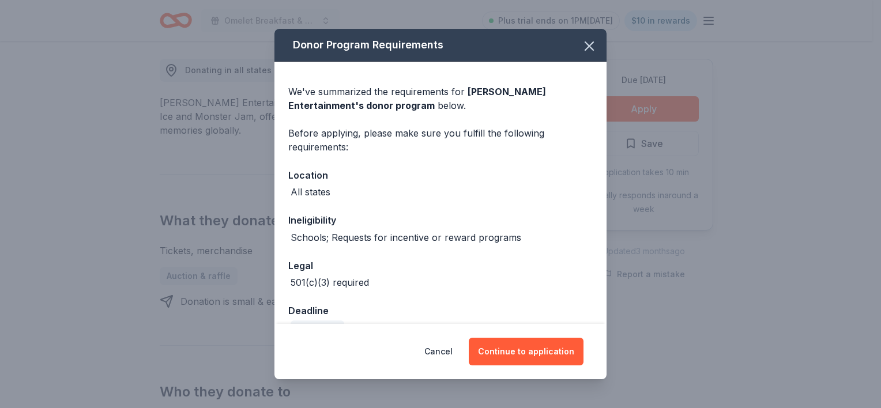
scroll to position [26, 0]
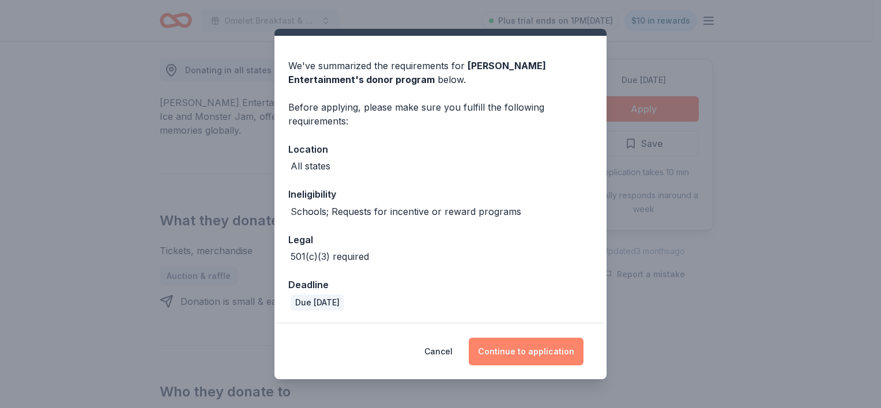
click at [524, 358] on button "Continue to application" at bounding box center [526, 352] width 115 height 28
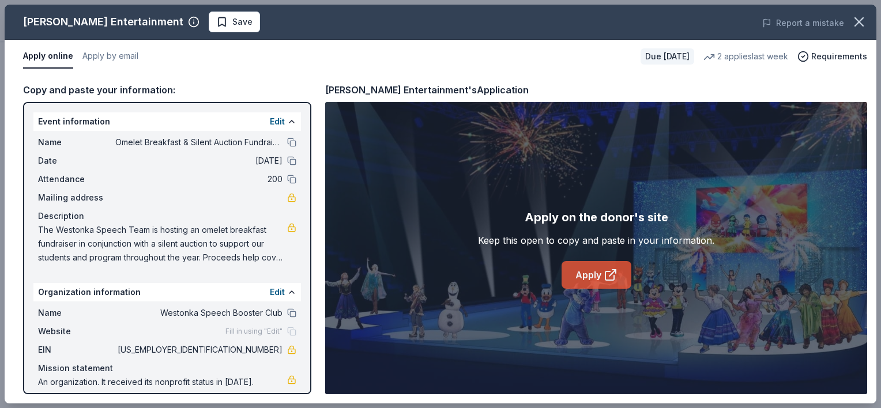
click at [604, 274] on icon at bounding box center [611, 275] width 14 height 14
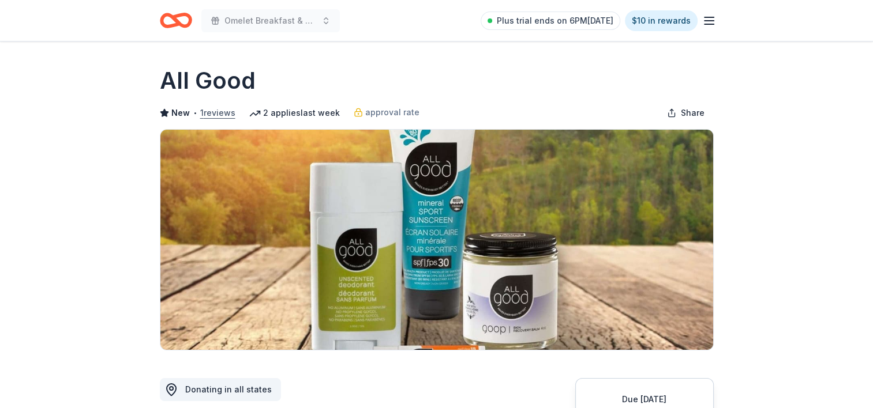
click at [211, 109] on button "1 reviews" at bounding box center [217, 113] width 35 height 14
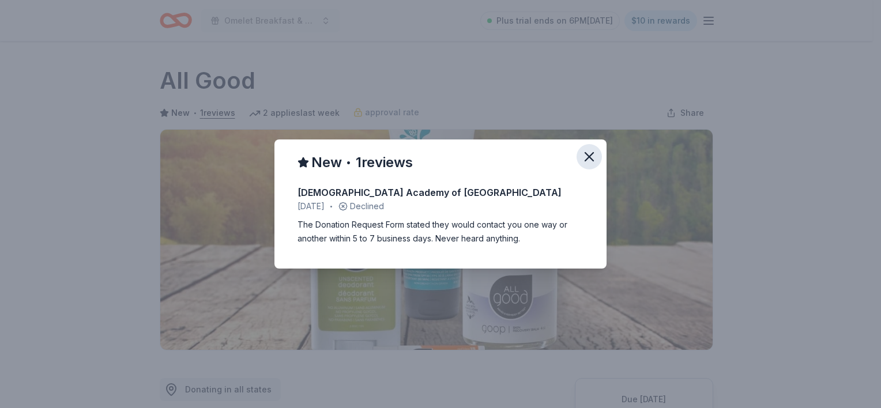
click at [585, 159] on icon "button" at bounding box center [589, 157] width 16 height 16
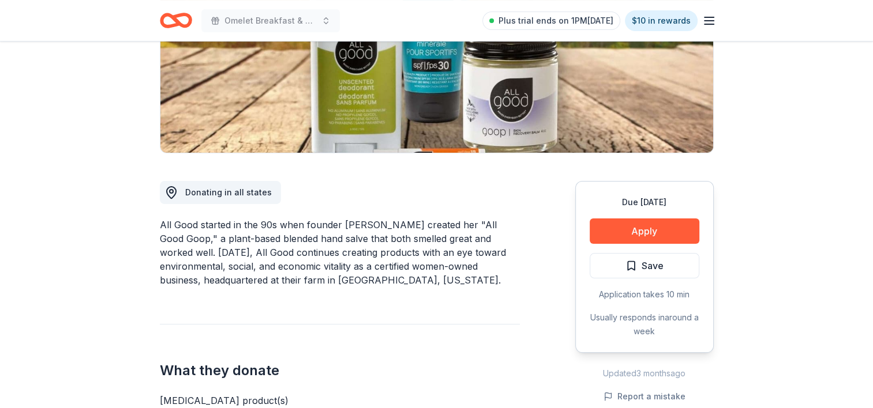
scroll to position [241, 0]
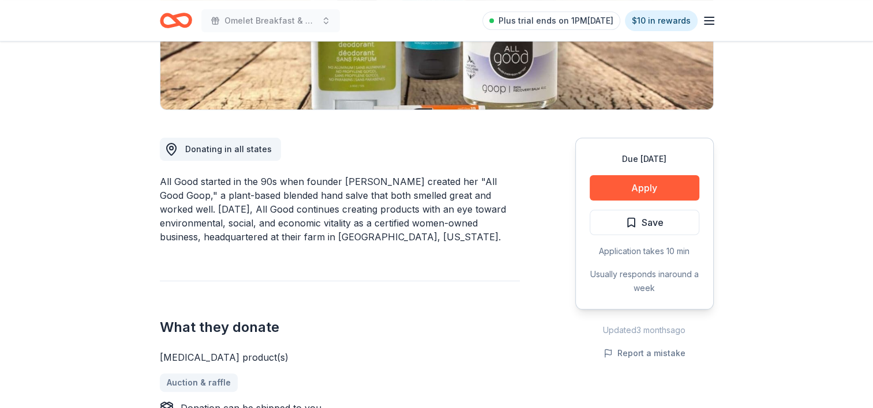
drag, startPoint x: 616, startPoint y: 187, endPoint x: 564, endPoint y: 275, distance: 102.2
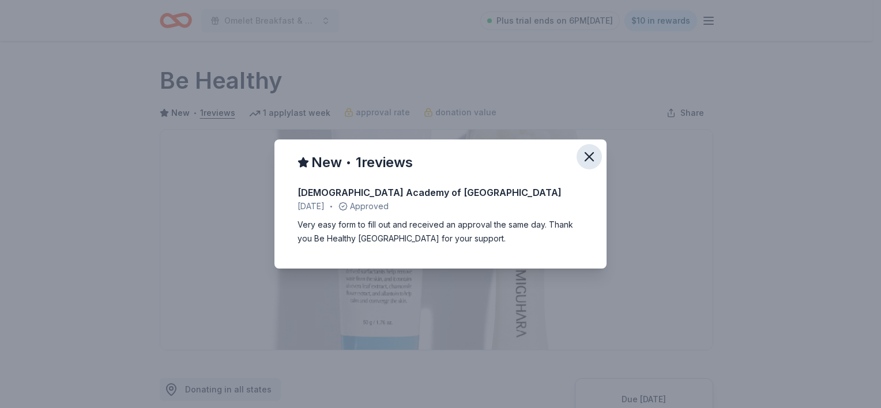
click at [592, 156] on icon "button" at bounding box center [589, 157] width 16 height 16
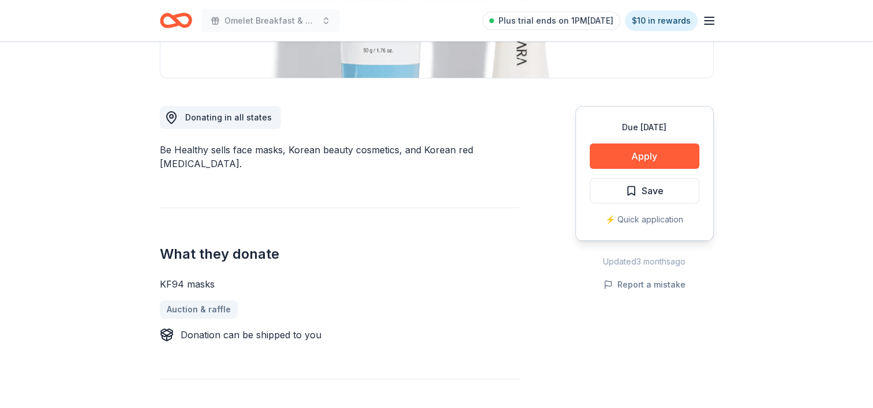
scroll to position [268, 0]
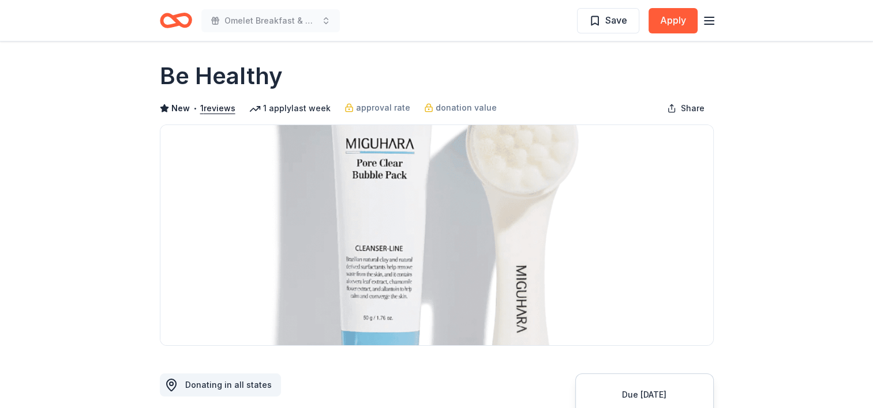
scroll to position [7, 0]
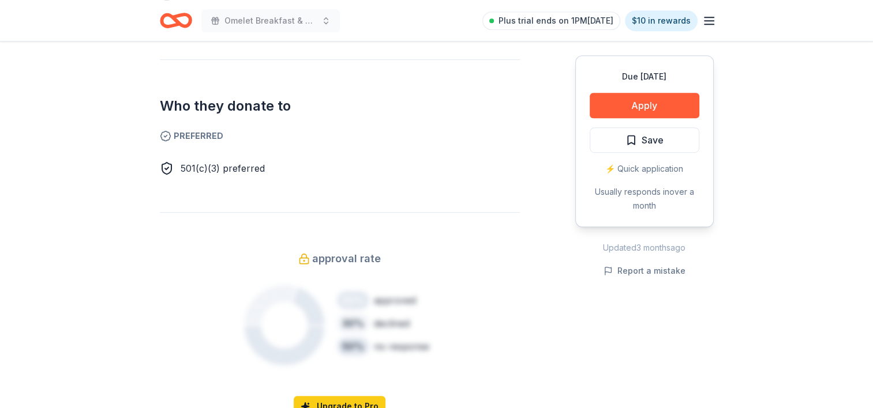
scroll to position [650, 0]
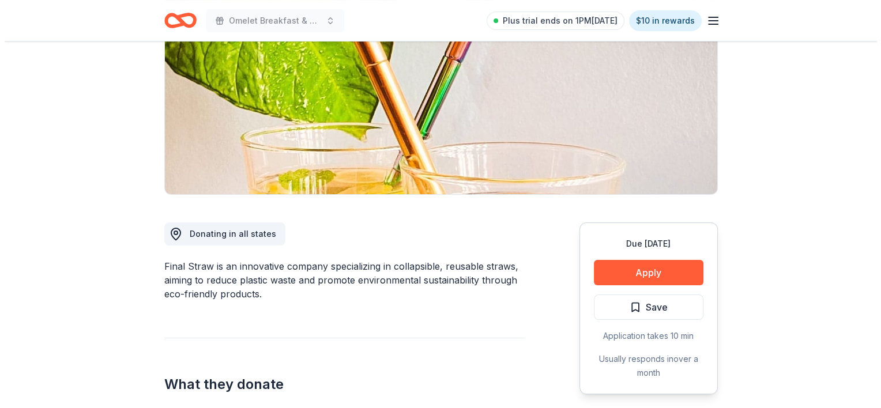
scroll to position [158, 0]
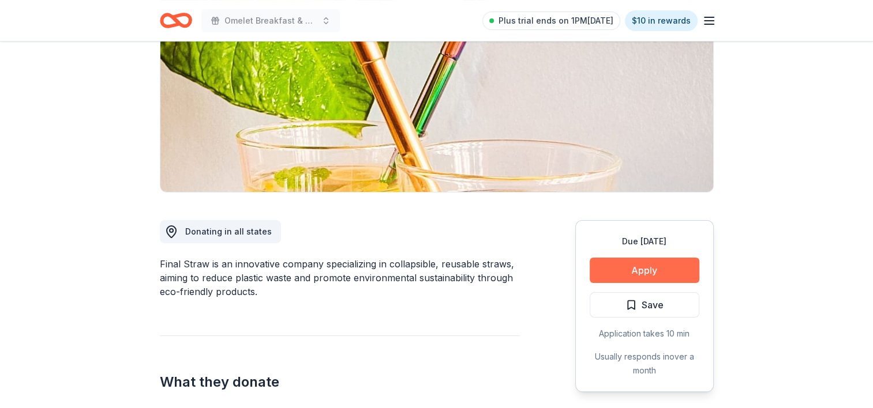
click at [655, 269] on button "Apply" at bounding box center [645, 270] width 110 height 25
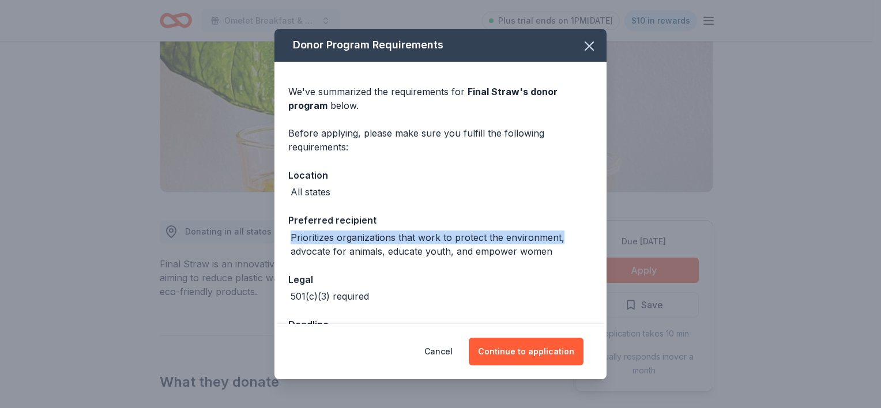
drag, startPoint x: 598, startPoint y: 215, endPoint x: 598, endPoint y: 240, distance: 25.4
click at [598, 240] on div "We've summarized the requirements for Final Straw 's donor program below. Befor…" at bounding box center [441, 213] width 332 height 303
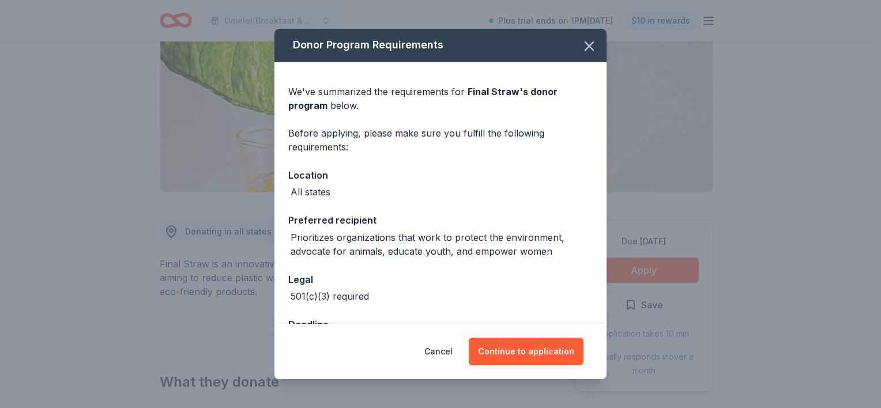
drag, startPoint x: 598, startPoint y: 240, endPoint x: 595, endPoint y: 264, distance: 24.3
click at [595, 264] on div "We've summarized the requirements for Final Straw 's donor program below. Befor…" at bounding box center [441, 213] width 332 height 303
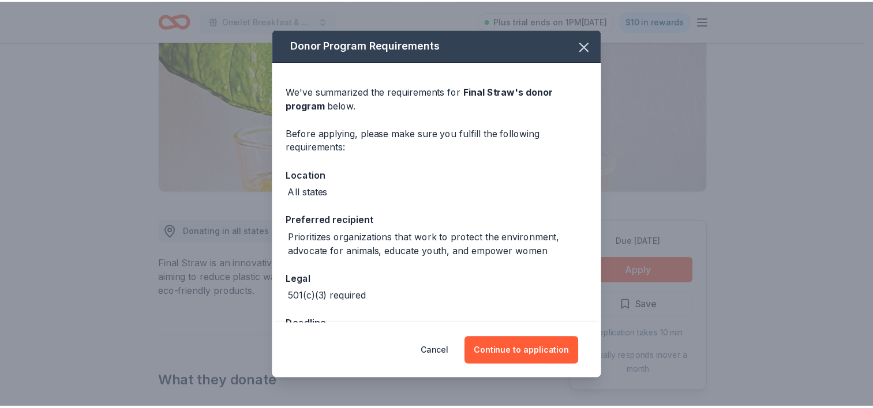
scroll to position [40, 0]
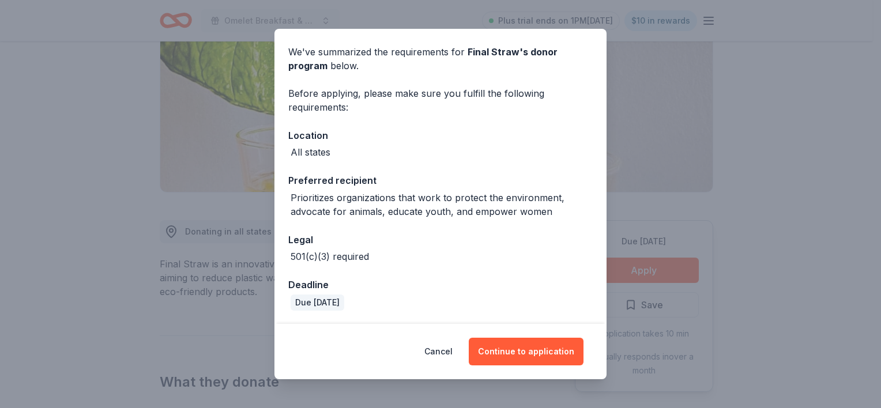
click at [113, 81] on div "Donor Program Requirements We've summarized the requirements for Final Straw 's…" at bounding box center [440, 204] width 881 height 408
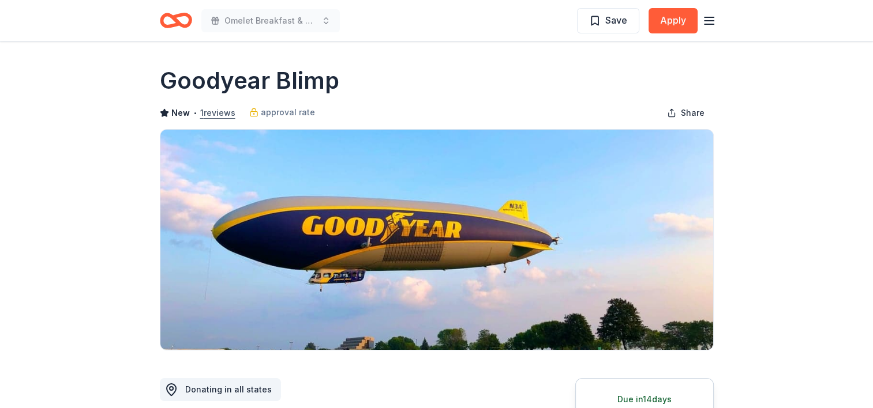
click at [217, 113] on button "1 reviews" at bounding box center [217, 113] width 35 height 14
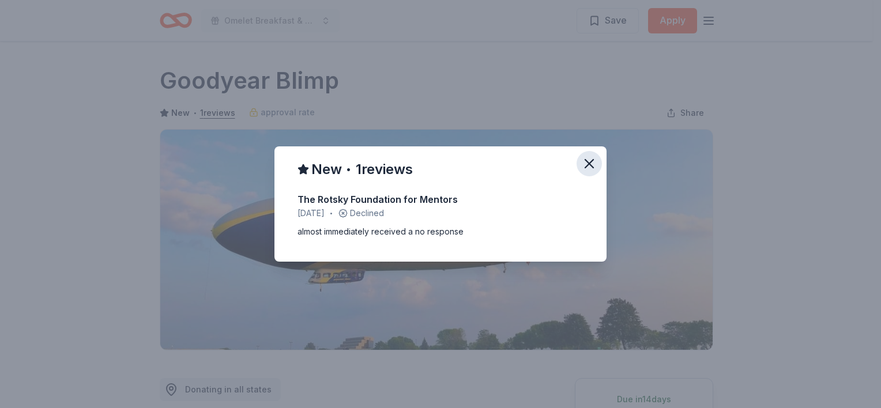
click at [593, 170] on icon "button" at bounding box center [589, 164] width 16 height 16
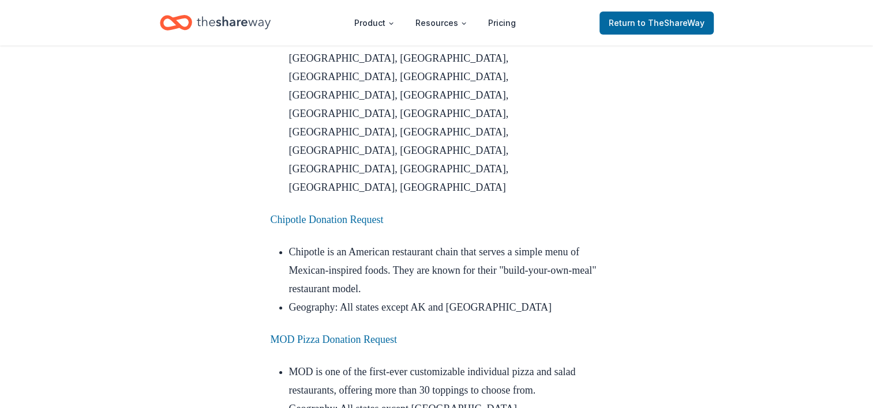
scroll to position [4080, 0]
